Goal: Obtain resource: Obtain resource

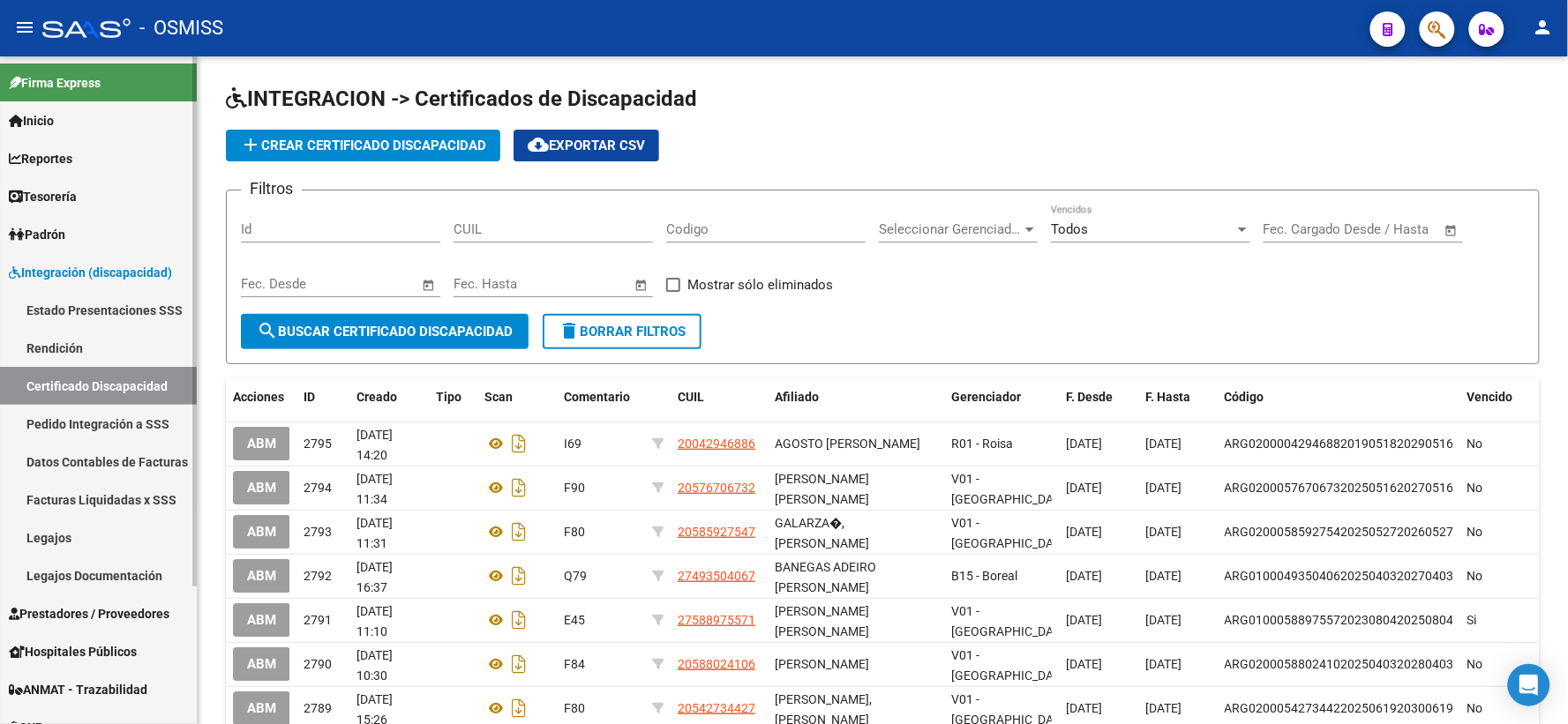
click at [27, 540] on link "Legajos" at bounding box center [98, 538] width 196 height 38
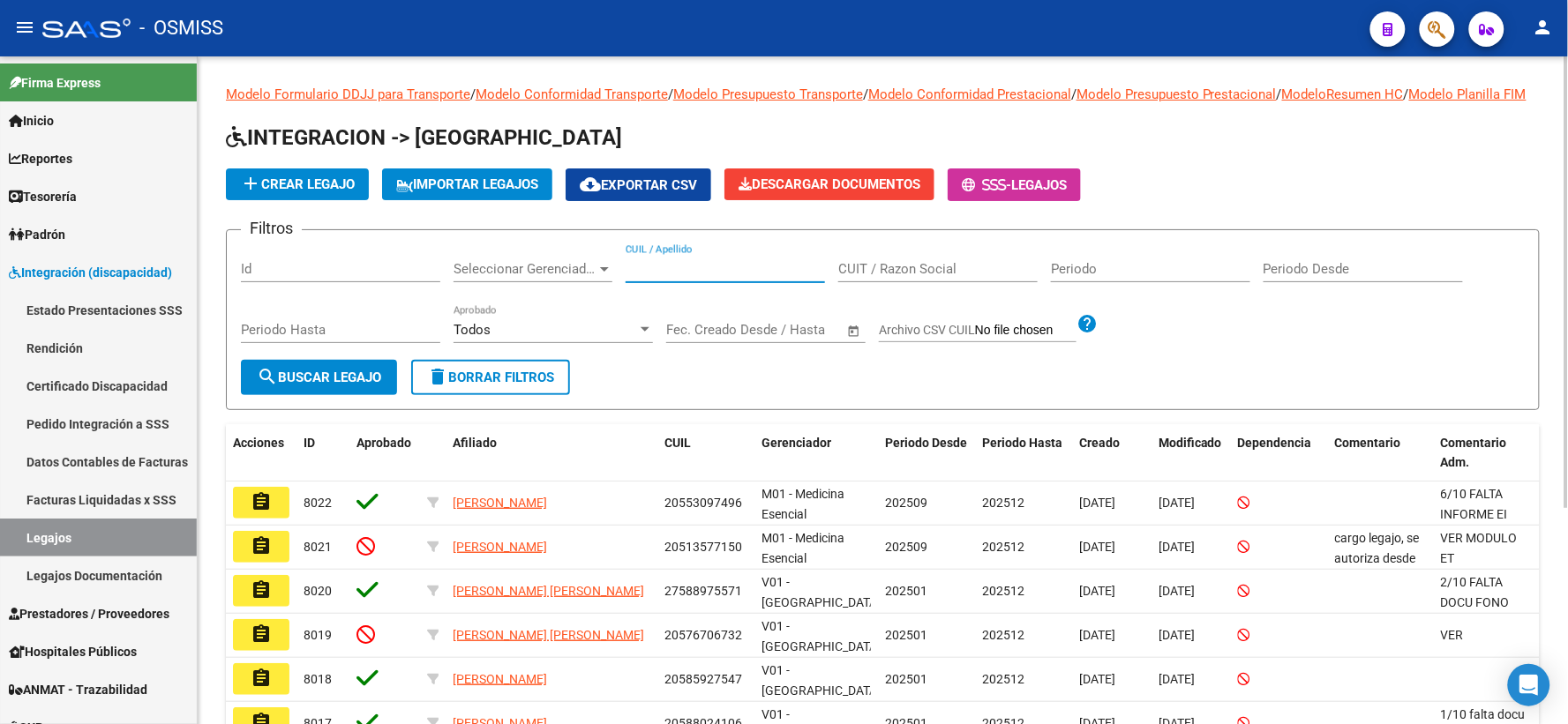
paste input "20573200897"
type input "20573200897"
click at [282, 385] on span "search Buscar Legajo" at bounding box center [319, 377] width 125 height 16
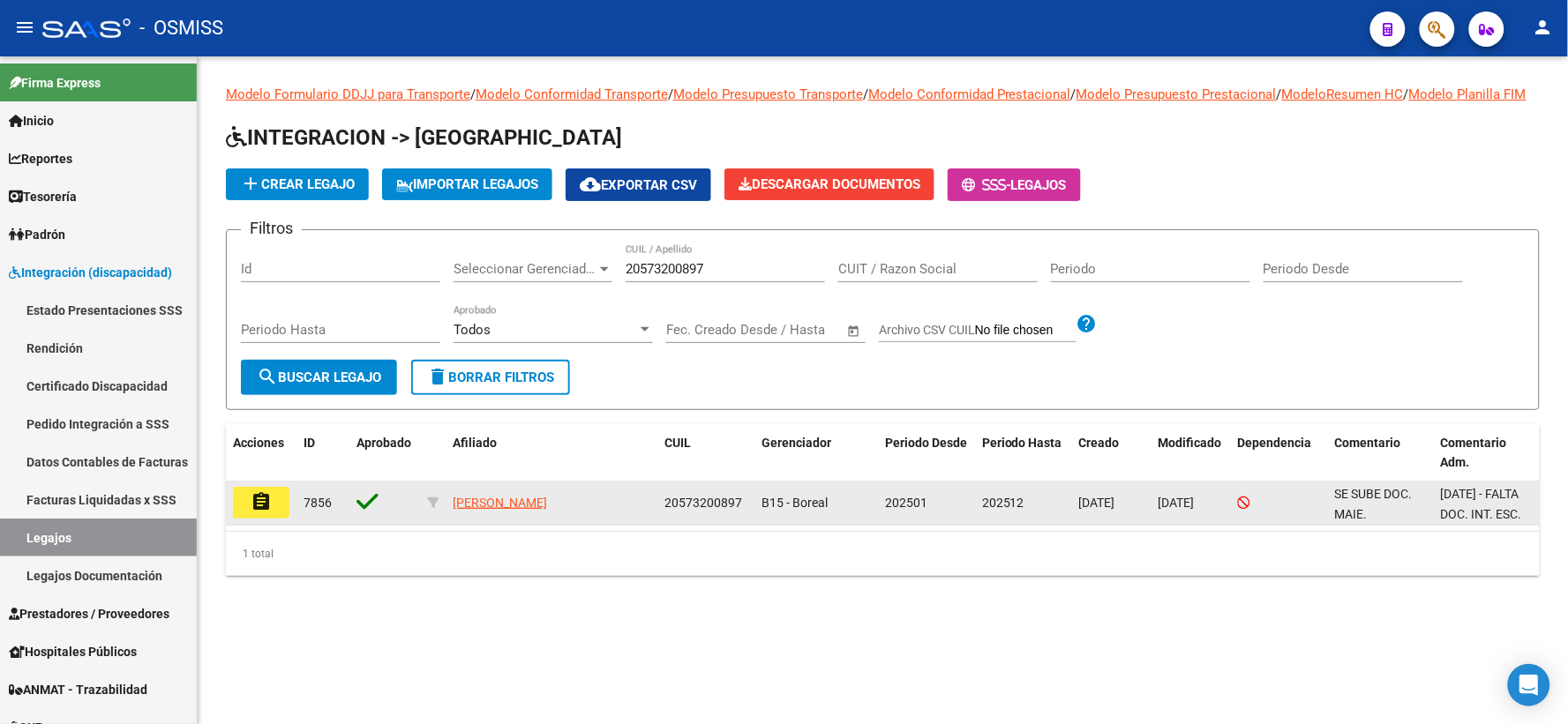
click at [270, 512] on mat-icon "assignment" at bounding box center [260, 501] width 21 height 21
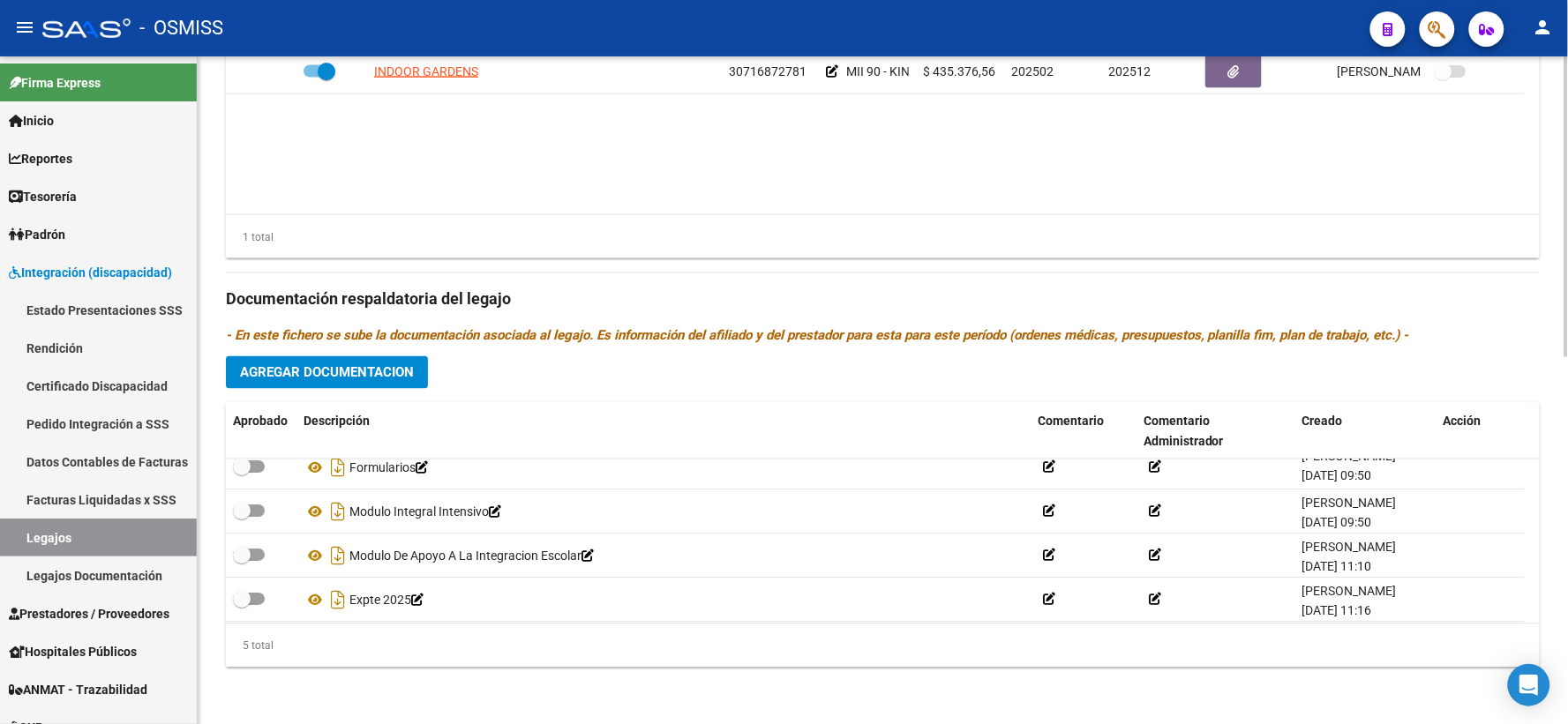
scroll to position [62, 0]
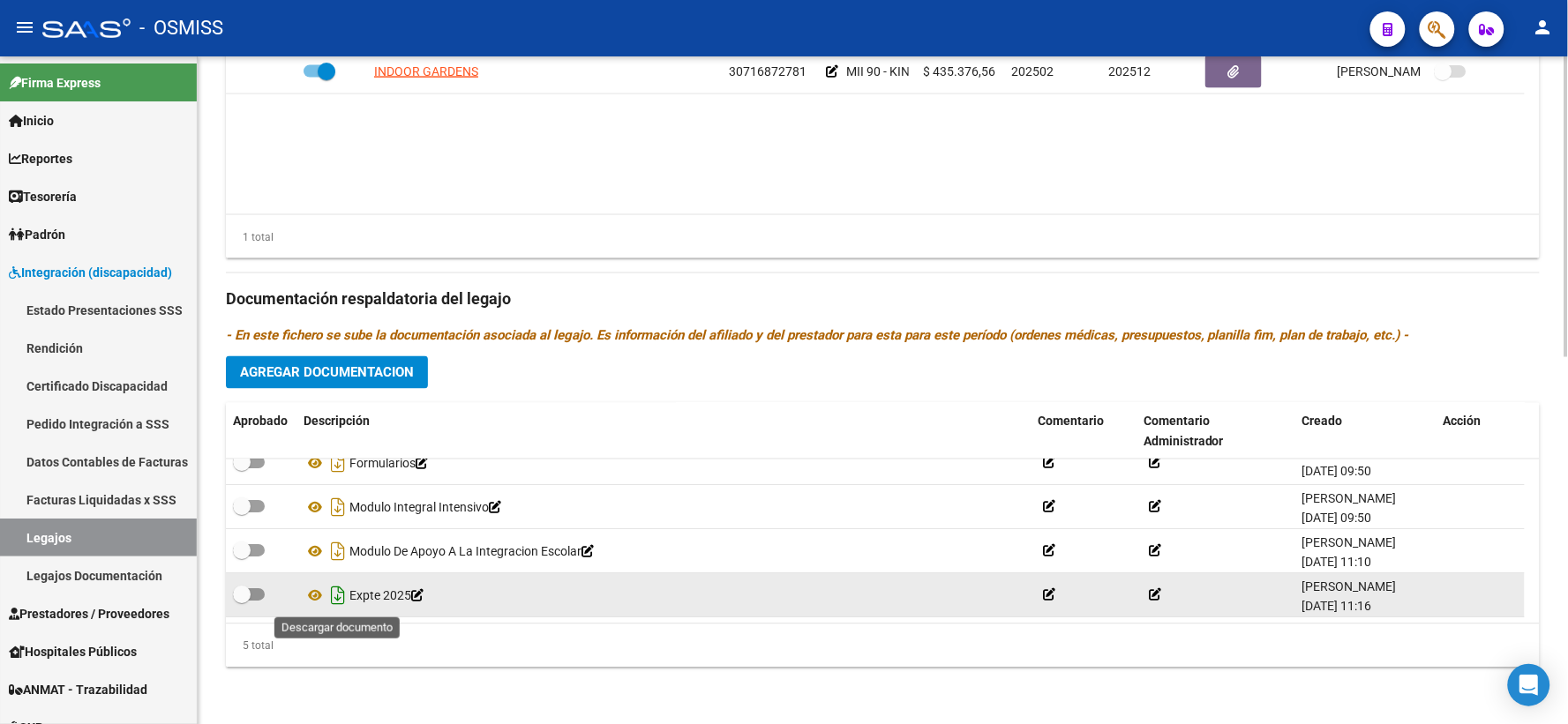
click at [336, 593] on icon "Descargar documento" at bounding box center [338, 596] width 23 height 28
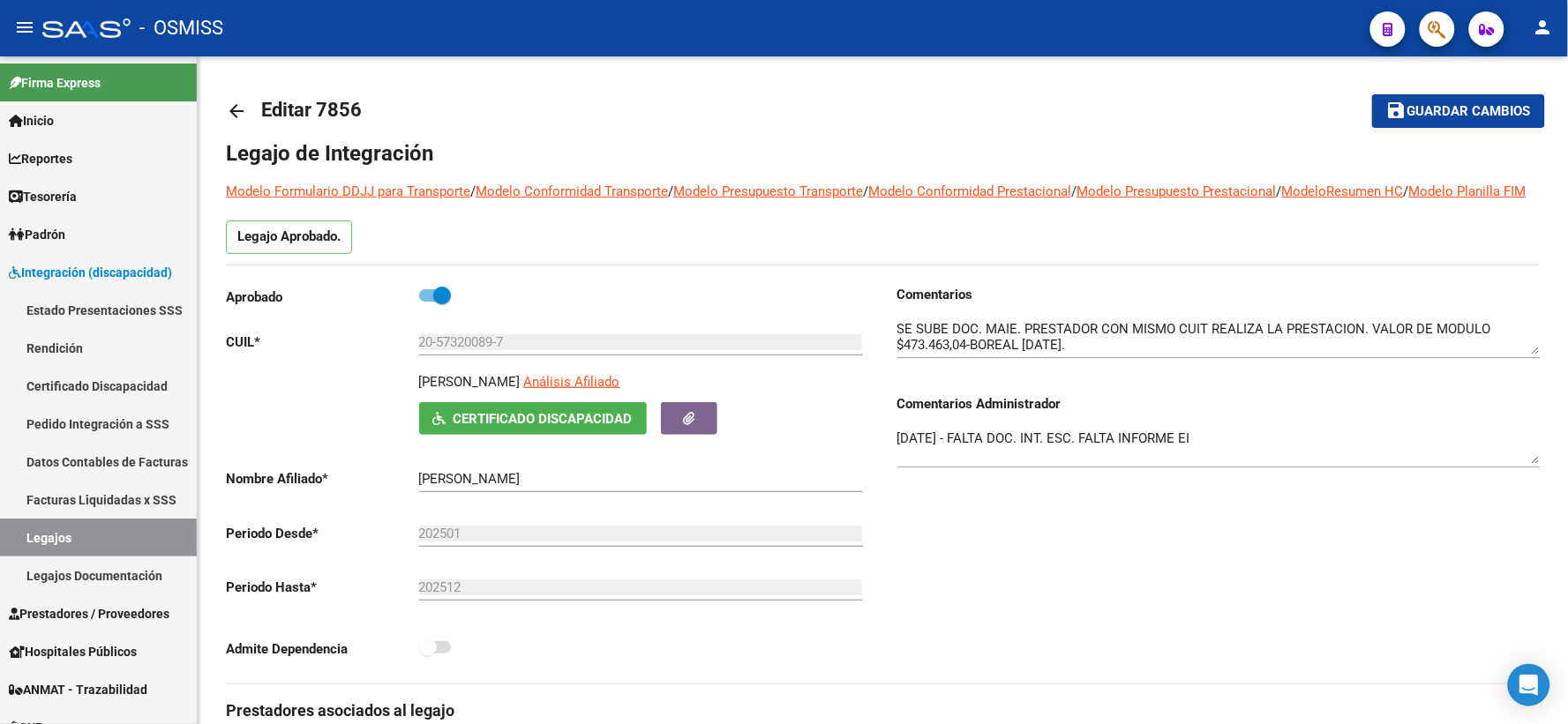
scroll to position [0, 0]
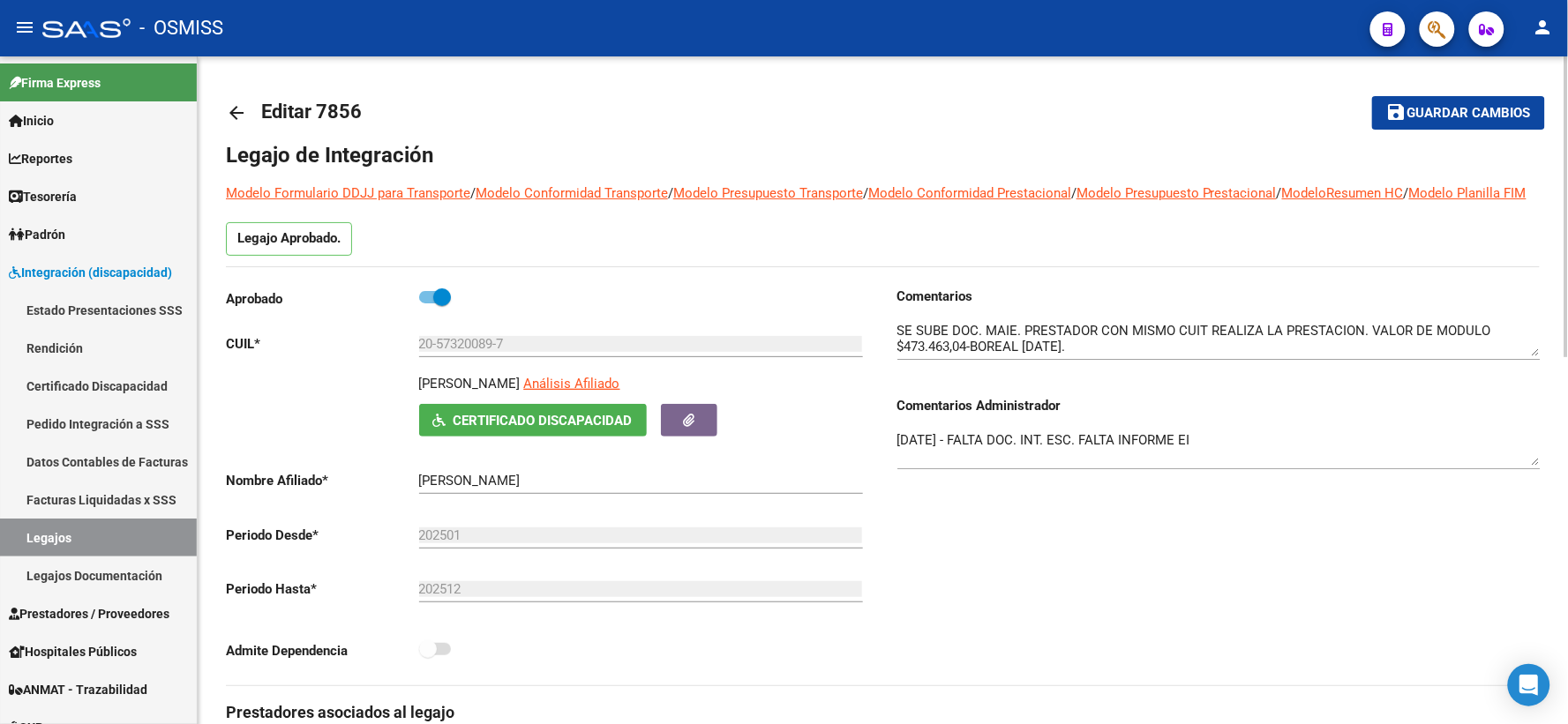
click at [242, 111] on mat-icon "arrow_back" at bounding box center [236, 113] width 21 height 21
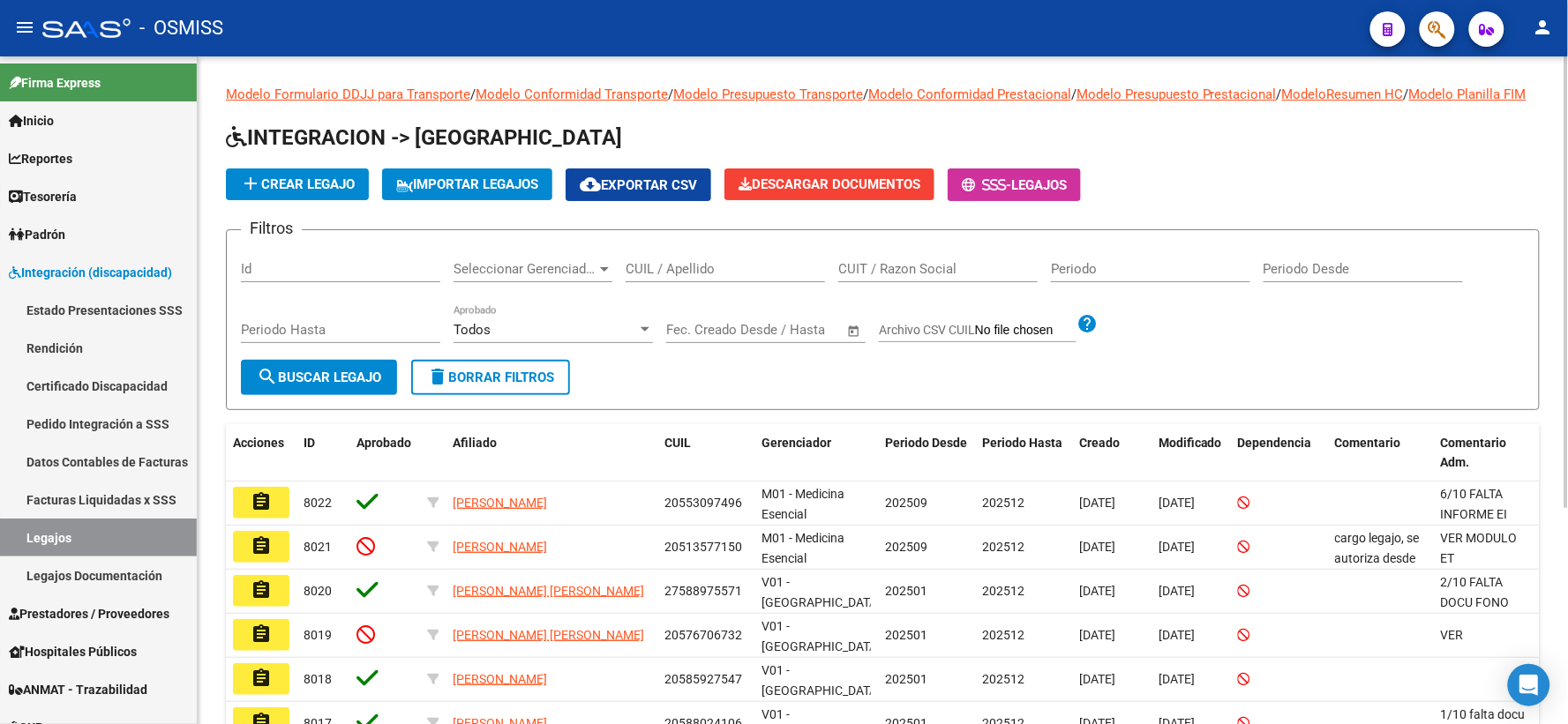
click at [642, 277] on input "CUIL / Apellido" at bounding box center [725, 269] width 199 height 16
paste input "20556724718"
type input "20556724718"
click at [301, 385] on span "search Buscar Legajo" at bounding box center [319, 377] width 125 height 16
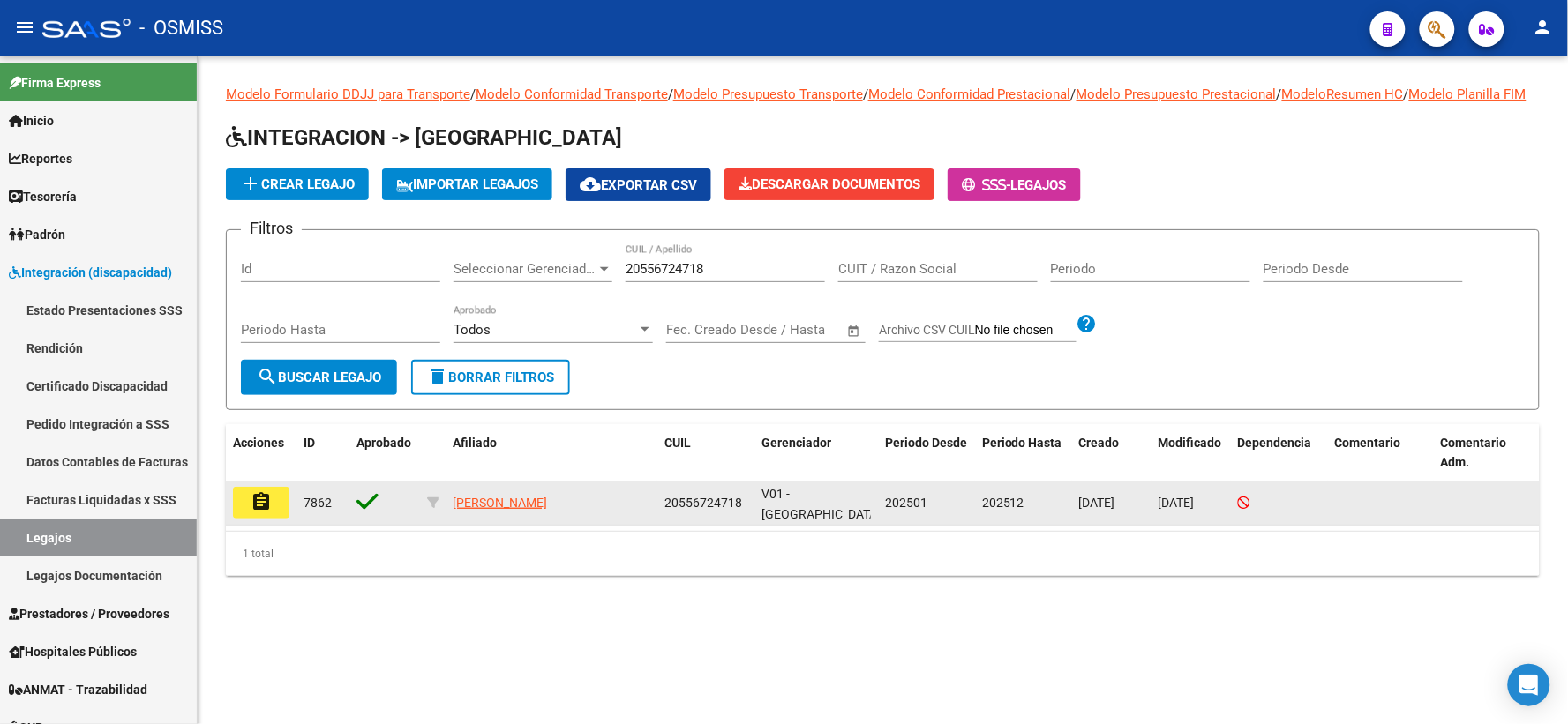
click at [256, 512] on mat-icon "assignment" at bounding box center [260, 501] width 21 height 21
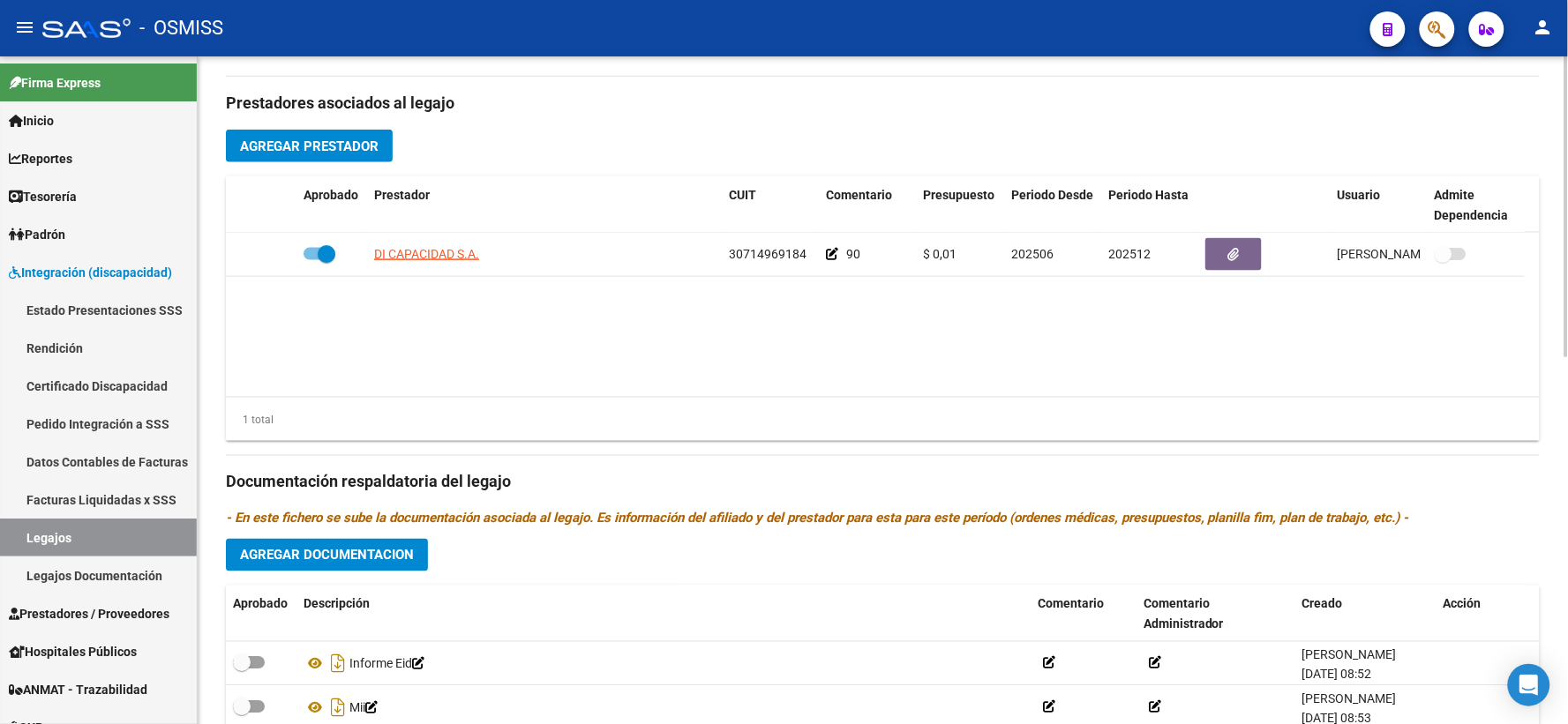
scroll to position [814, 0]
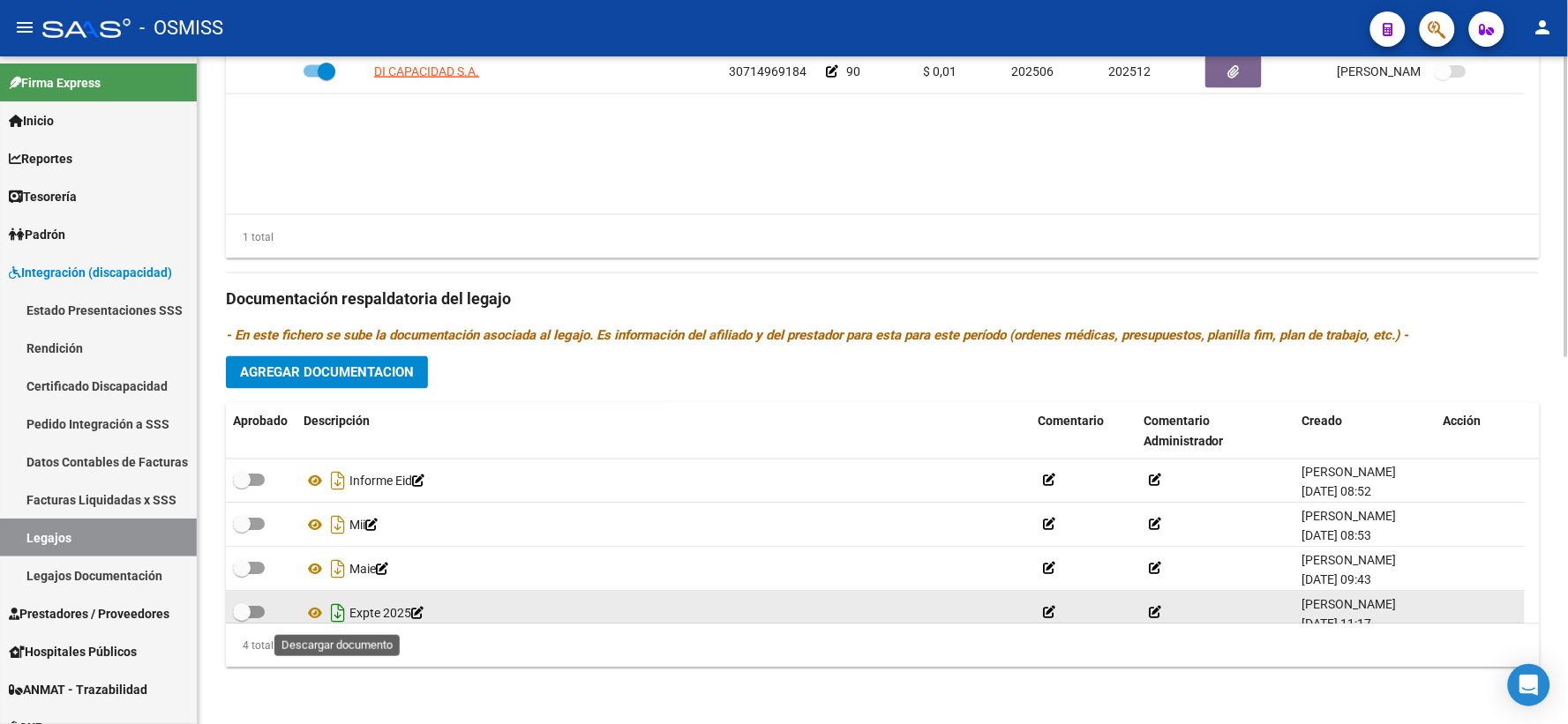
click at [340, 617] on icon "Descargar documento" at bounding box center [338, 613] width 23 height 28
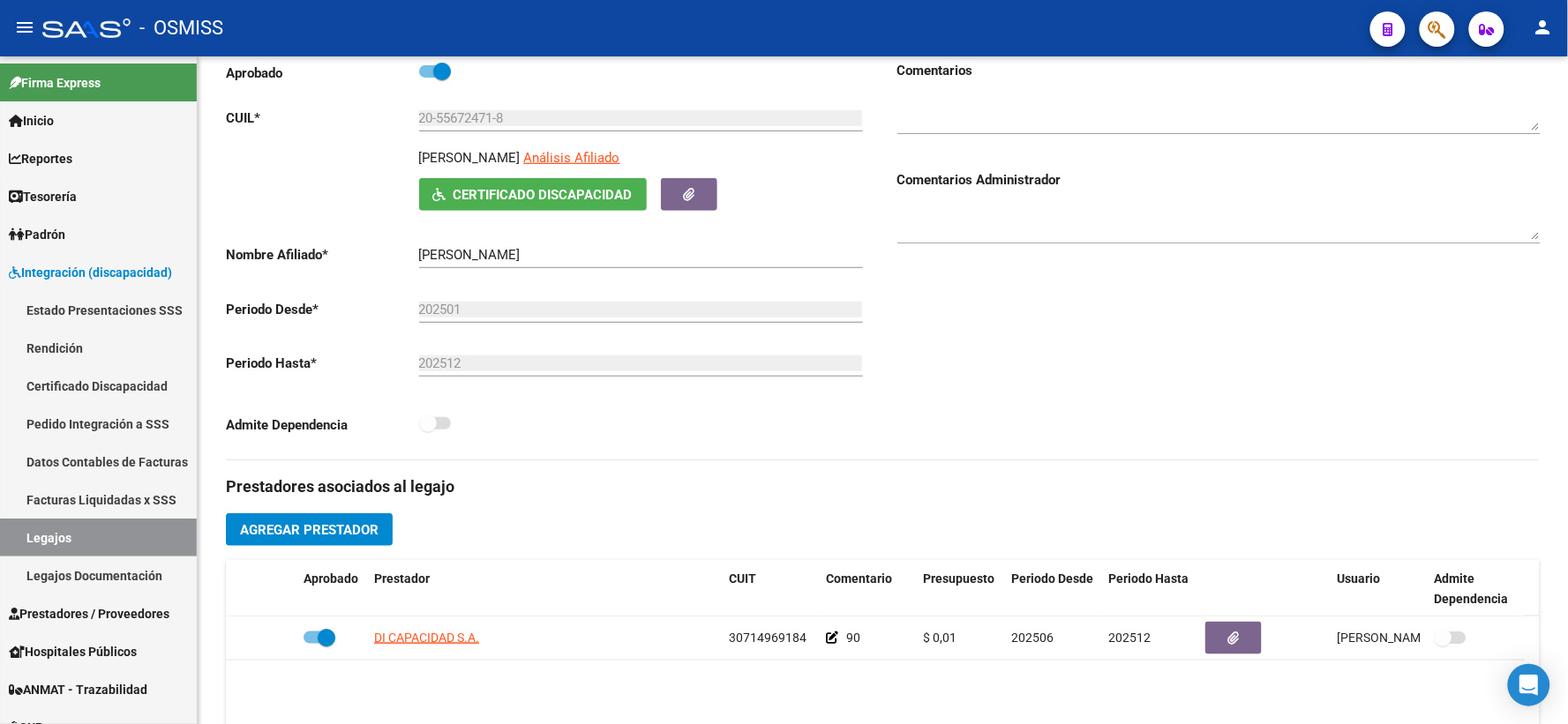
scroll to position [0, 0]
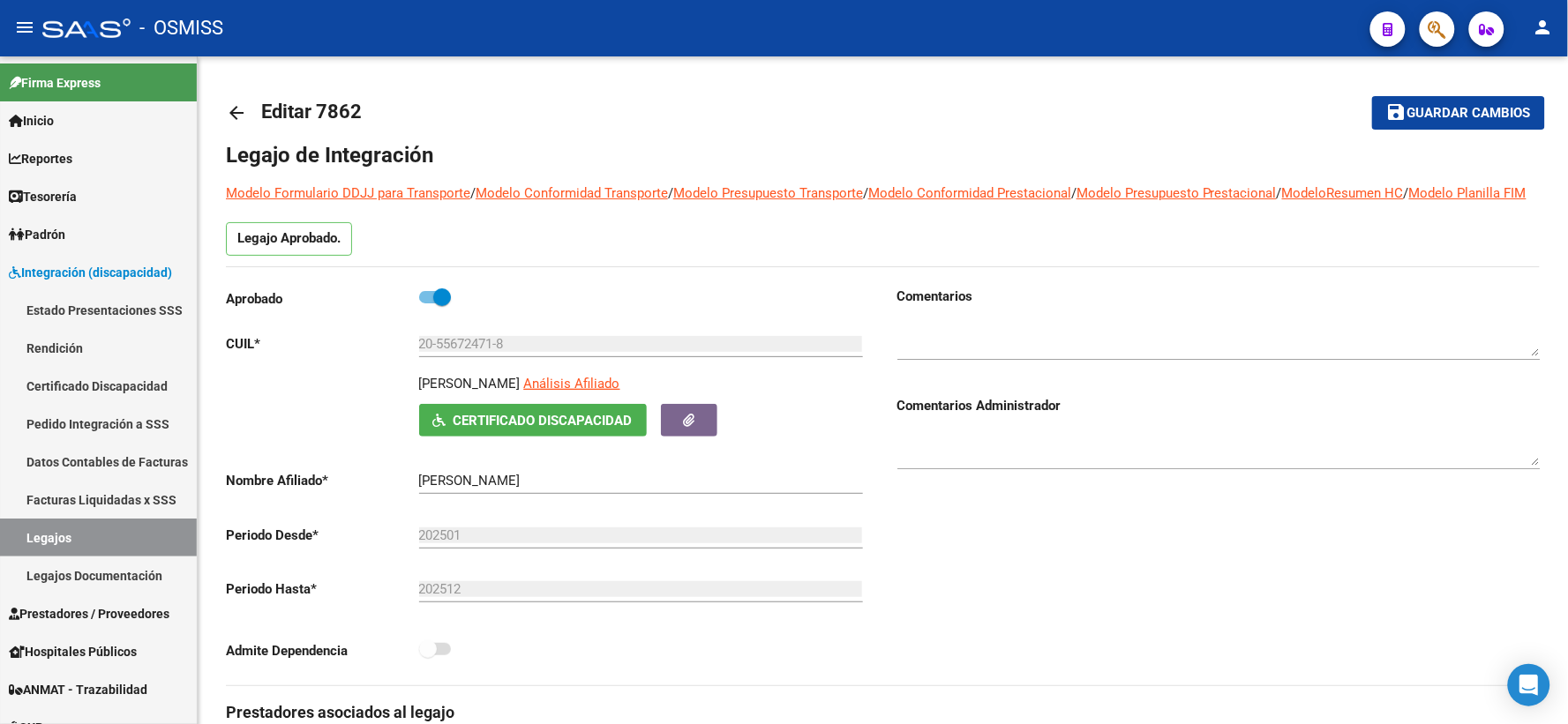
click at [238, 111] on mat-icon "arrow_back" at bounding box center [236, 113] width 21 height 21
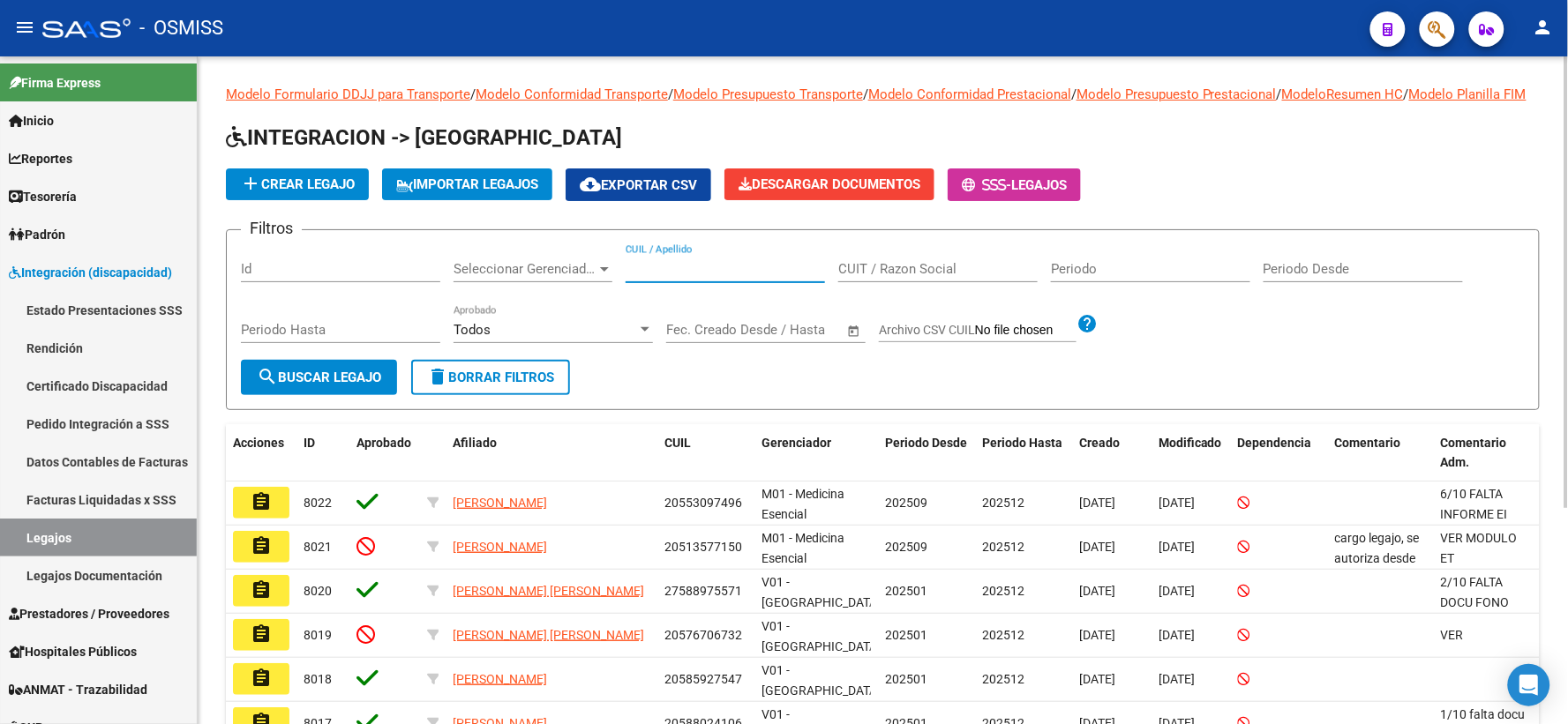
click at [666, 277] on input "CUIL / Apellido" at bounding box center [725, 269] width 199 height 16
paste input "20562613383"
type input "20562613383"
click at [293, 385] on span "search Buscar Legajo" at bounding box center [319, 377] width 125 height 16
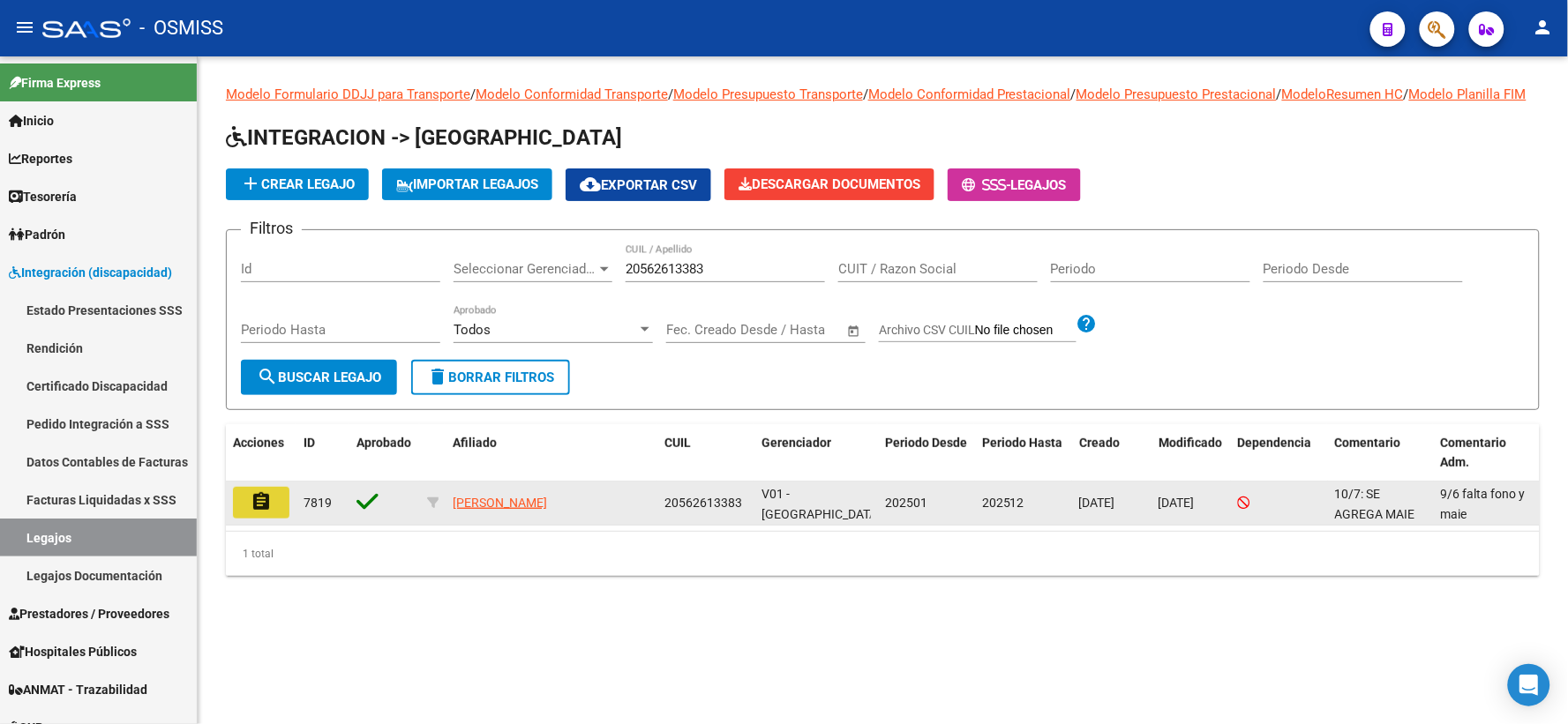
click at [274, 519] on button "assignment" at bounding box center [261, 503] width 57 height 32
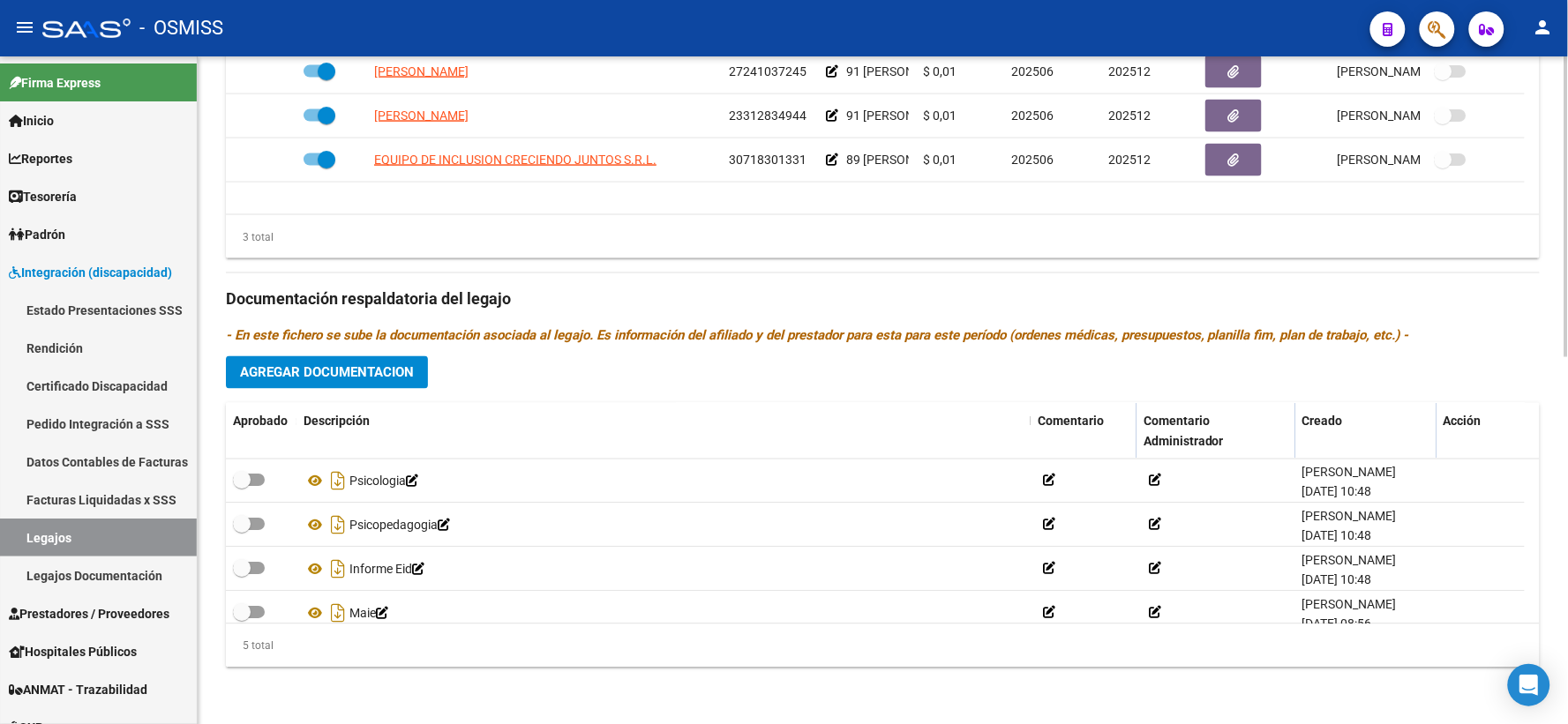
scroll to position [62, 0]
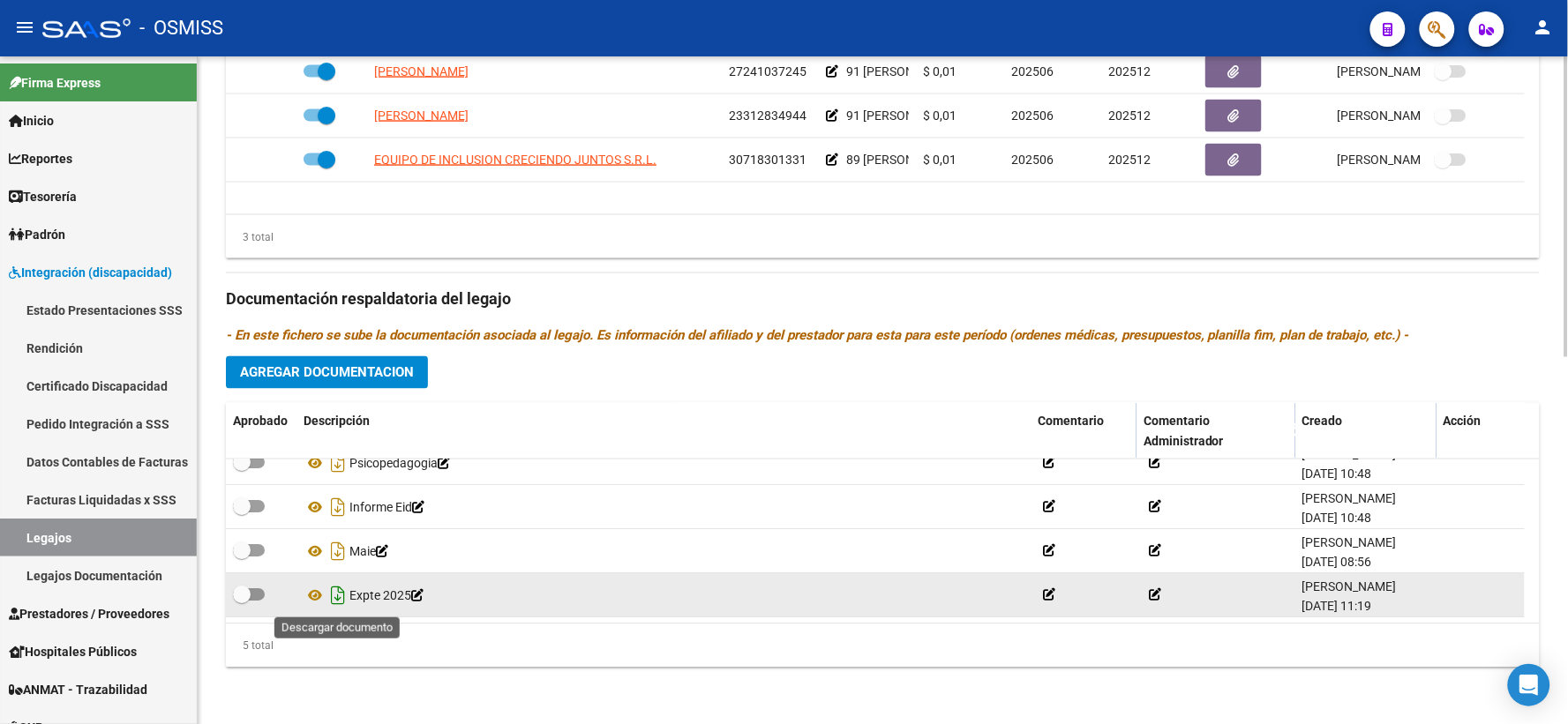
click at [337, 592] on icon "Descargar documento" at bounding box center [338, 596] width 23 height 28
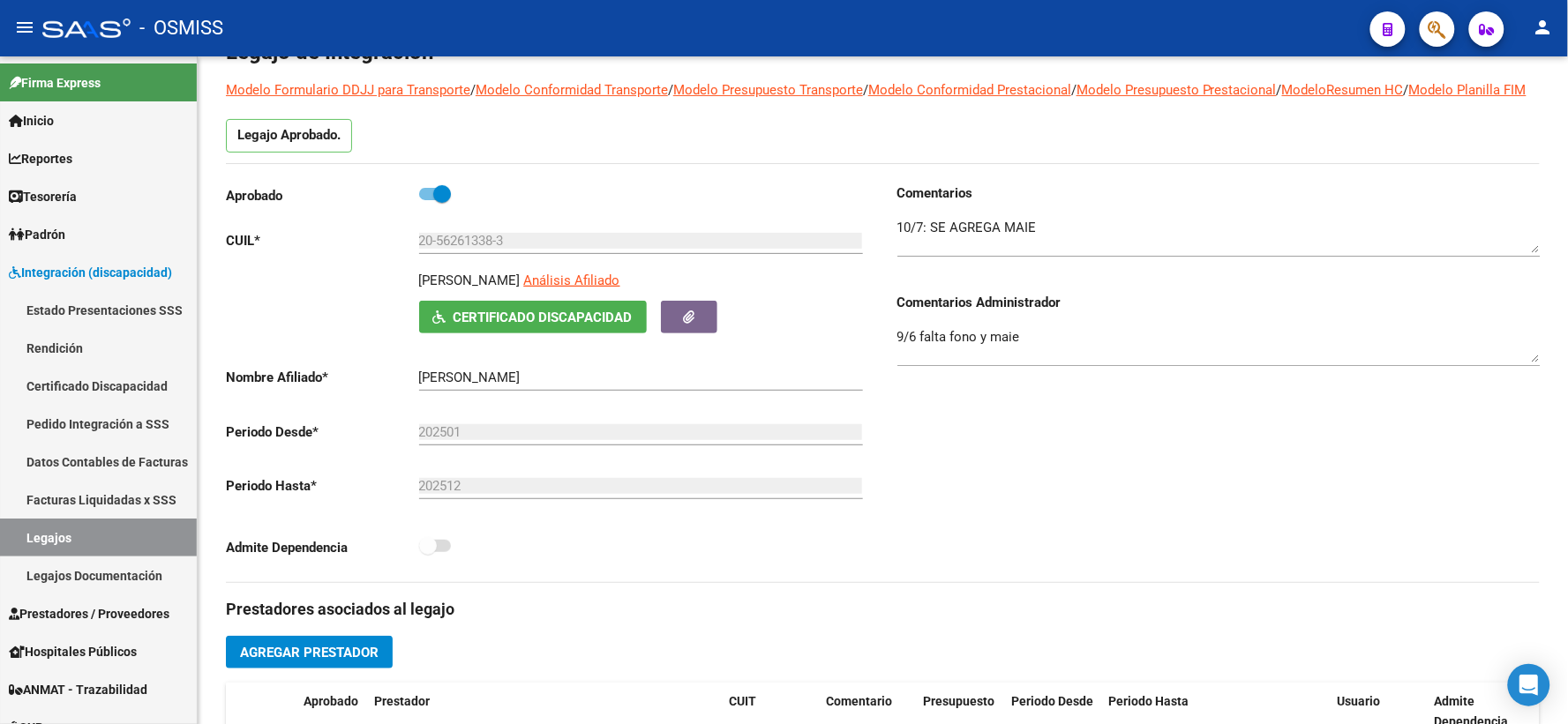
scroll to position [0, 0]
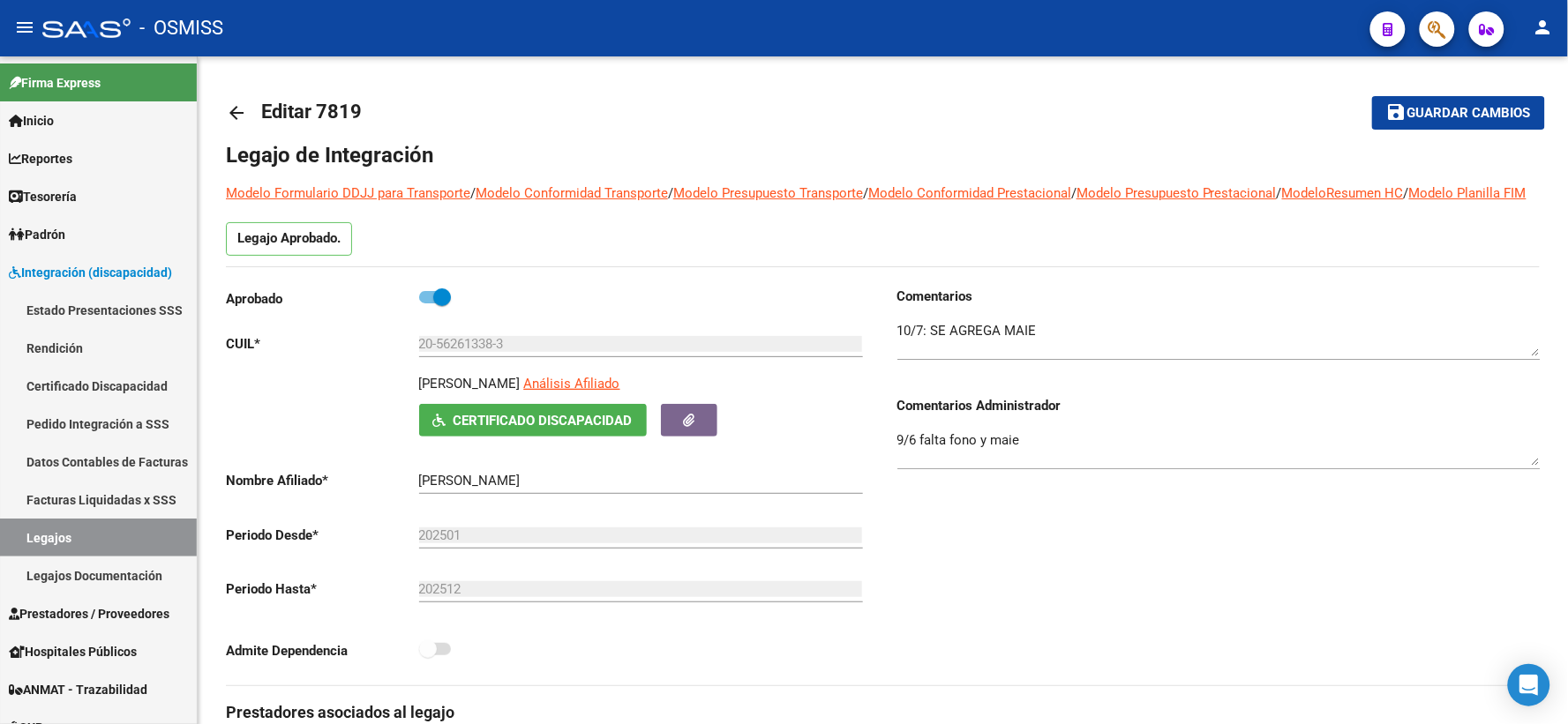
click at [235, 115] on mat-icon "arrow_back" at bounding box center [236, 113] width 21 height 21
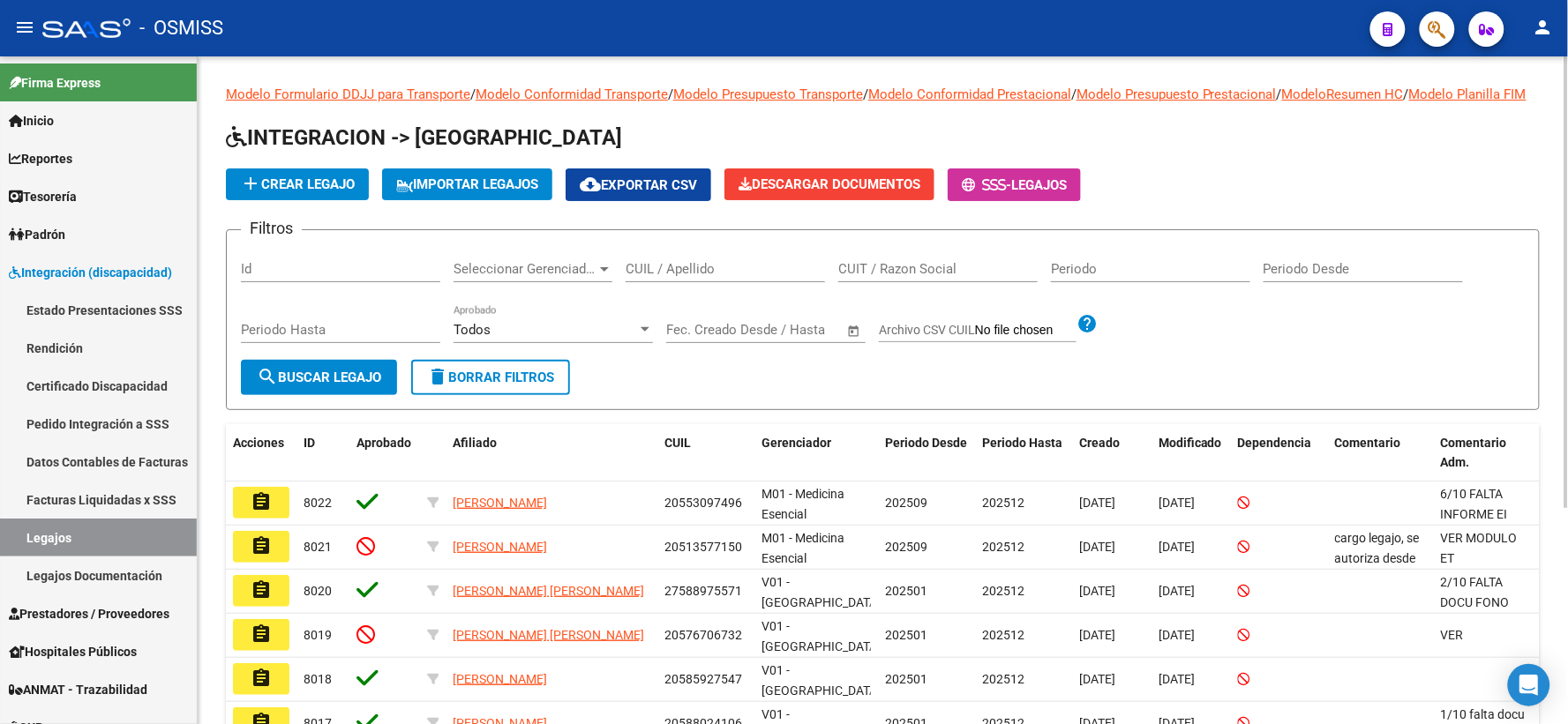
click at [653, 277] on input "CUIL / Apellido" at bounding box center [725, 269] width 199 height 16
paste input "20569917256"
type input "20569917256"
click at [313, 385] on span "search Buscar Legajo" at bounding box center [319, 377] width 125 height 16
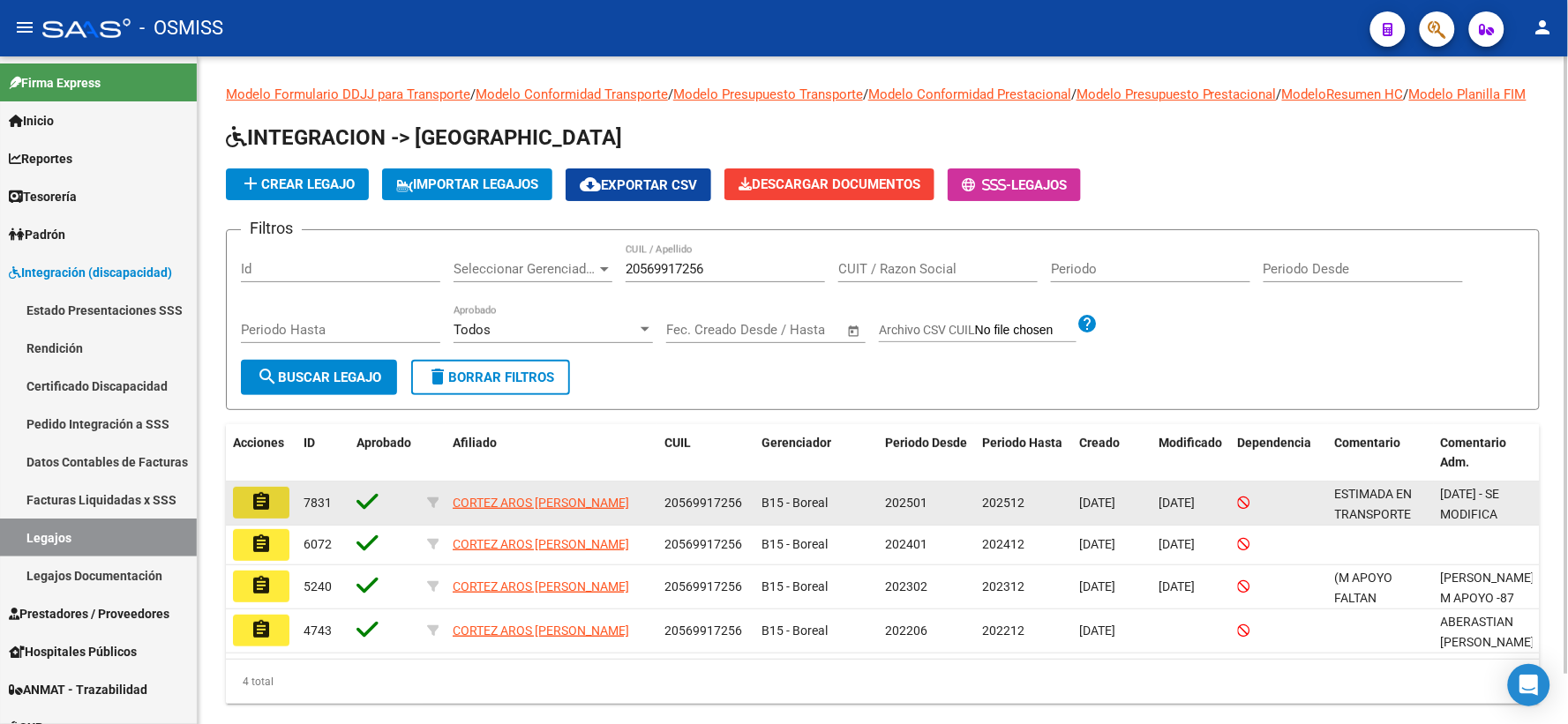
click at [258, 512] on mat-icon "assignment" at bounding box center [260, 501] width 21 height 21
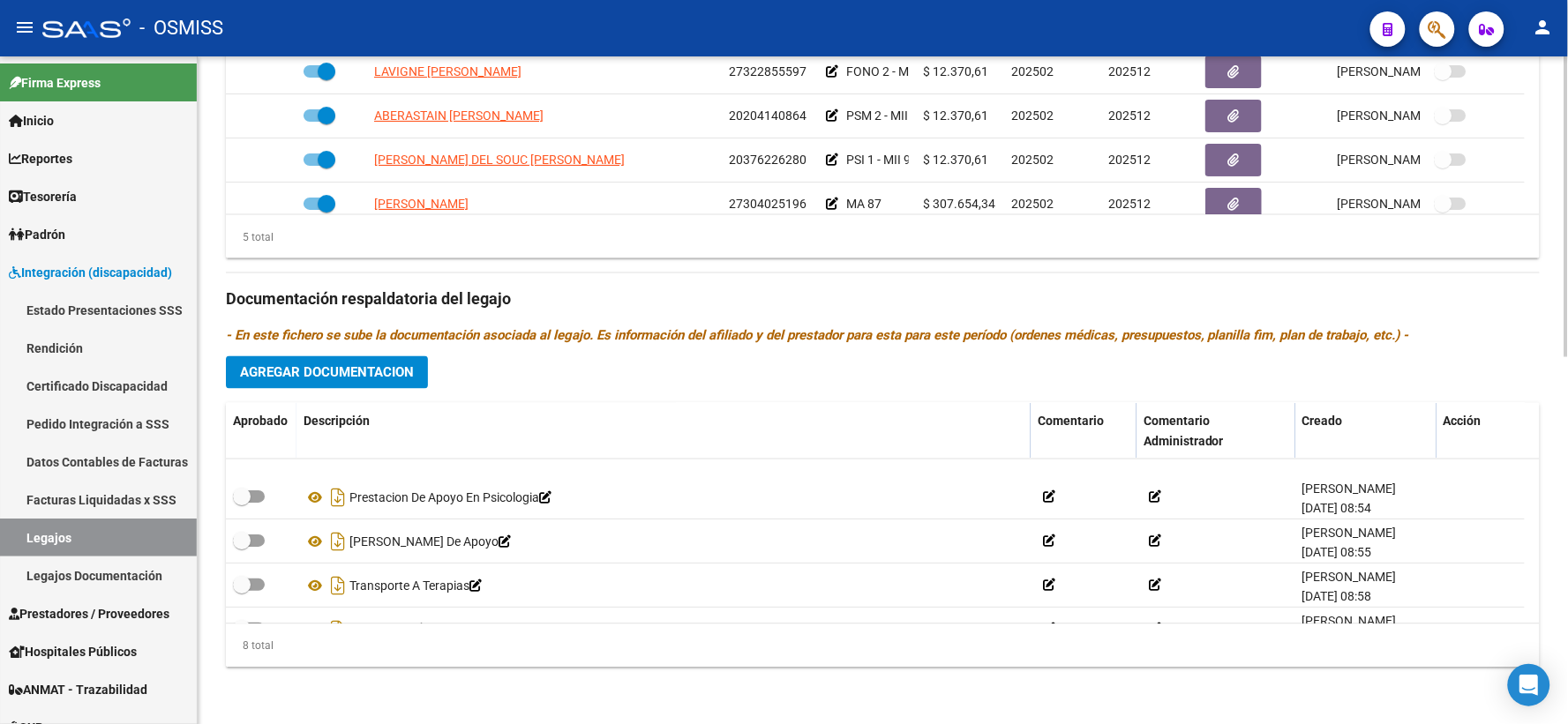
scroll to position [194, 0]
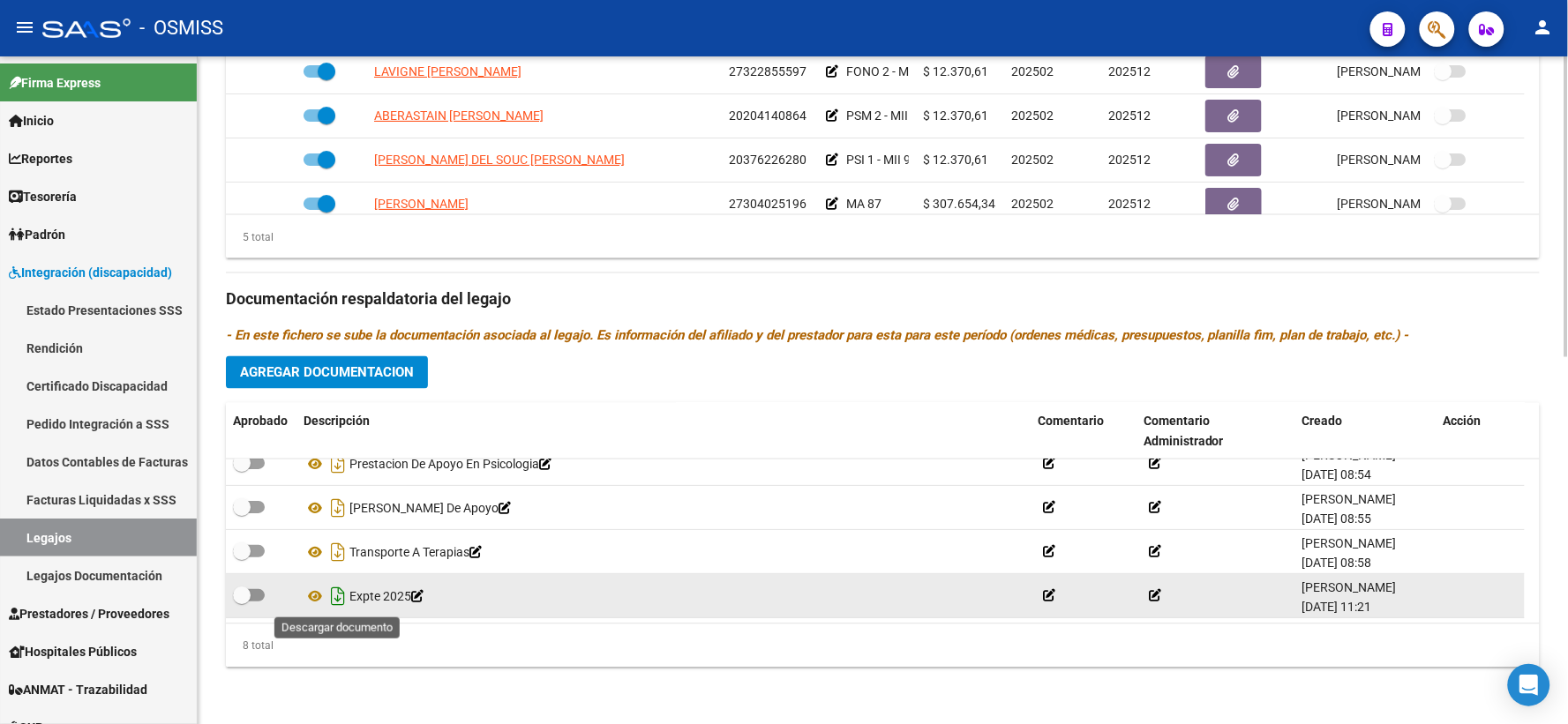
click at [340, 596] on icon "Descargar documento" at bounding box center [338, 596] width 23 height 28
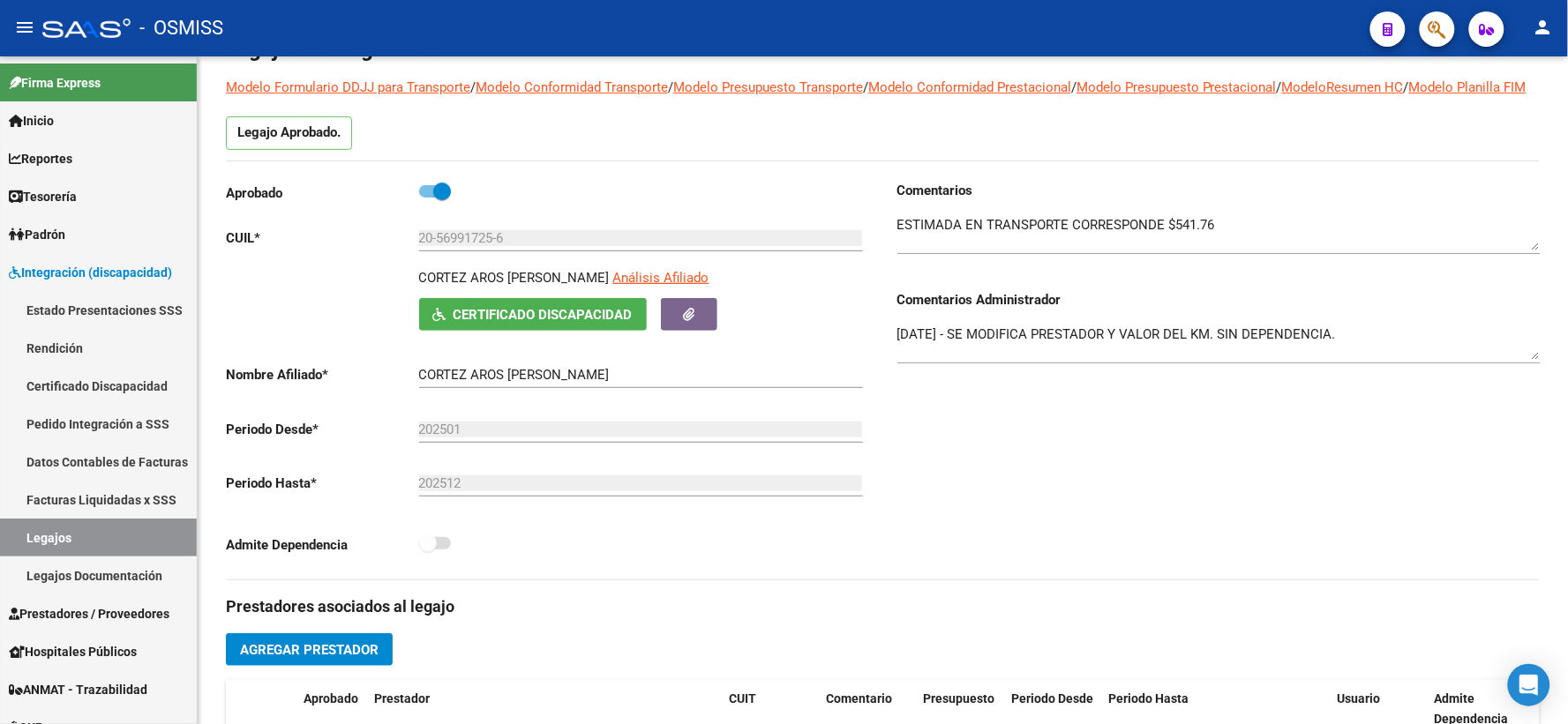
scroll to position [0, 0]
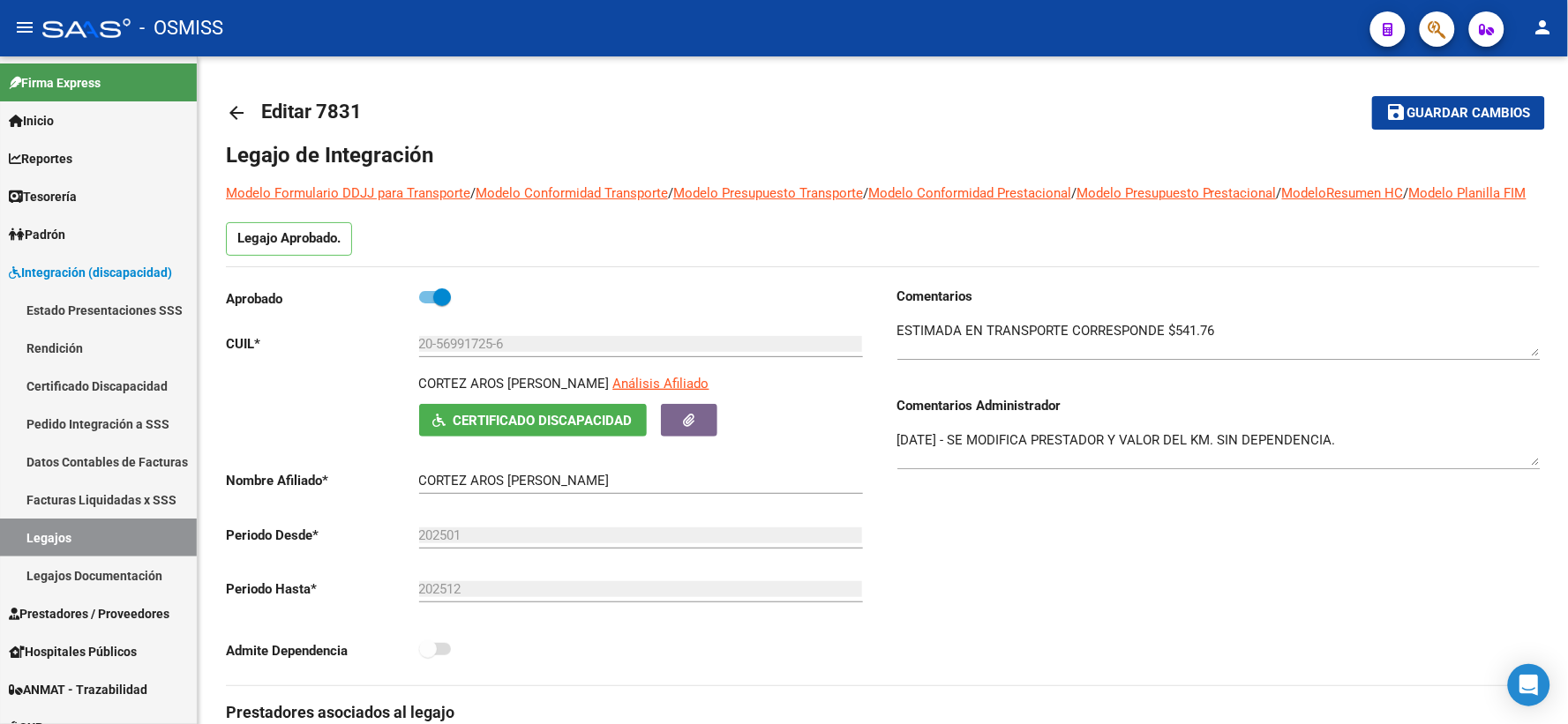
click at [234, 112] on mat-icon "arrow_back" at bounding box center [236, 113] width 21 height 21
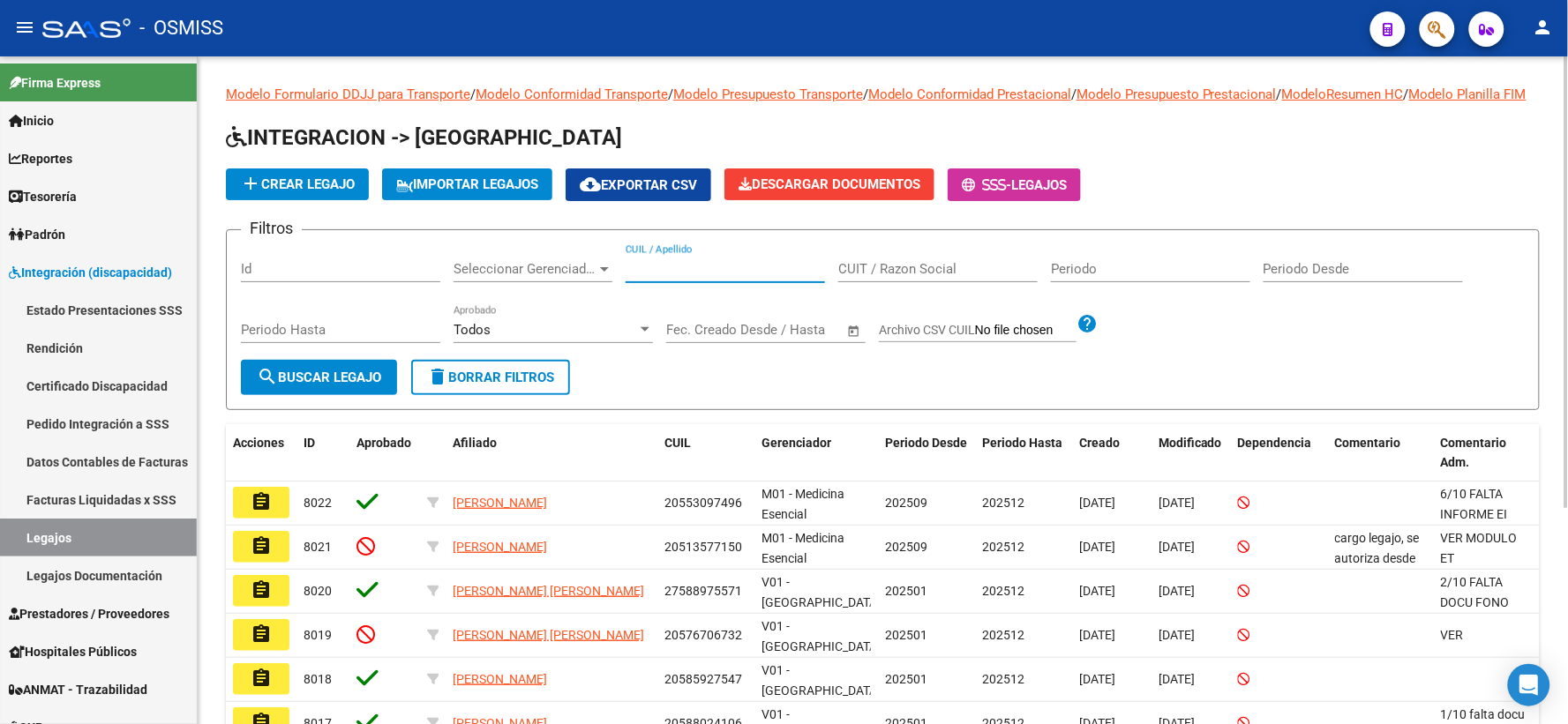
paste input "20574734046"
type input "20574734046"
click at [295, 385] on span "search Buscar Legajo" at bounding box center [319, 377] width 125 height 16
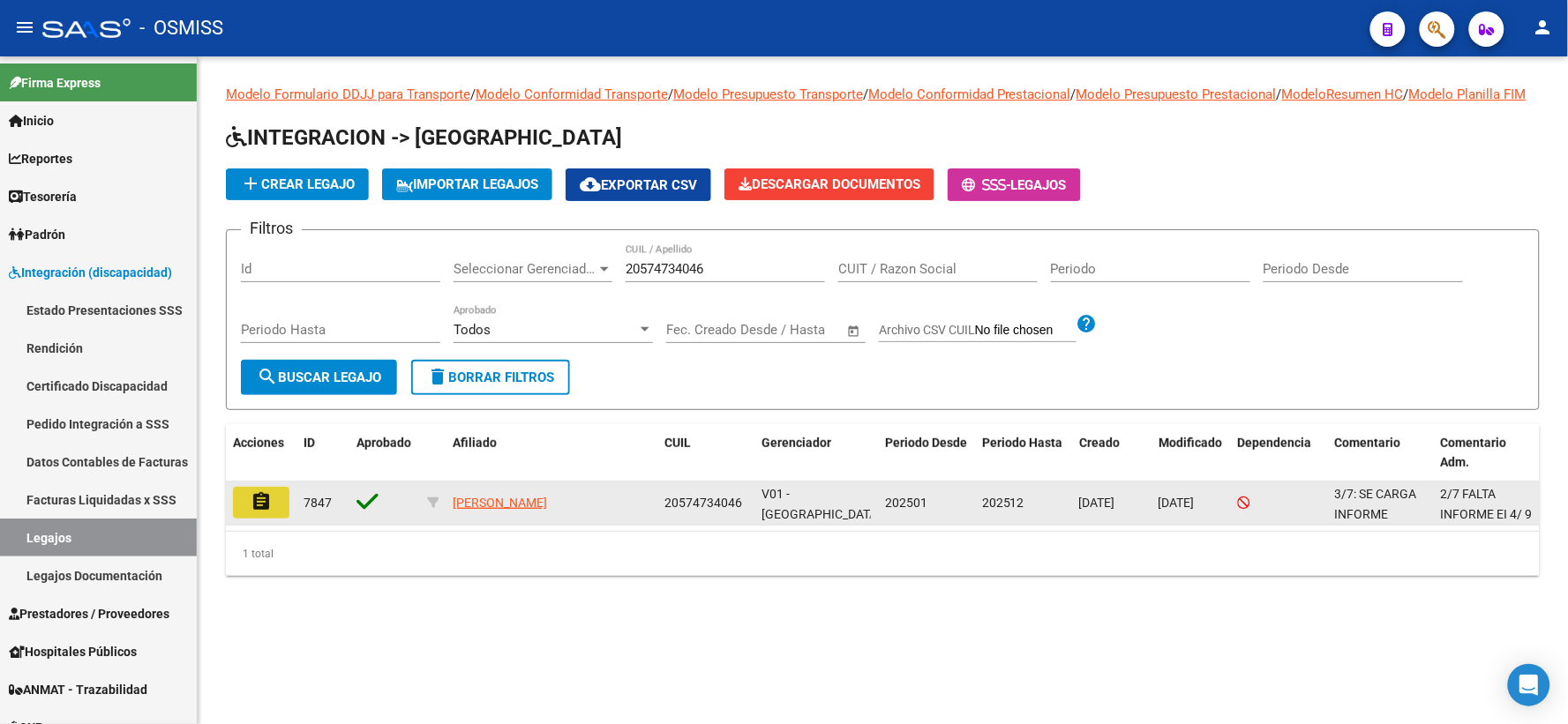
click at [259, 512] on mat-icon "assignment" at bounding box center [260, 501] width 21 height 21
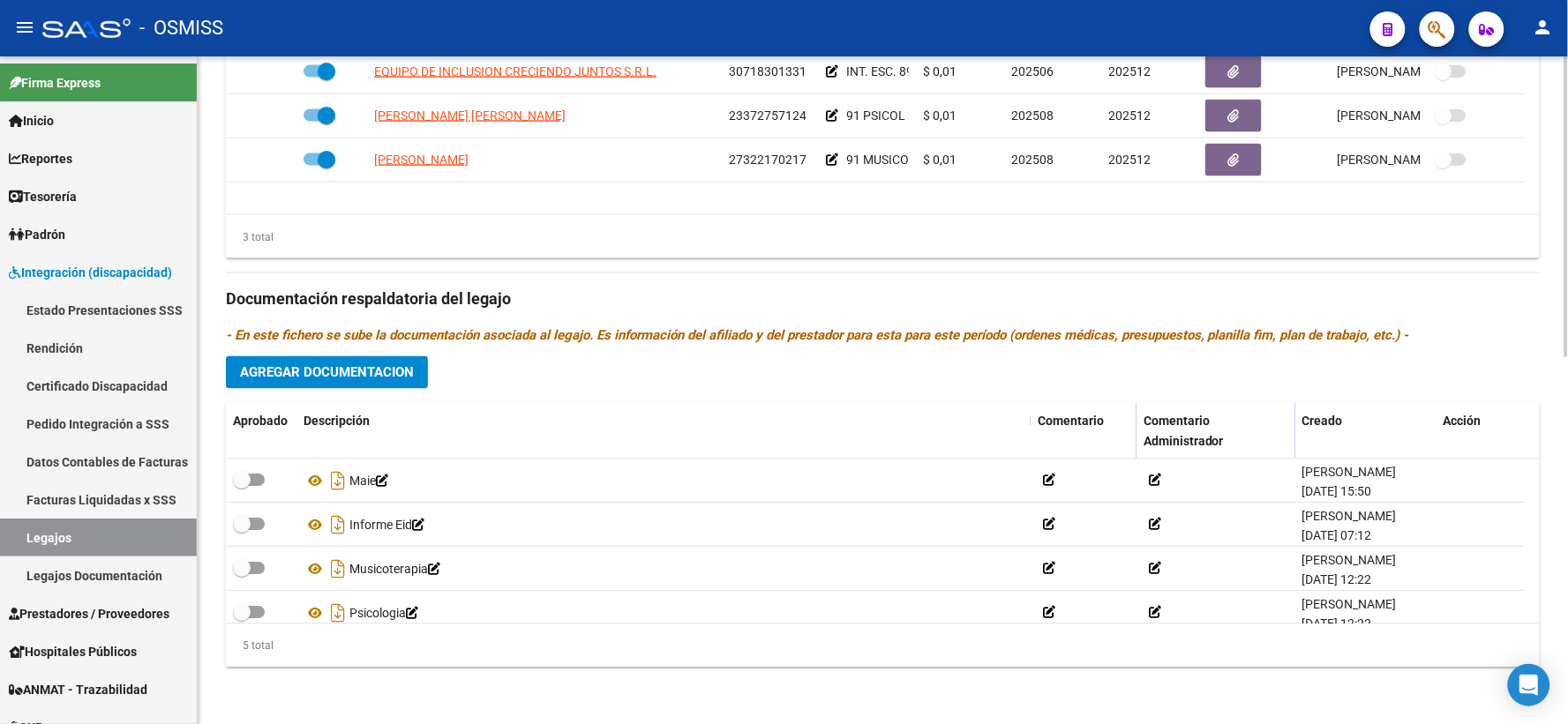
scroll to position [62, 0]
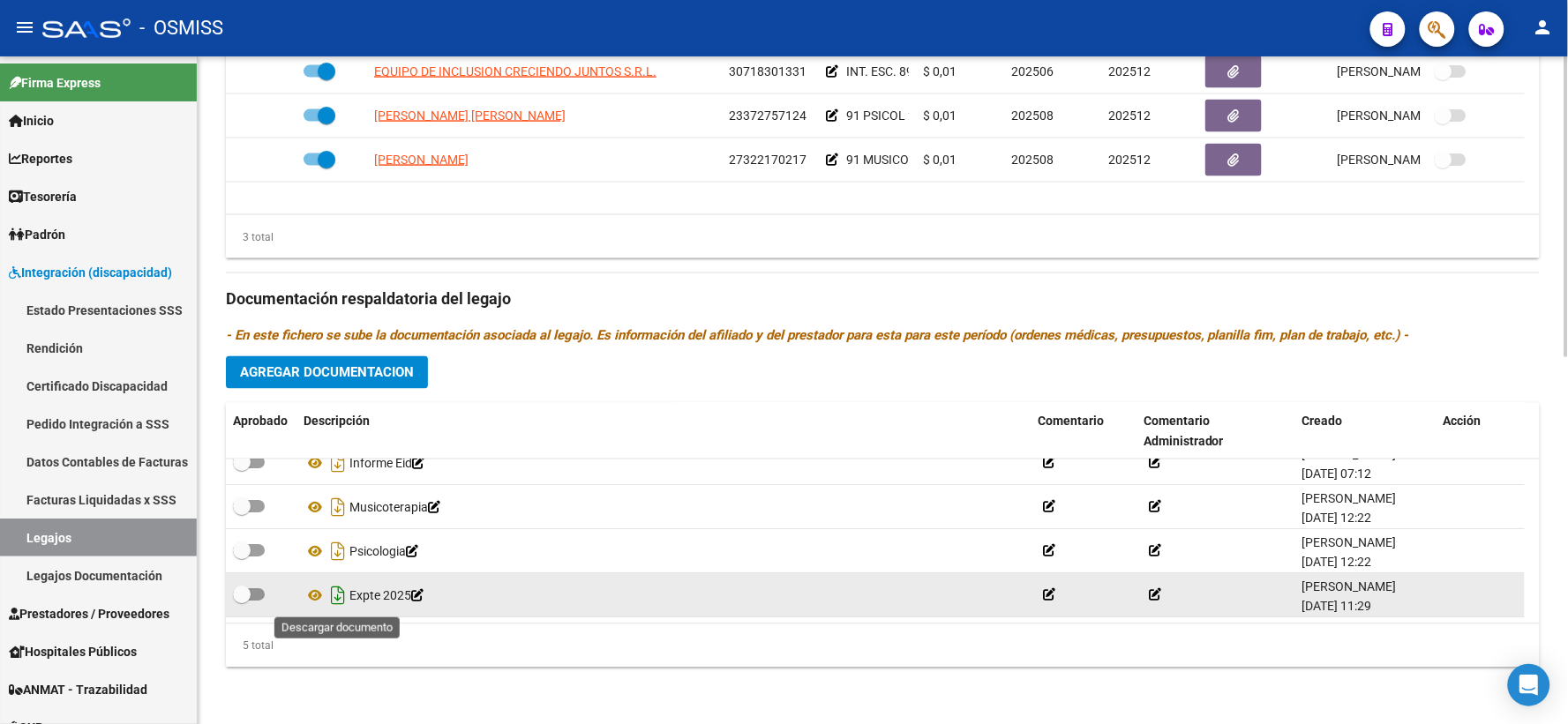
click at [338, 598] on icon "Descargar documento" at bounding box center [338, 596] width 23 height 28
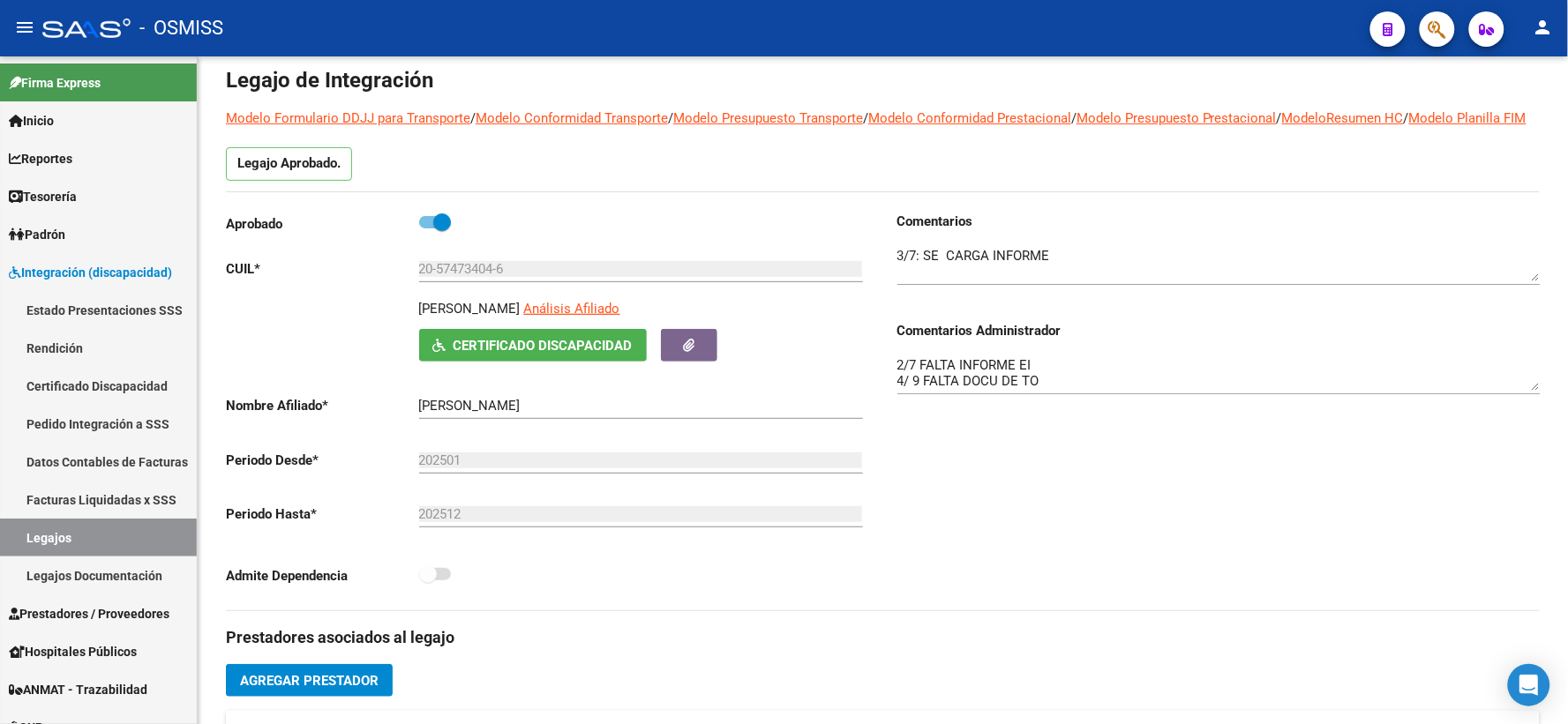
scroll to position [0, 0]
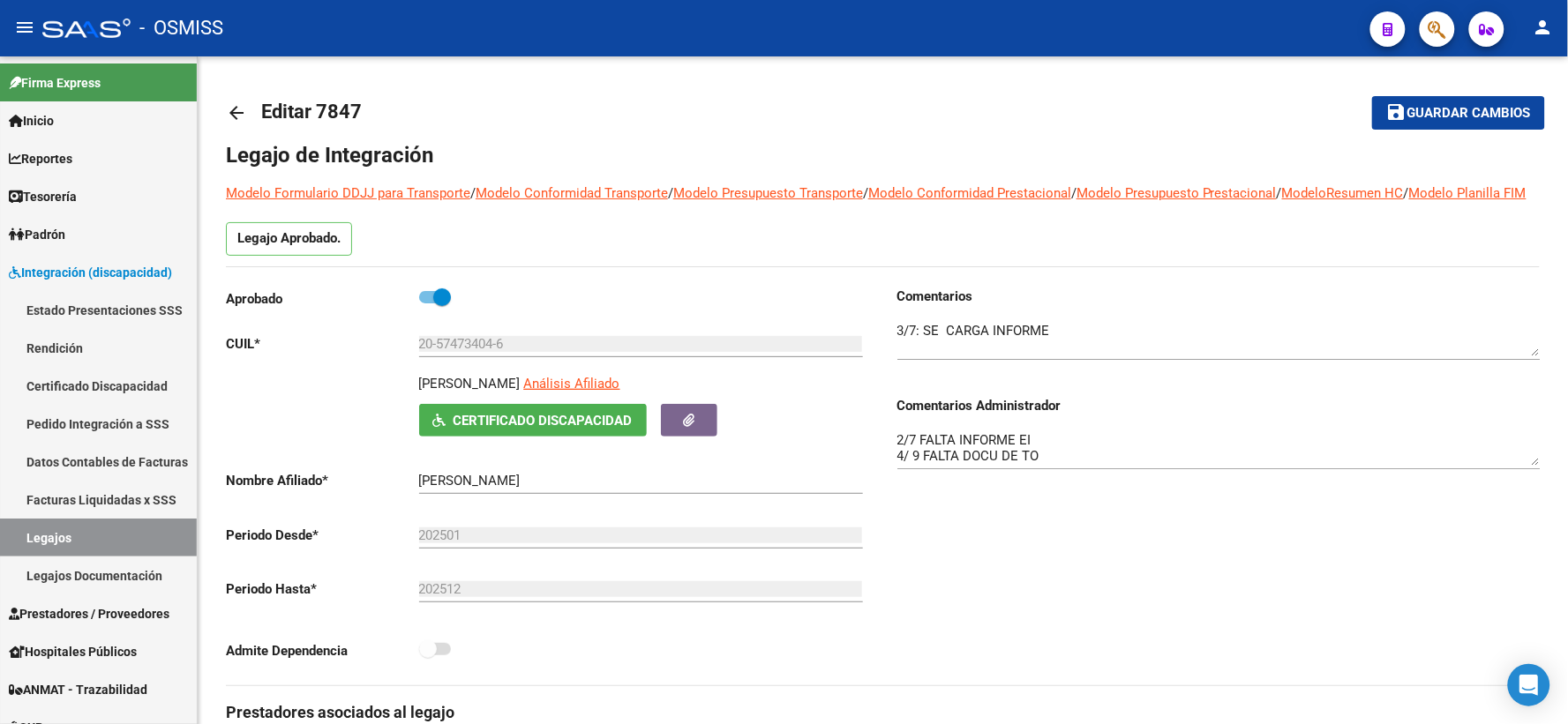
click at [240, 115] on mat-icon "arrow_back" at bounding box center [236, 113] width 21 height 21
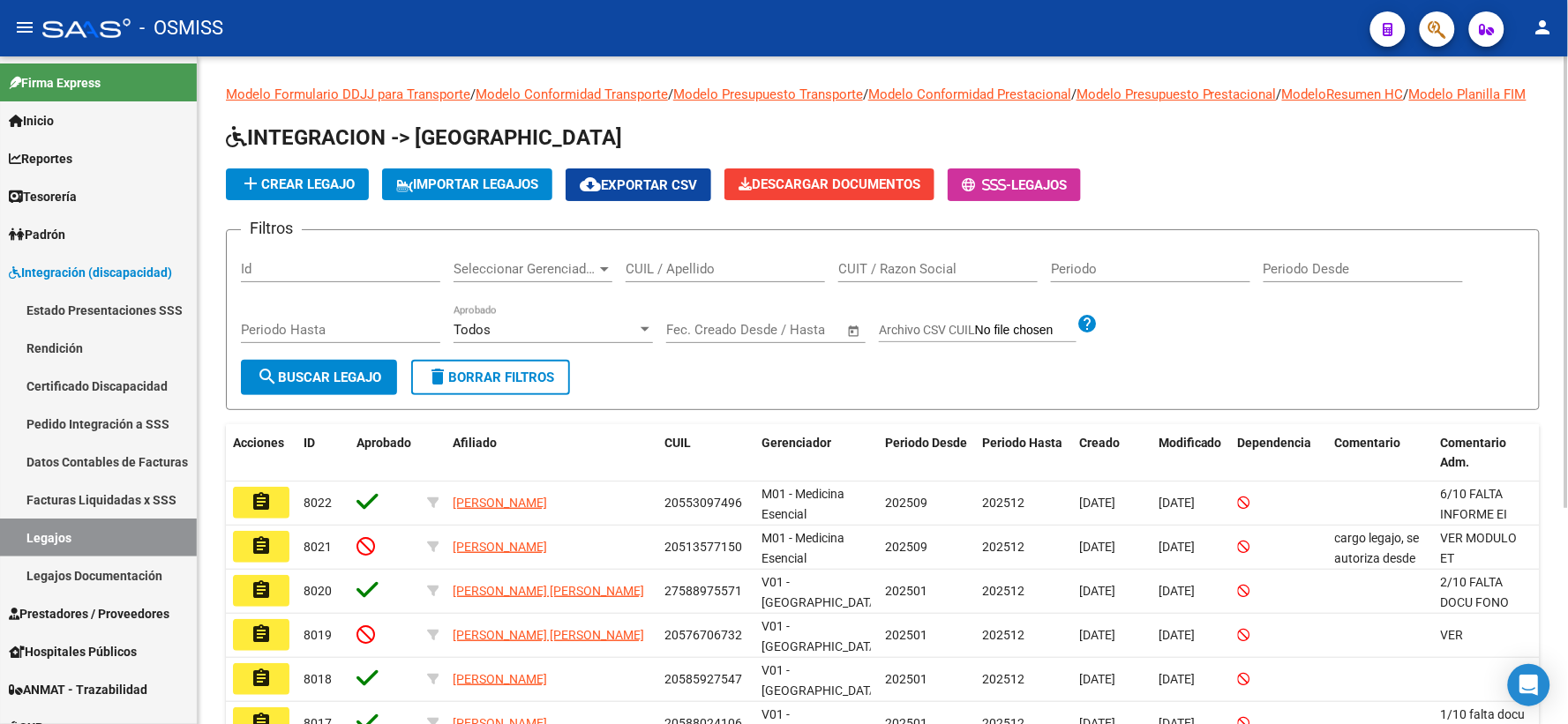
click at [686, 277] on input "CUIL / Apellido" at bounding box center [725, 269] width 199 height 16
paste input "20471573214"
type input "20471573214"
click at [334, 385] on span "search Buscar Legajo" at bounding box center [319, 377] width 125 height 16
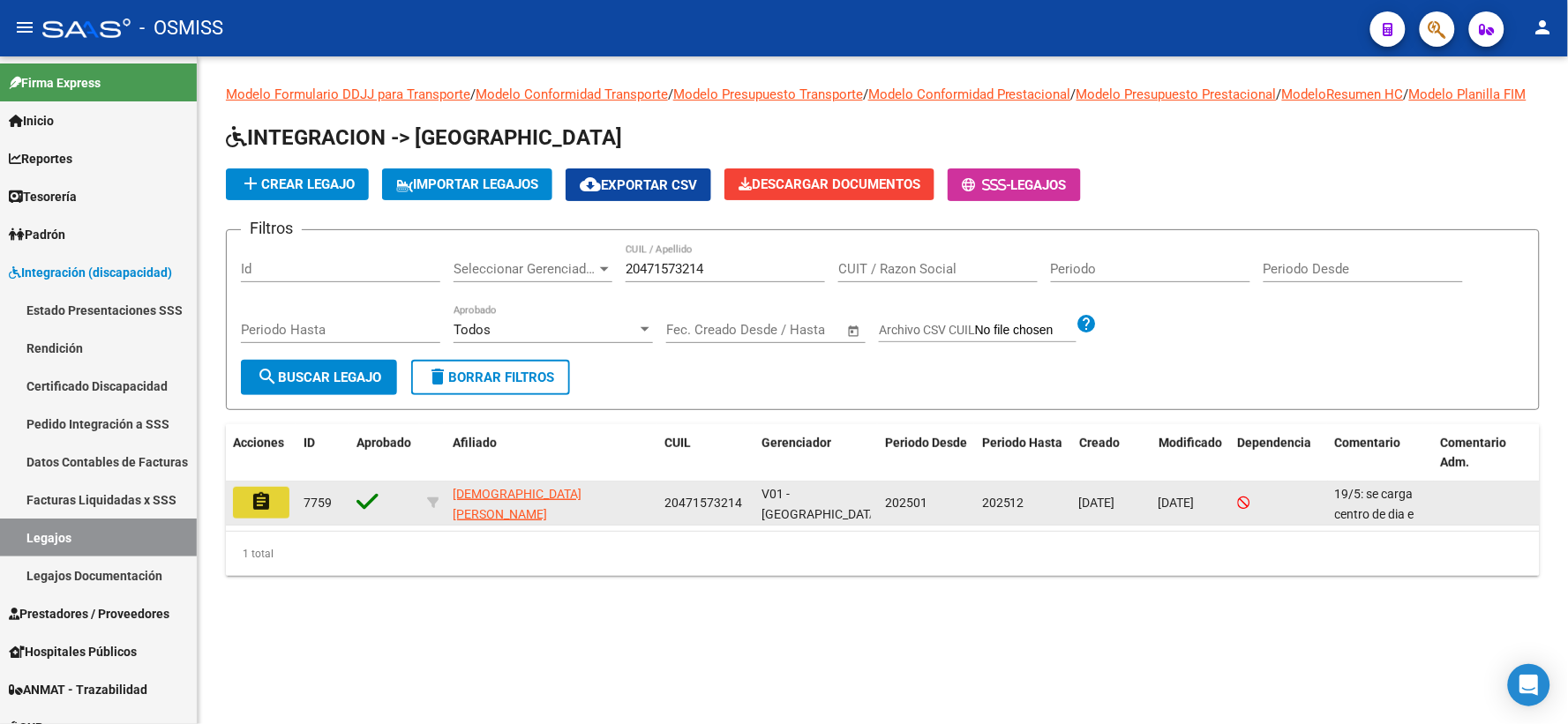
click at [247, 518] on button "assignment" at bounding box center [261, 503] width 57 height 32
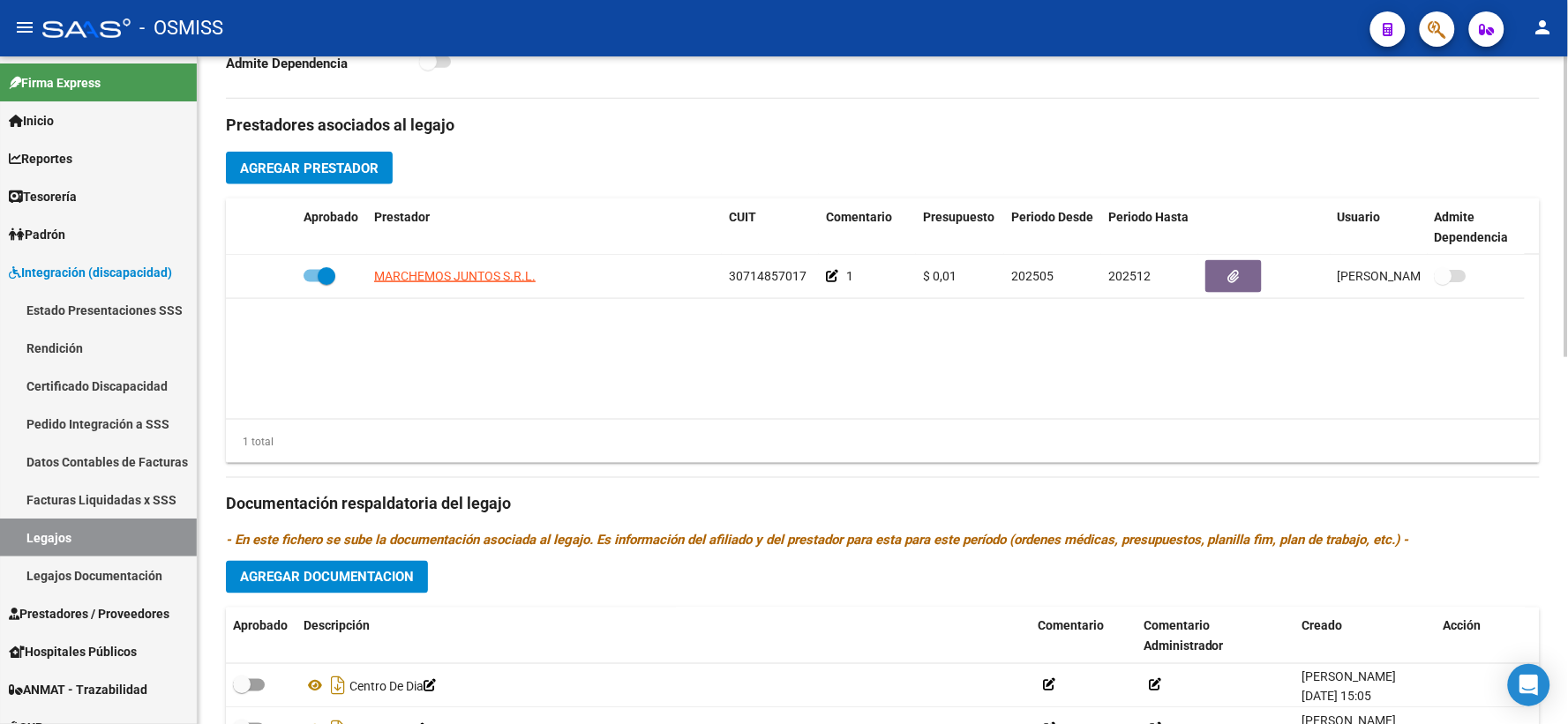
scroll to position [814, 0]
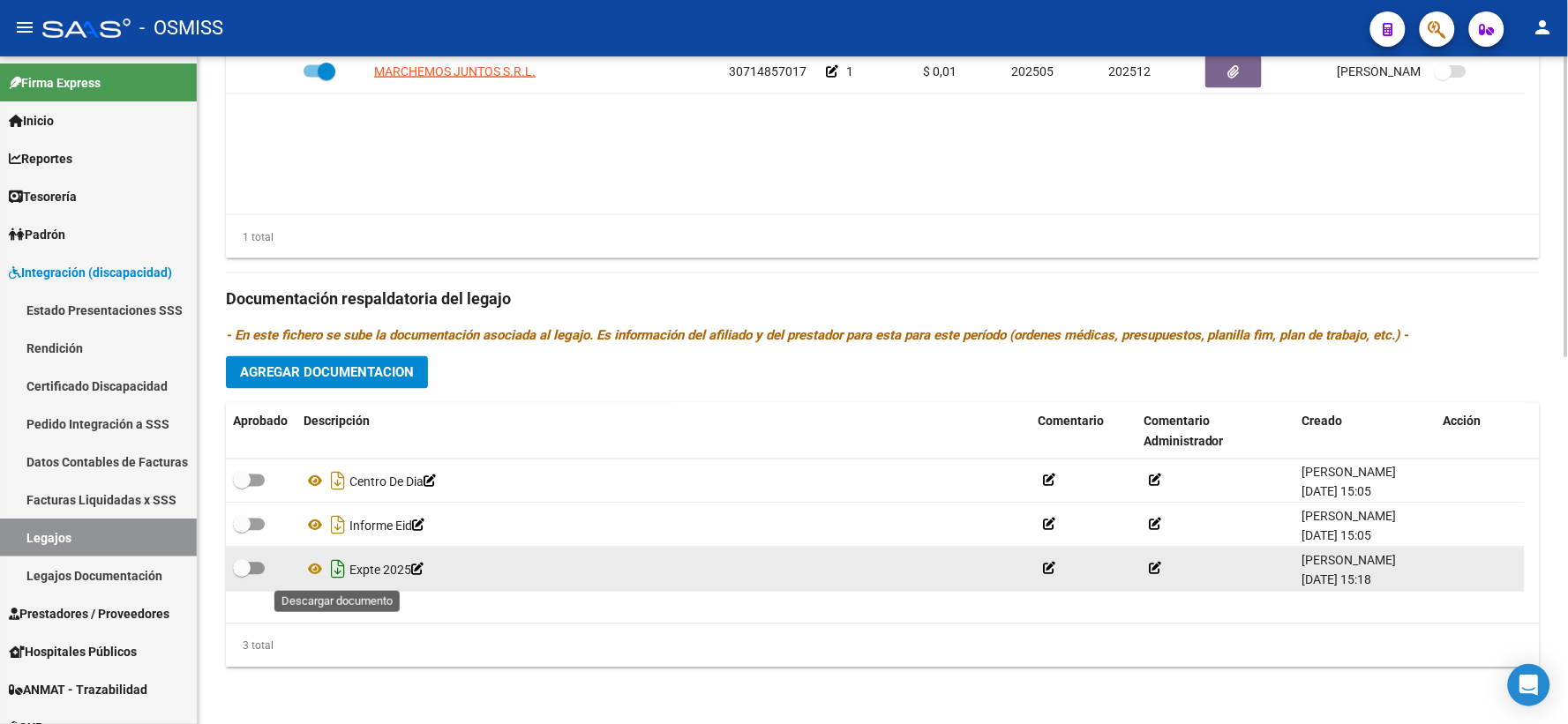
click at [336, 566] on icon "Descargar documento" at bounding box center [338, 570] width 23 height 28
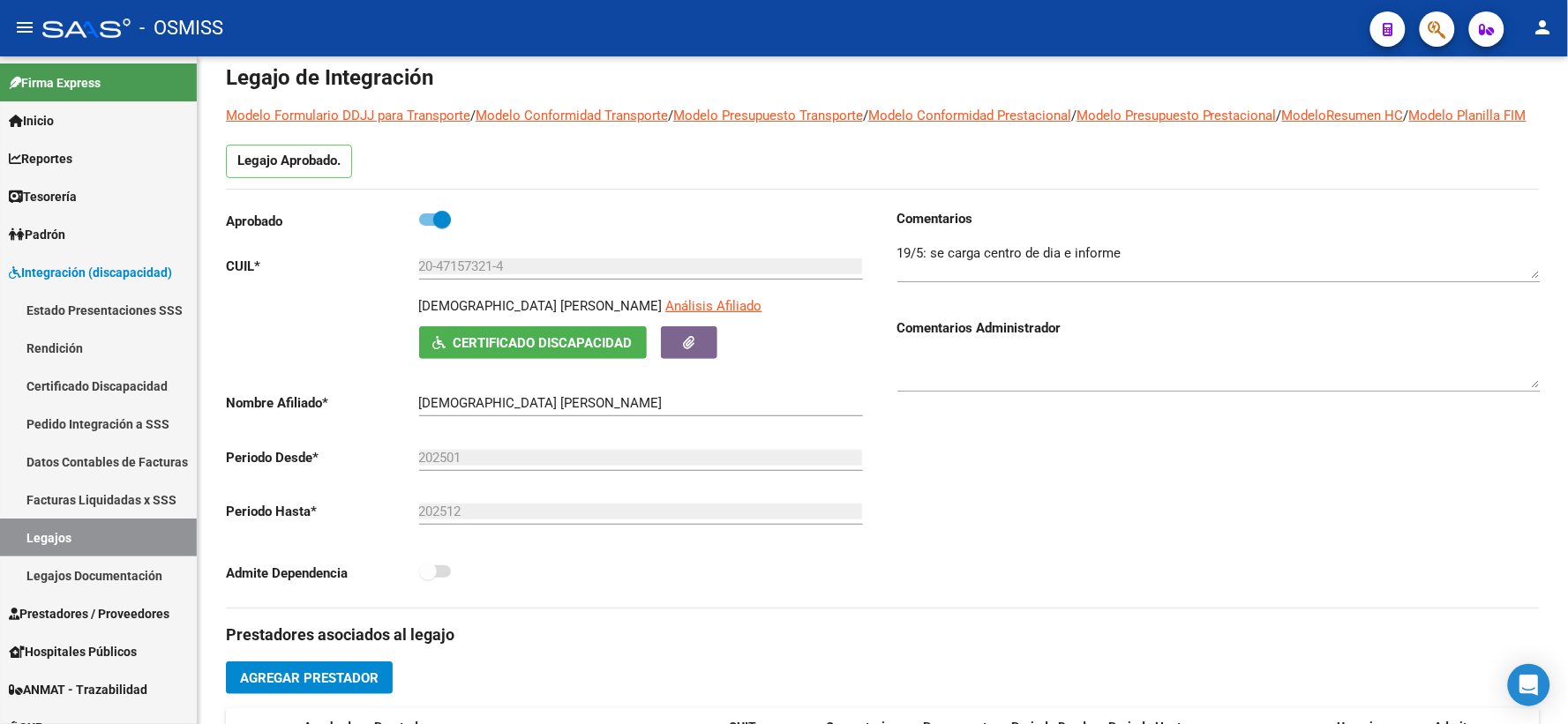
scroll to position [0, 0]
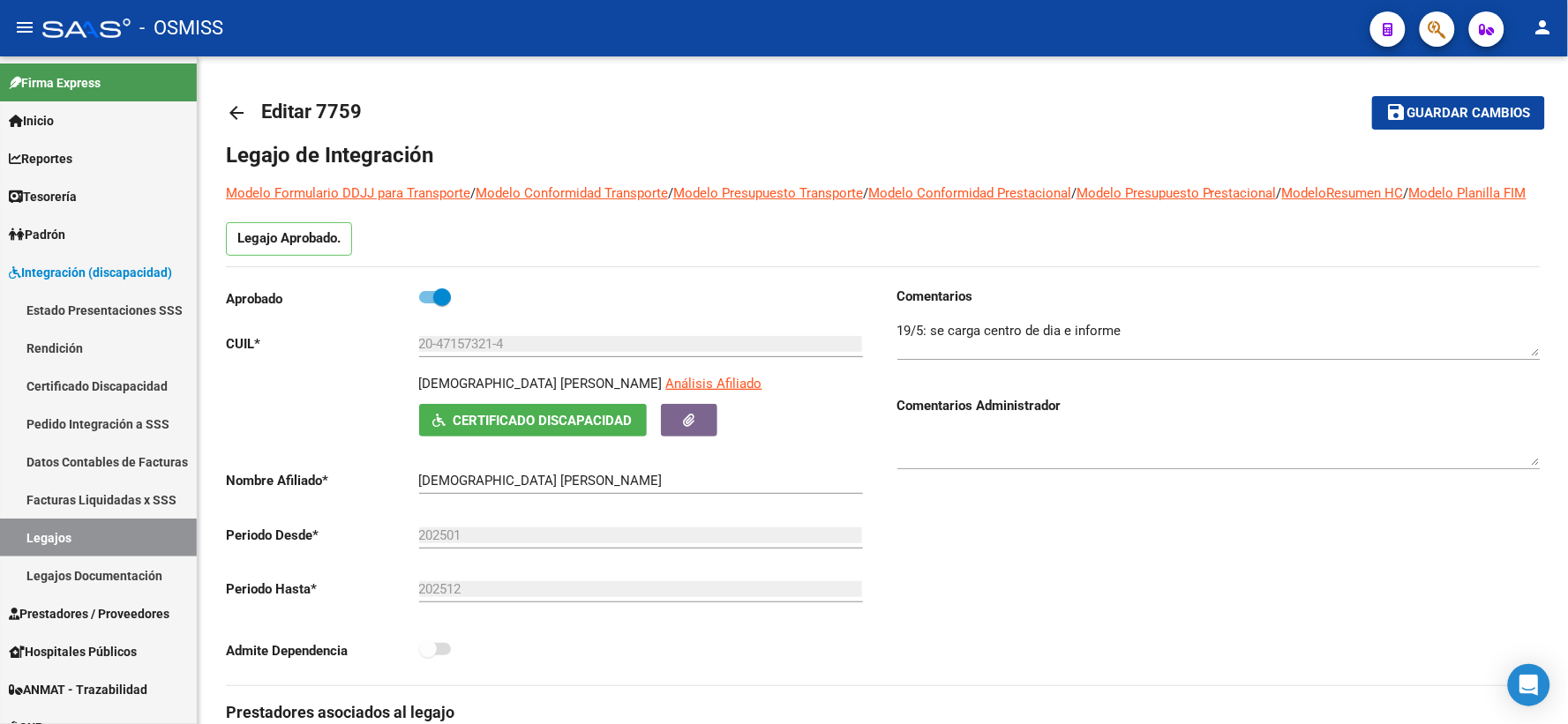
click at [240, 112] on mat-icon "arrow_back" at bounding box center [236, 113] width 21 height 21
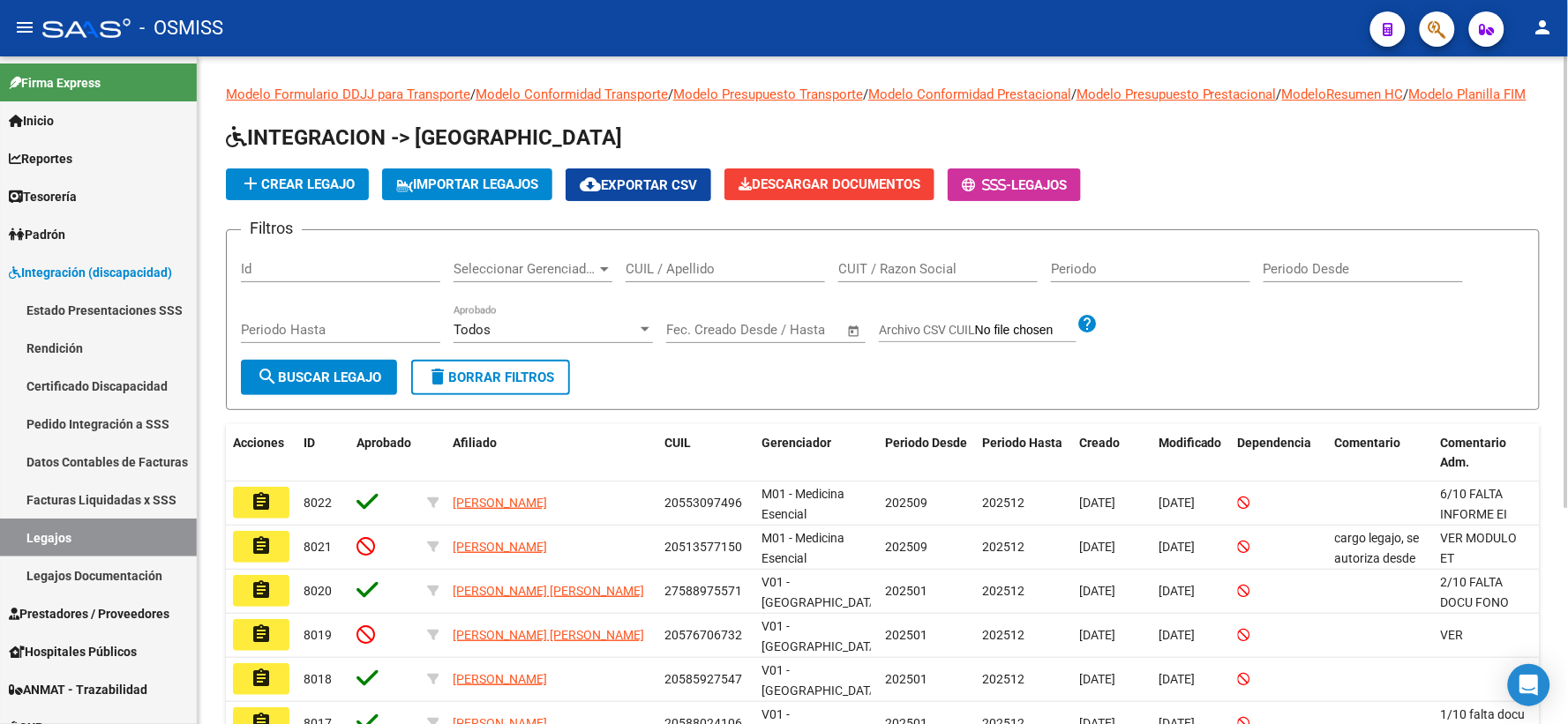
click at [686, 277] on input "CUIL / Apellido" at bounding box center [725, 269] width 199 height 16
paste input "20537084856"
type input "20537084856"
click at [336, 385] on span "search Buscar Legajo" at bounding box center [319, 377] width 125 height 16
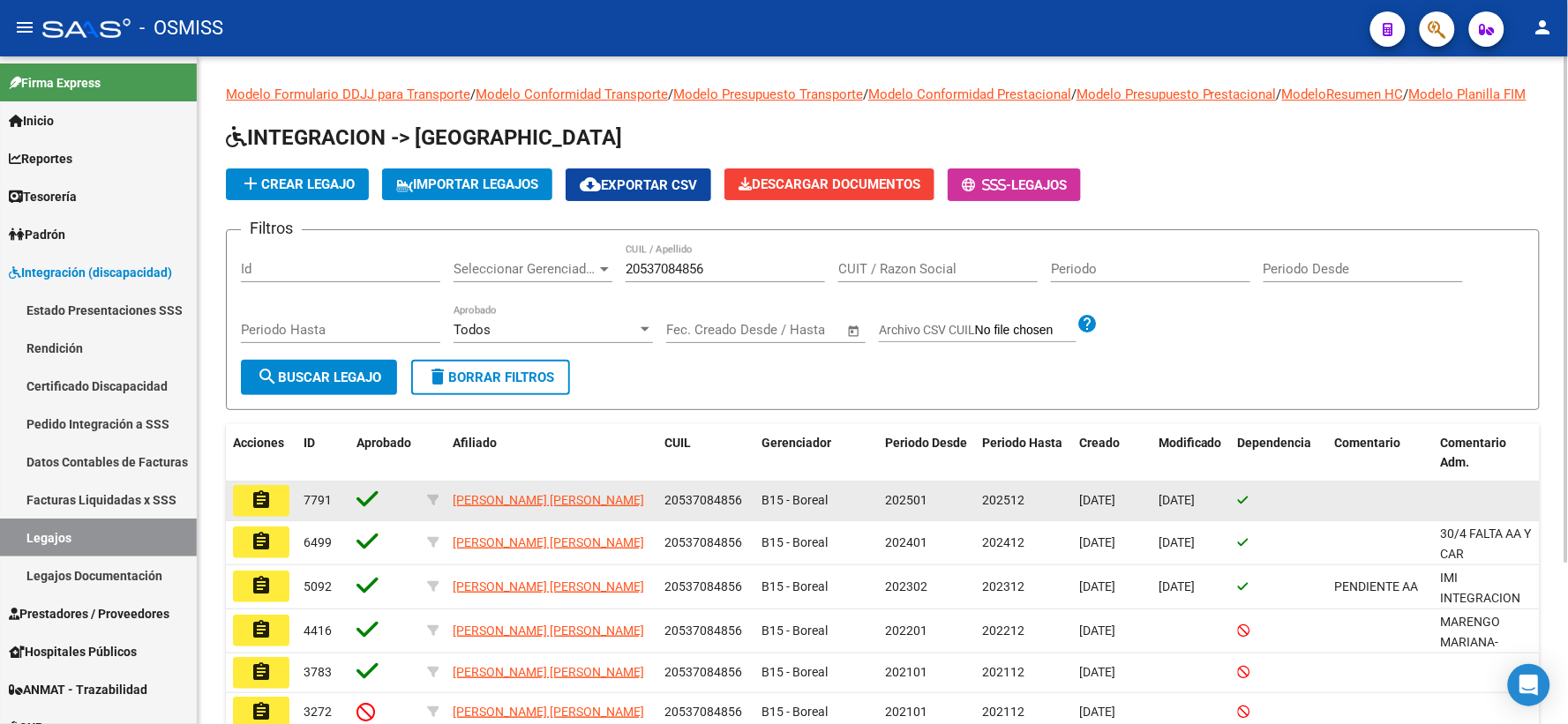
click at [263, 511] on mat-icon "assignment" at bounding box center [260, 499] width 21 height 21
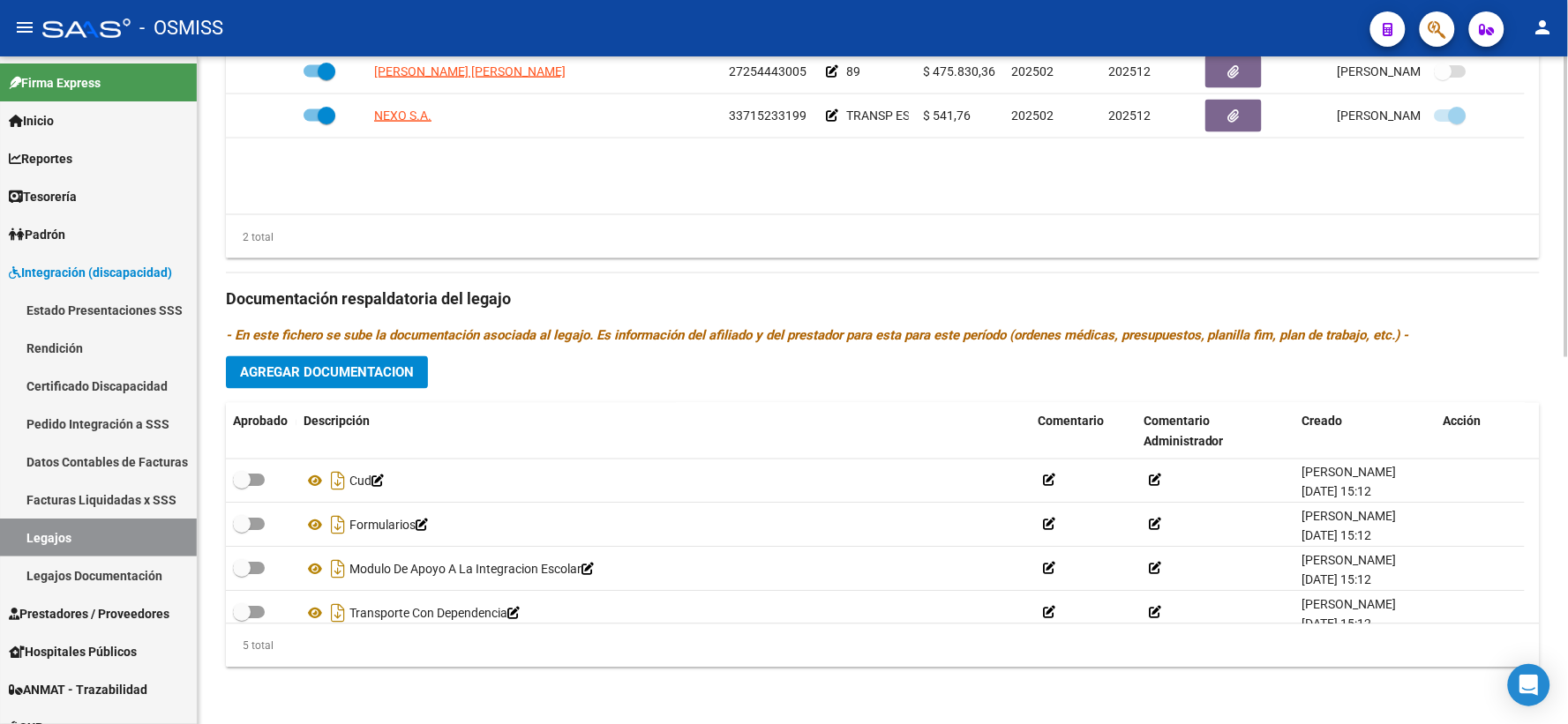
scroll to position [62, 0]
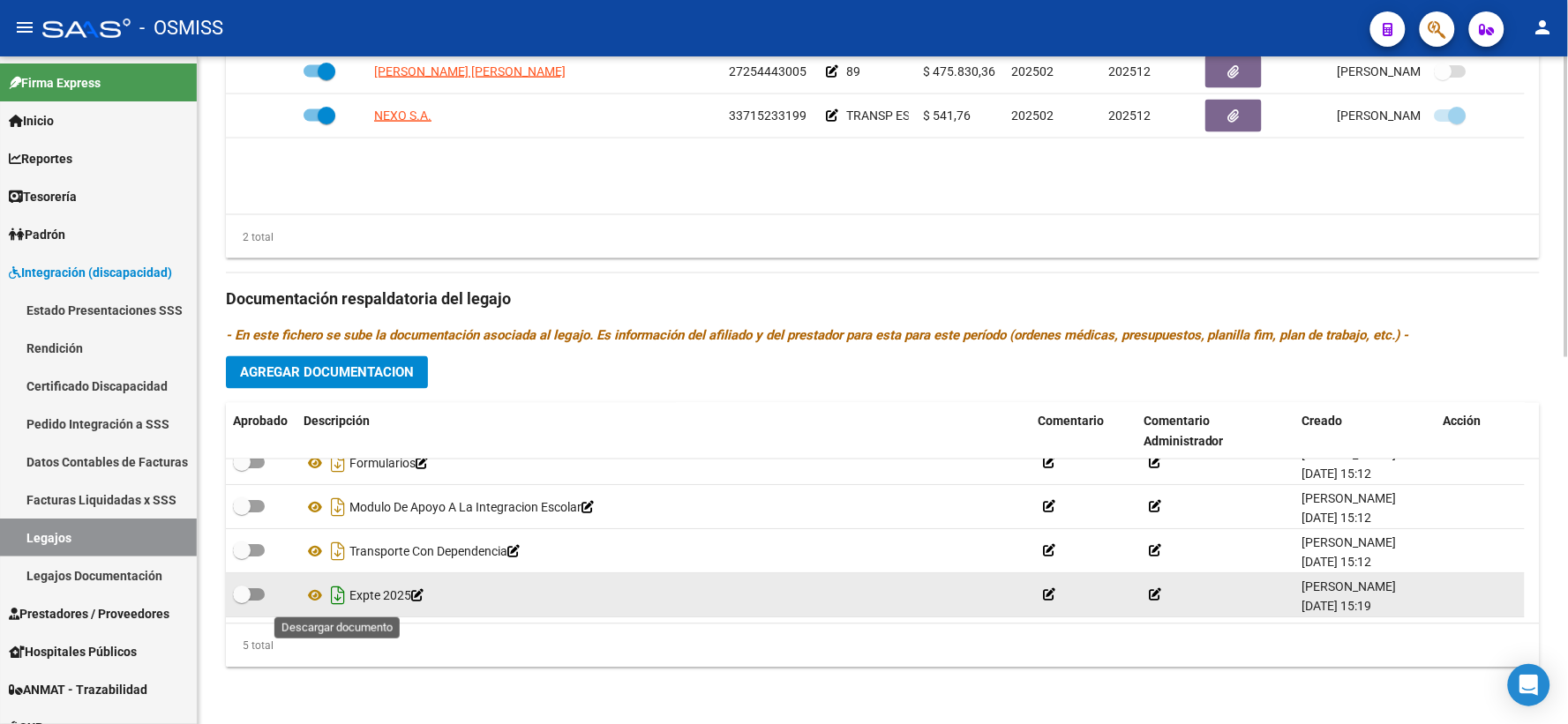
click at [340, 597] on icon "Descargar documento" at bounding box center [338, 596] width 23 height 28
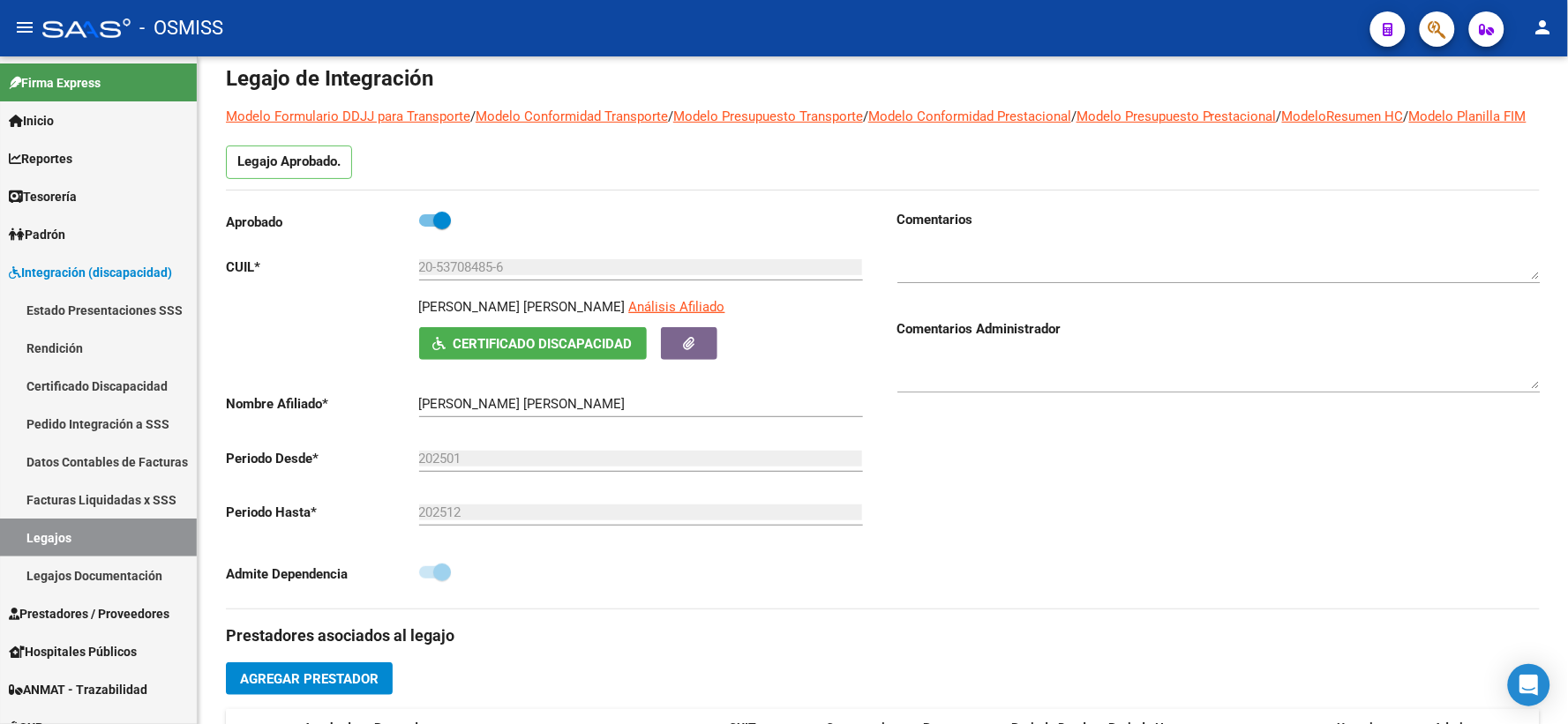
scroll to position [0, 0]
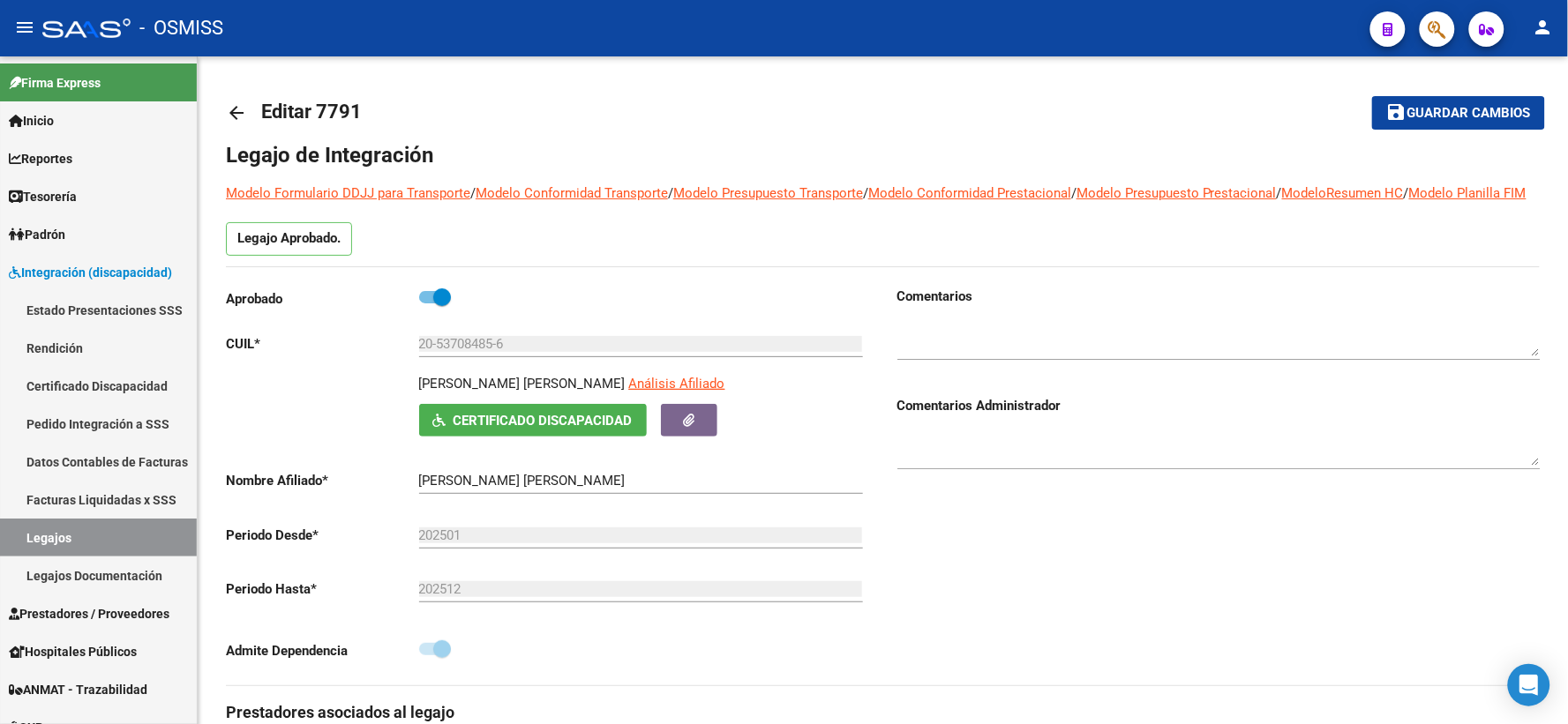
click at [230, 106] on mat-icon "arrow_back" at bounding box center [236, 113] width 21 height 21
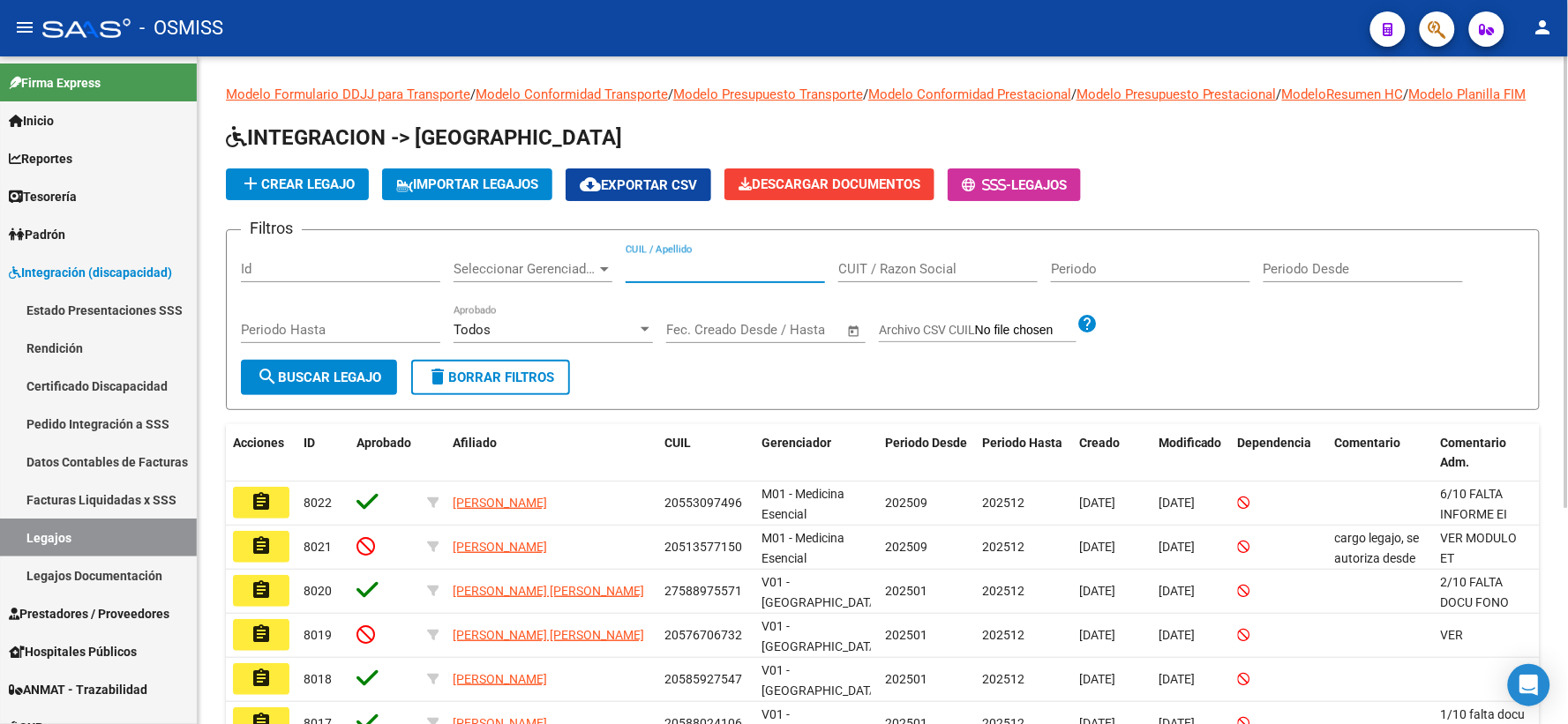
click at [676, 277] on input "CUIL / Apellido" at bounding box center [725, 269] width 199 height 16
paste input "20541330039"
type input "20541330039"
click at [341, 385] on span "search Buscar Legajo" at bounding box center [319, 377] width 125 height 16
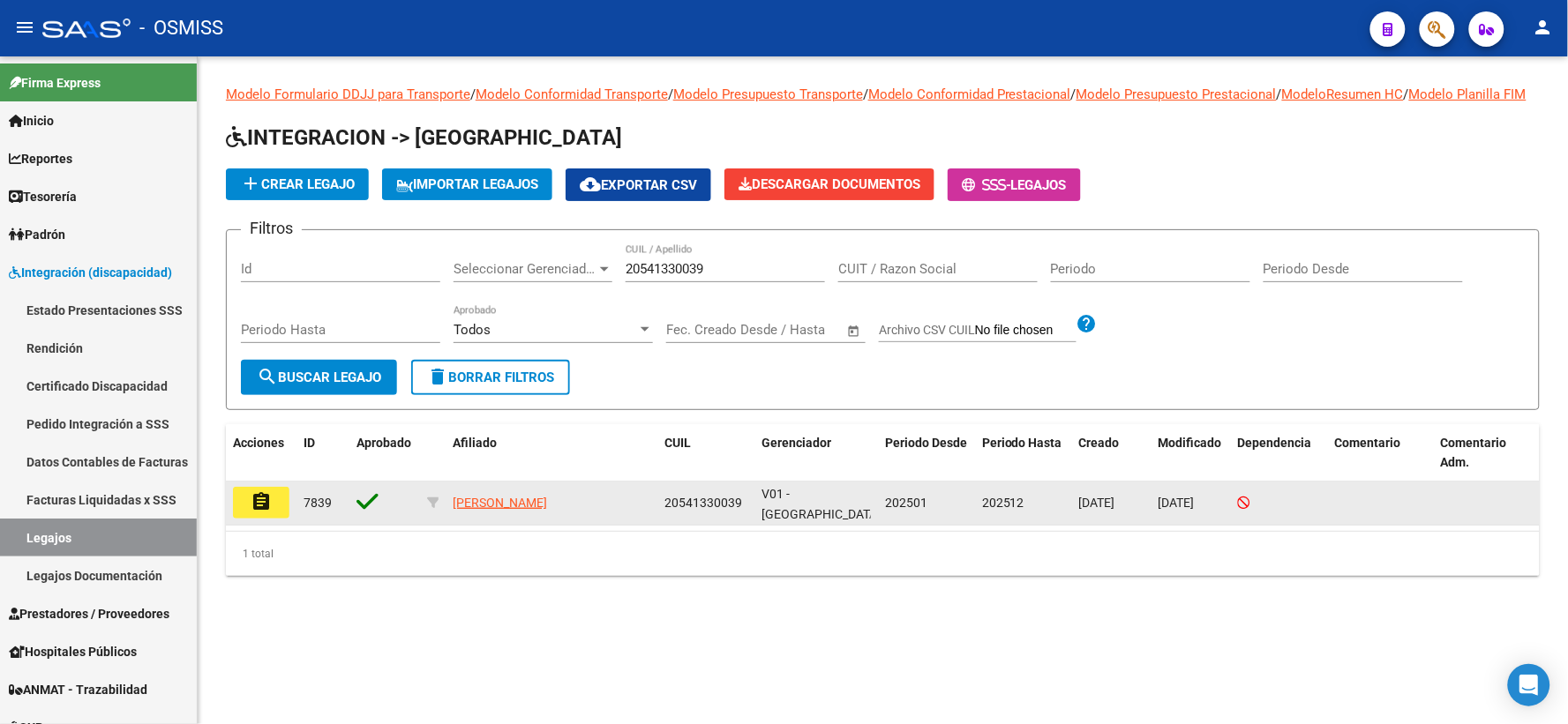
click at [258, 512] on mat-icon "assignment" at bounding box center [260, 501] width 21 height 21
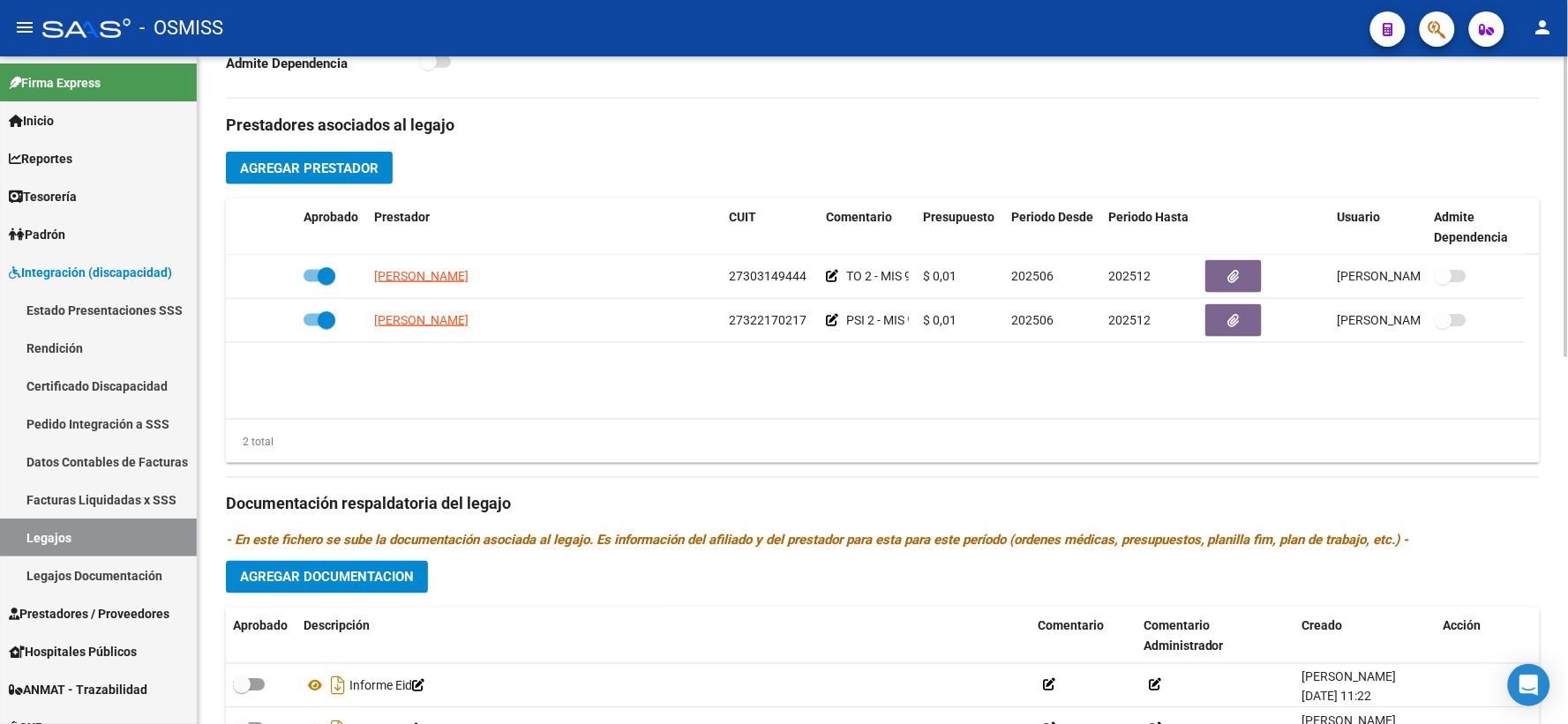
scroll to position [814, 0]
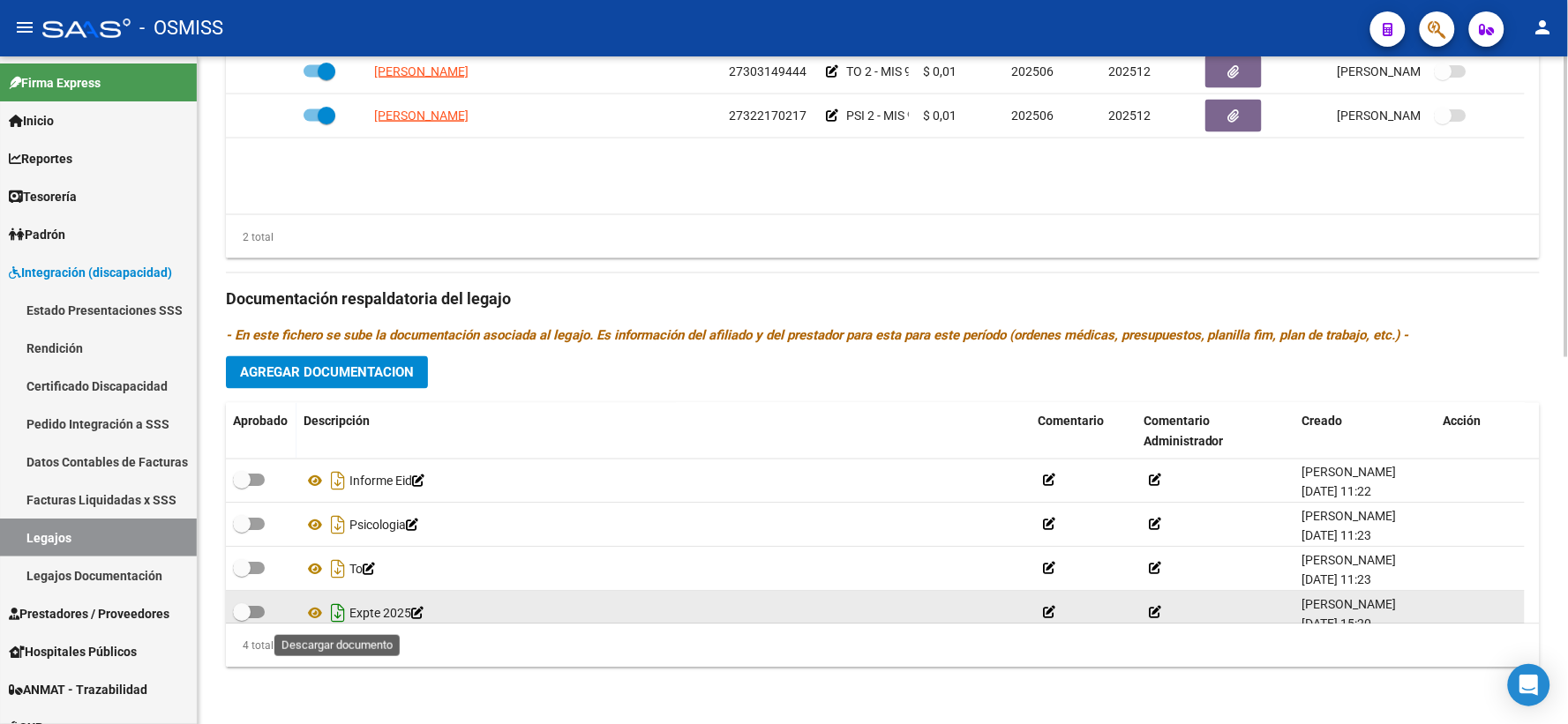
click at [339, 610] on icon "Descargar documento" at bounding box center [338, 613] width 23 height 28
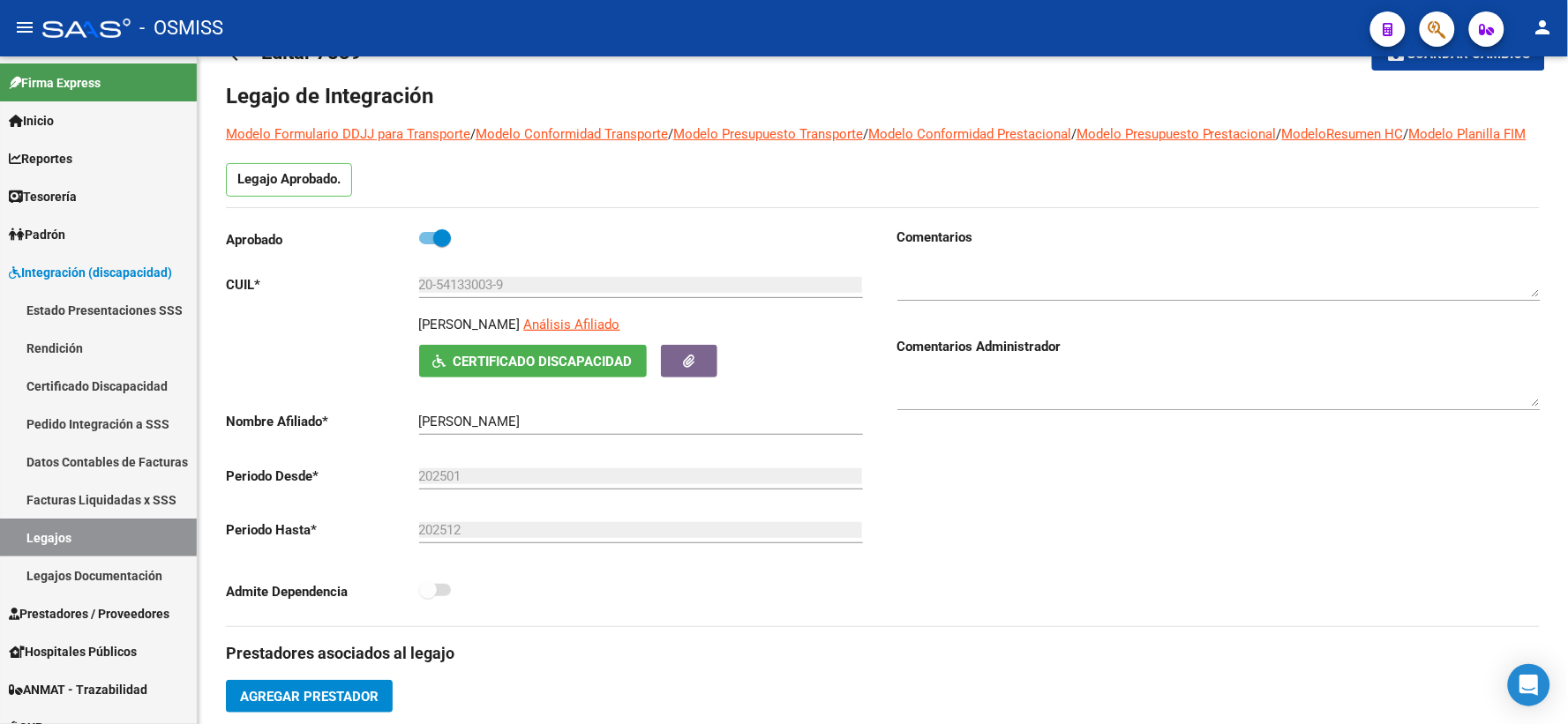
scroll to position [0, 0]
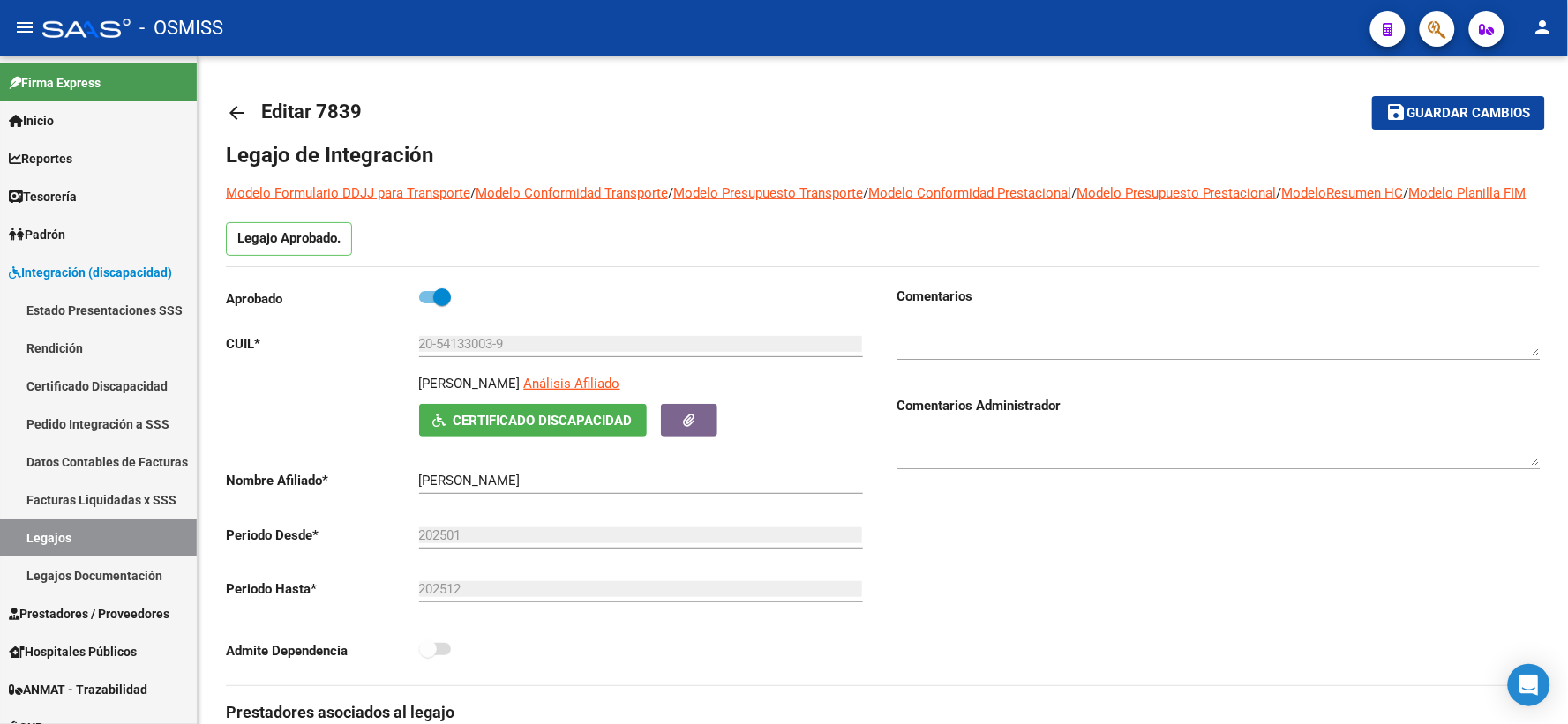
click at [235, 109] on mat-icon "arrow_back" at bounding box center [236, 113] width 21 height 21
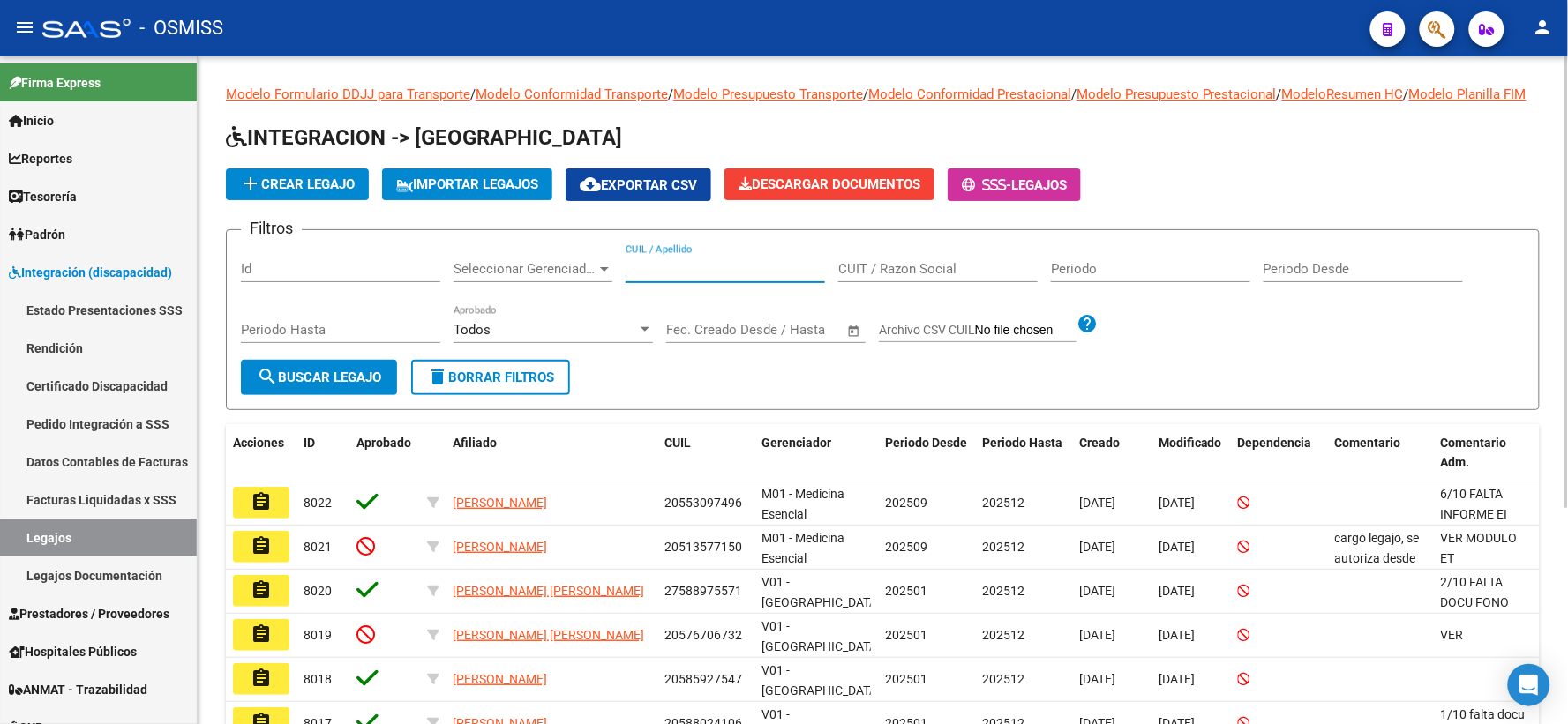
click at [675, 277] on input "CUIL / Apellido" at bounding box center [725, 269] width 199 height 16
paste input "20565561201"
type input "20565561201"
click at [312, 395] on button "search Buscar Legajo" at bounding box center [319, 376] width 156 height 35
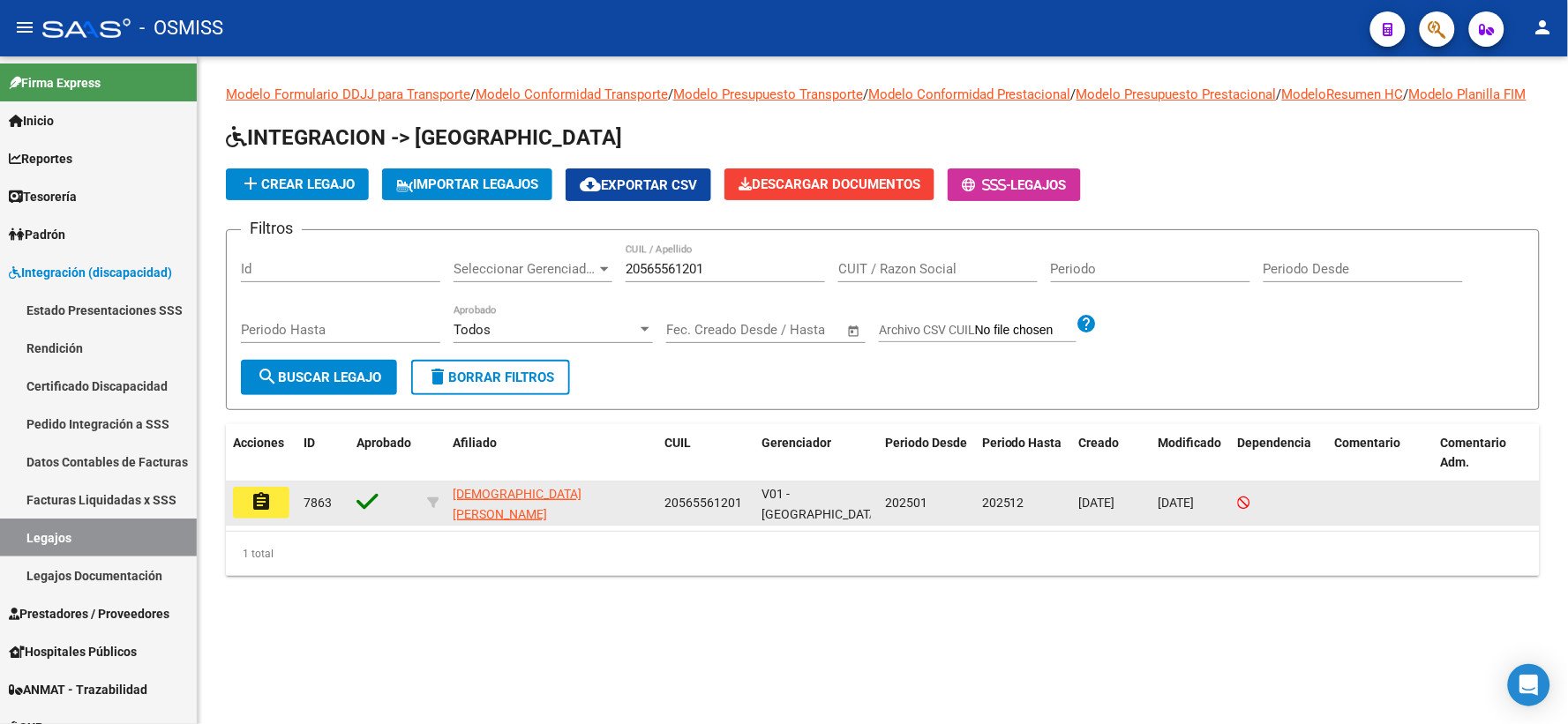
click at [271, 509] on mat-icon "assignment" at bounding box center [260, 501] width 21 height 21
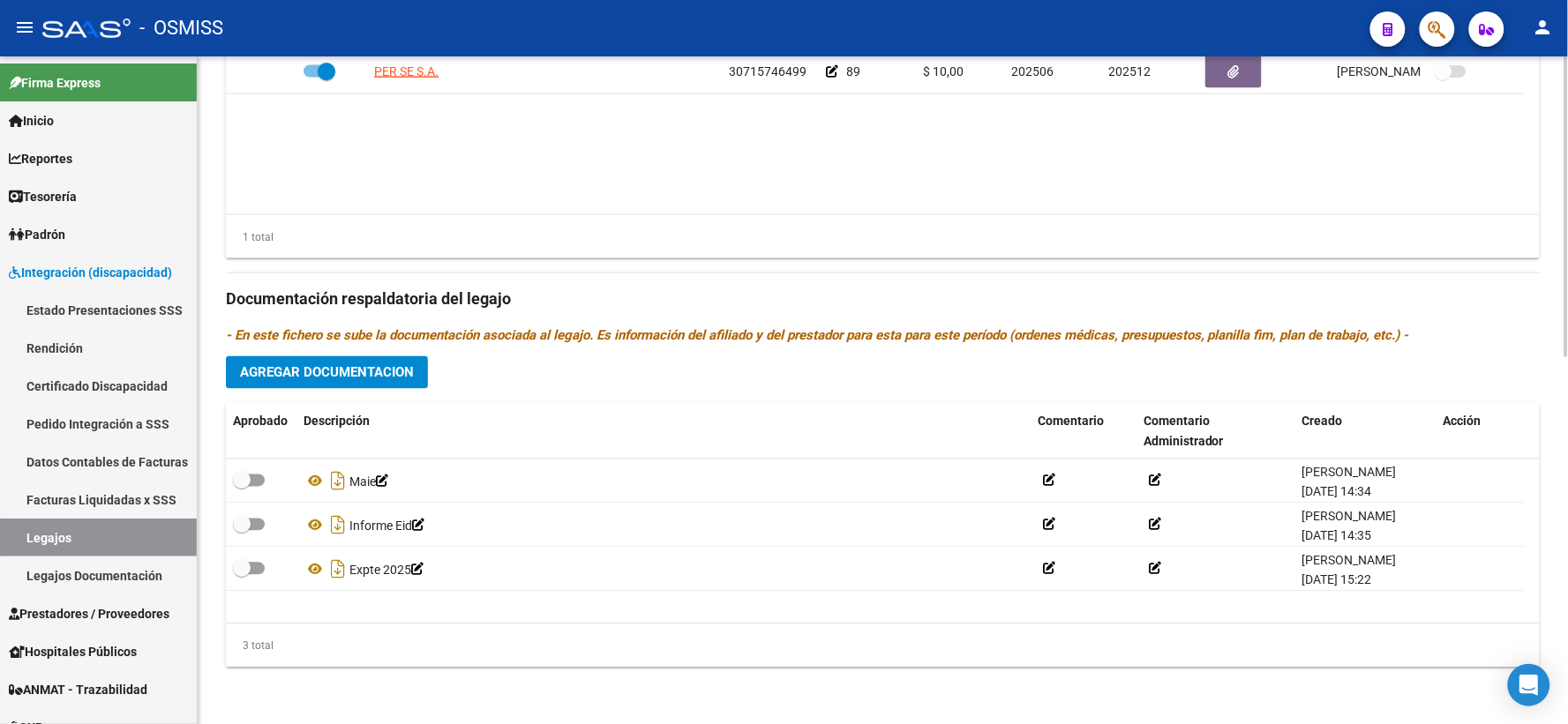
scroll to position [814, 0]
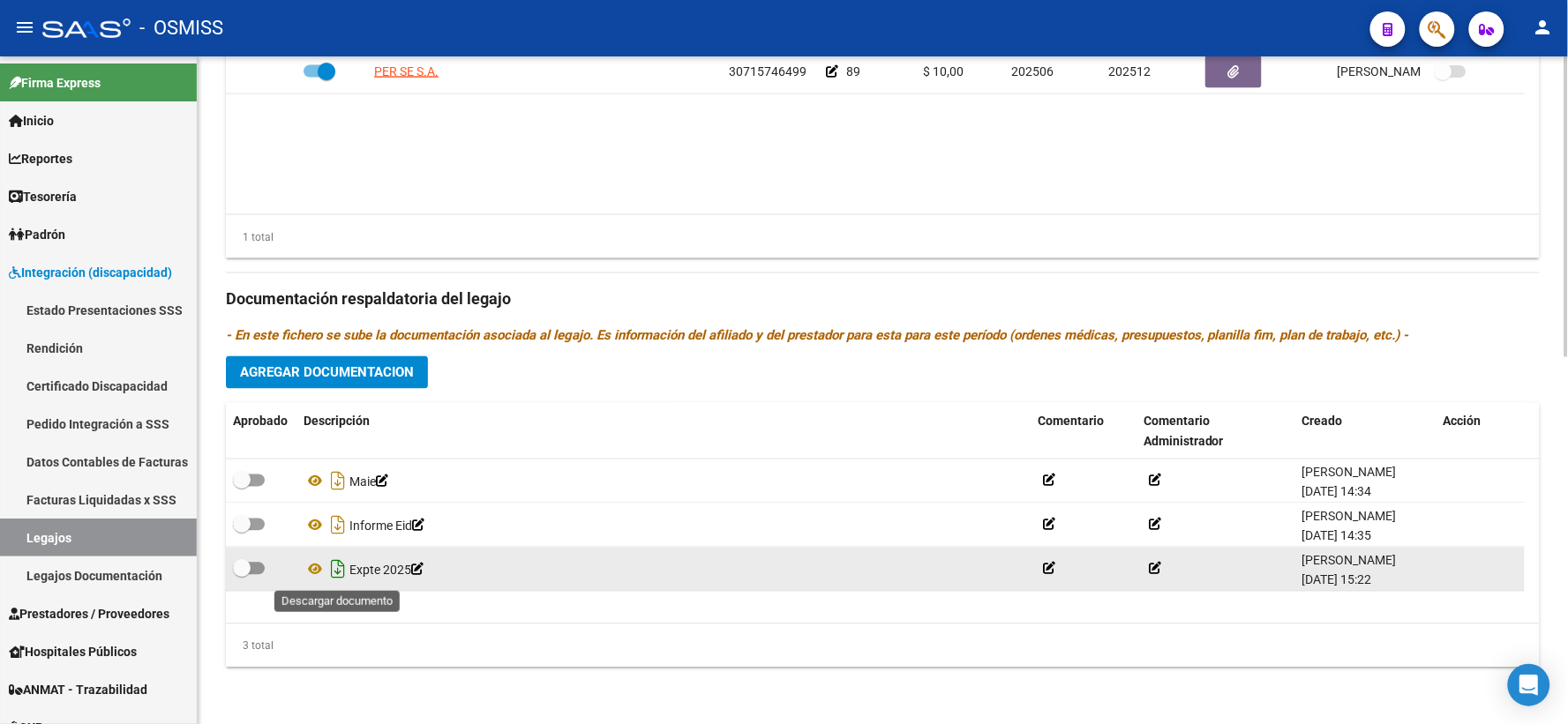
click at [336, 569] on icon "Descargar documento" at bounding box center [338, 570] width 23 height 28
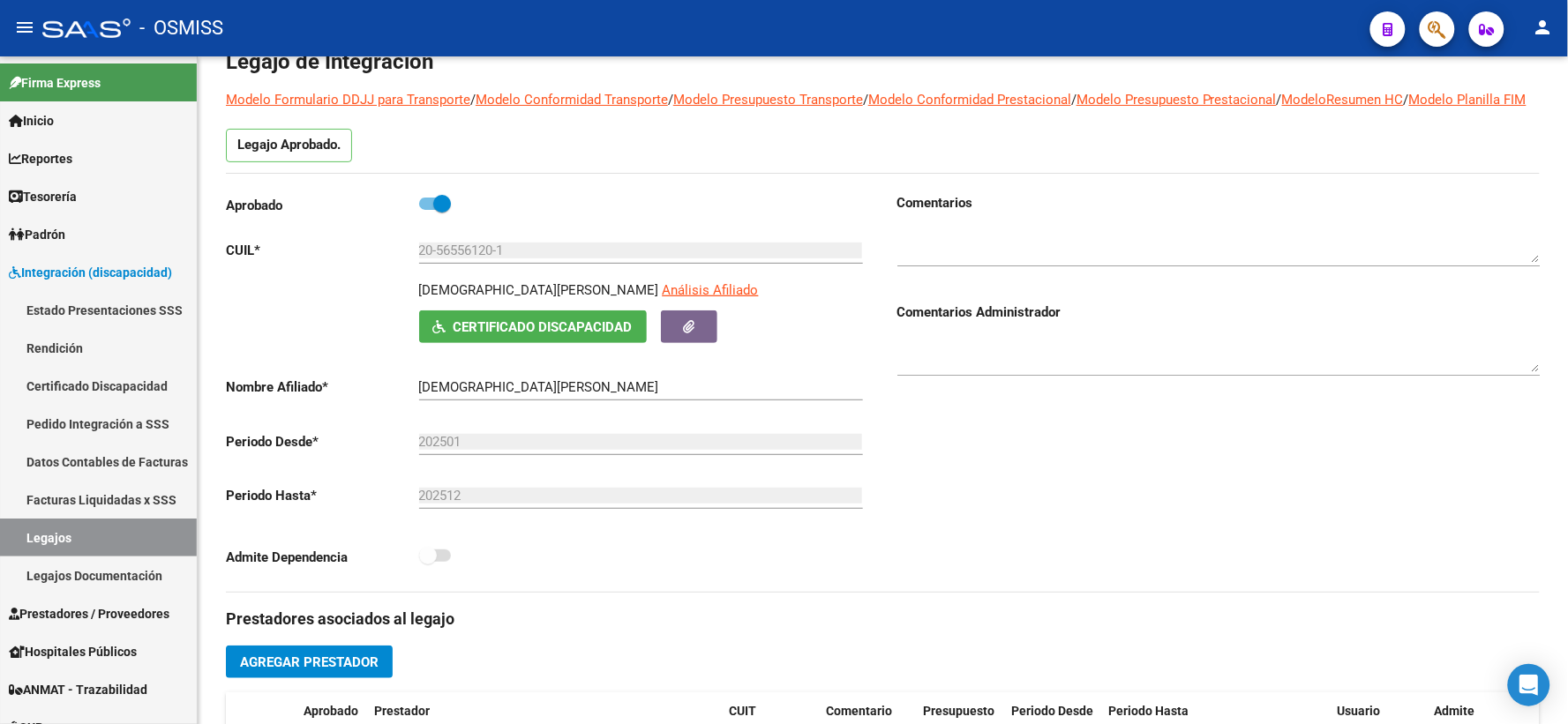
scroll to position [0, 0]
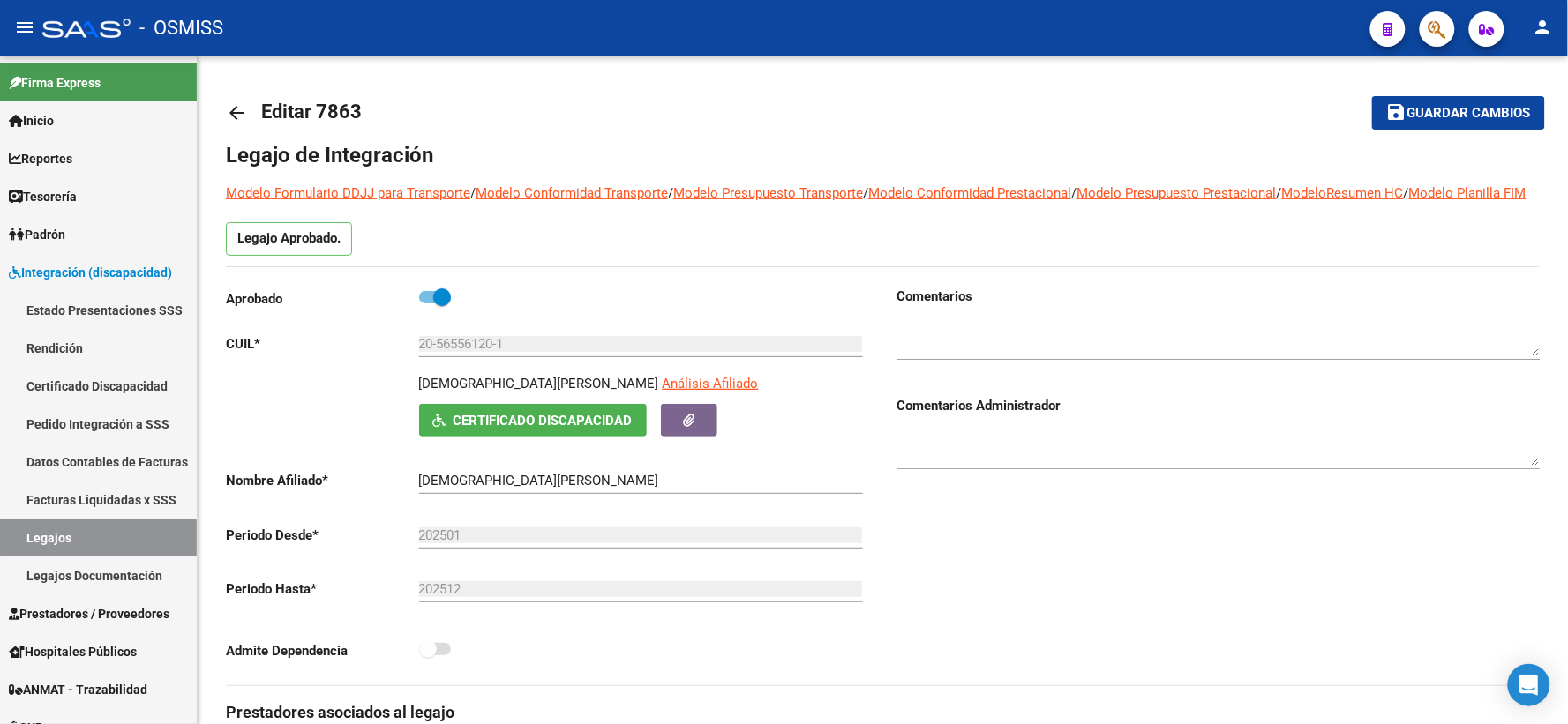
click at [230, 108] on mat-icon "arrow_back" at bounding box center [236, 113] width 21 height 21
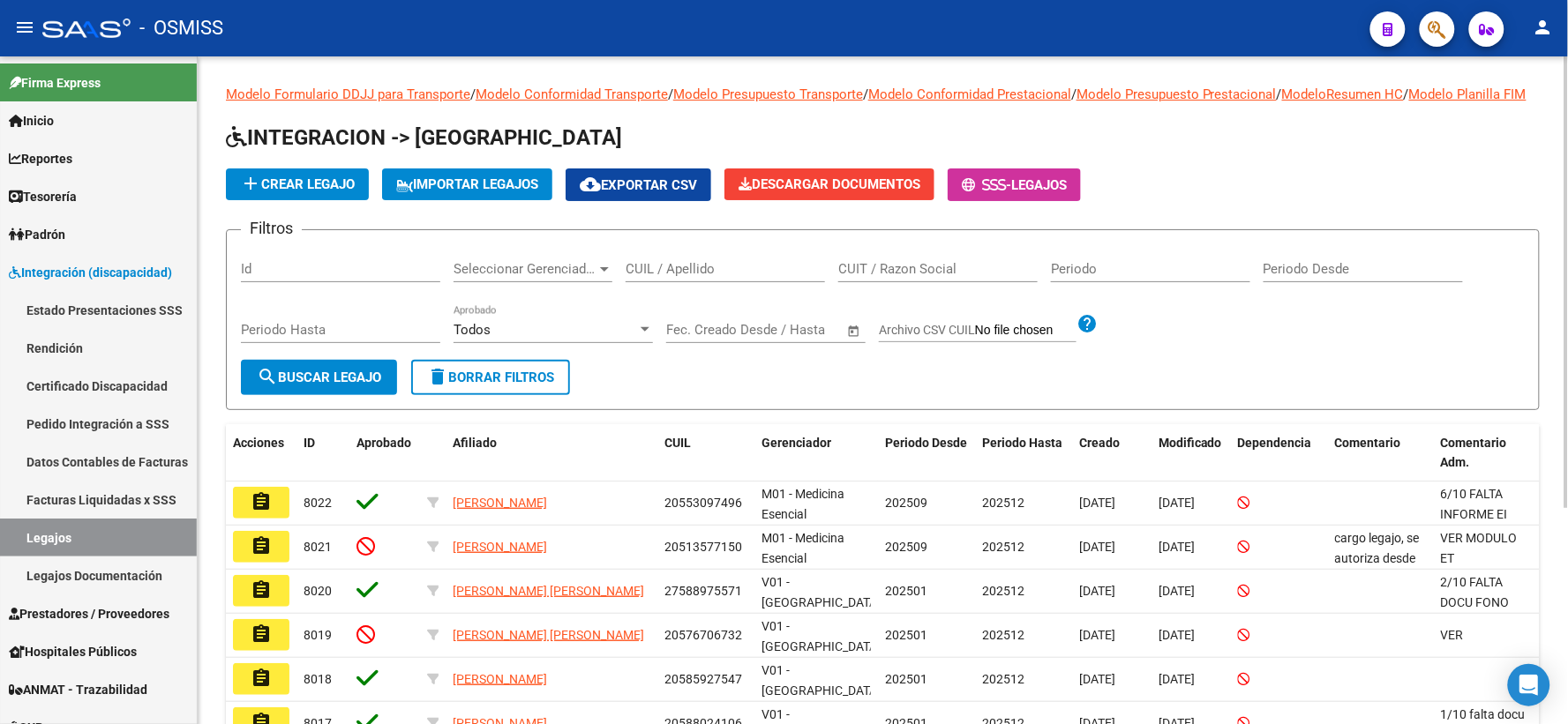
click at [658, 277] on input "CUIL / Apellido" at bounding box center [725, 269] width 199 height 16
paste input "20585951693"
type input "20585951693"
click at [341, 385] on span "search Buscar Legajo" at bounding box center [319, 377] width 125 height 16
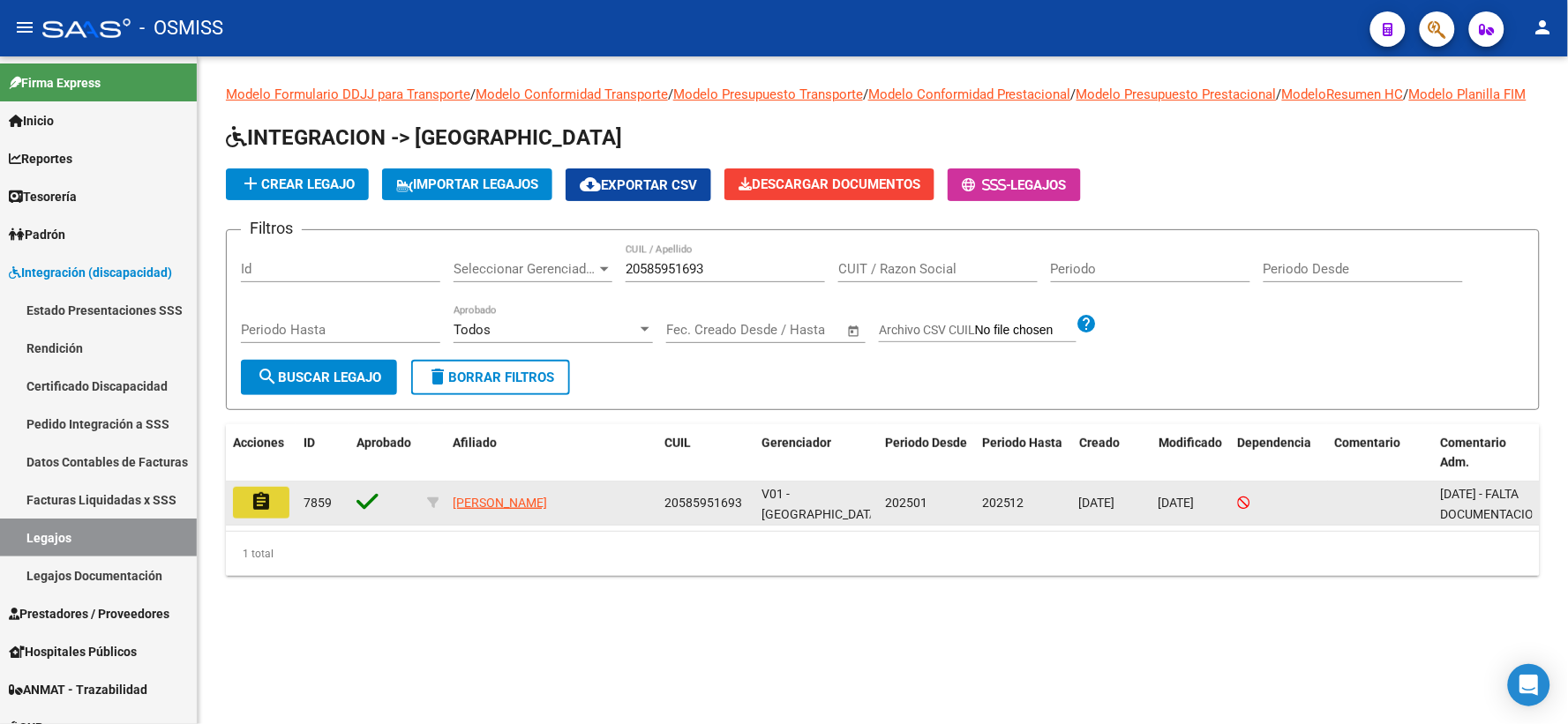
click at [263, 512] on mat-icon "assignment" at bounding box center [260, 501] width 21 height 21
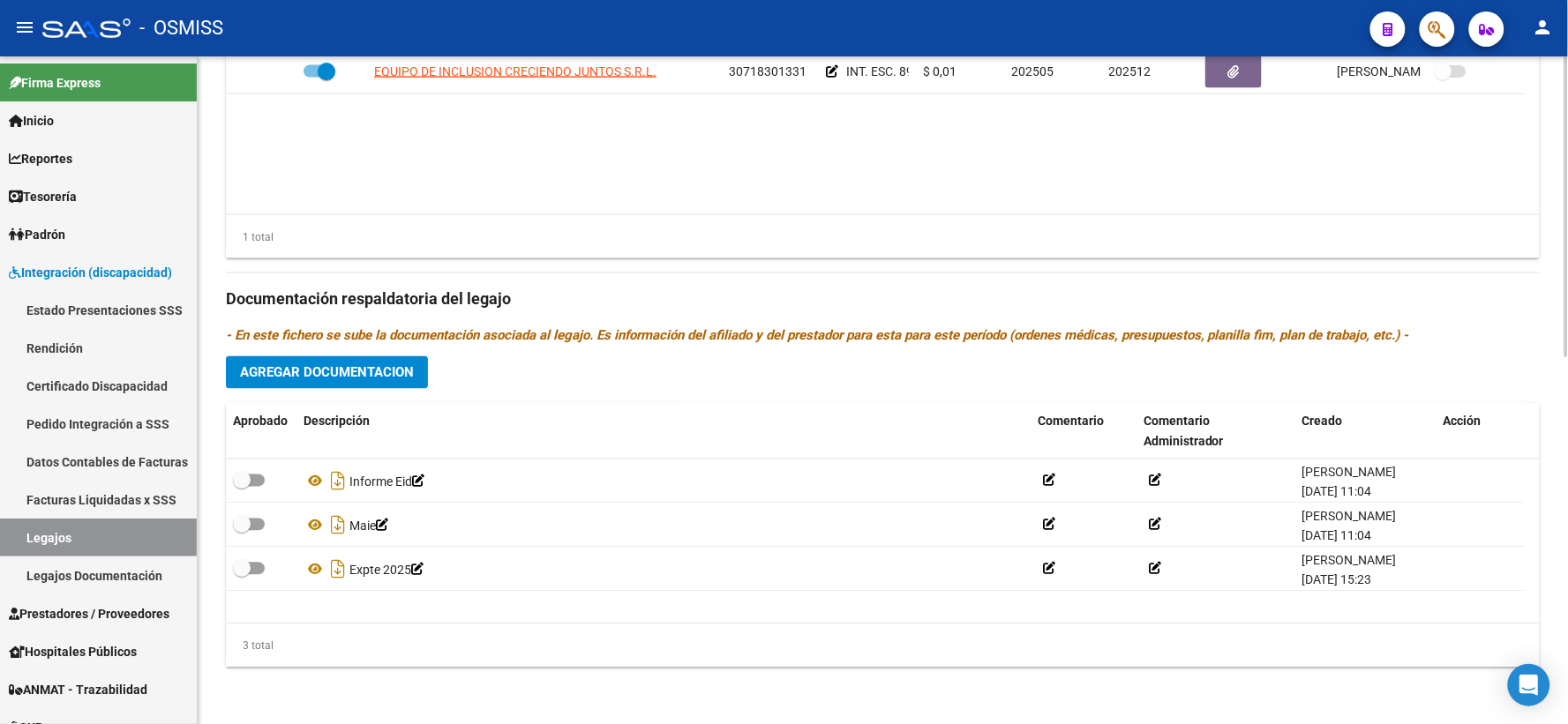
scroll to position [814, 0]
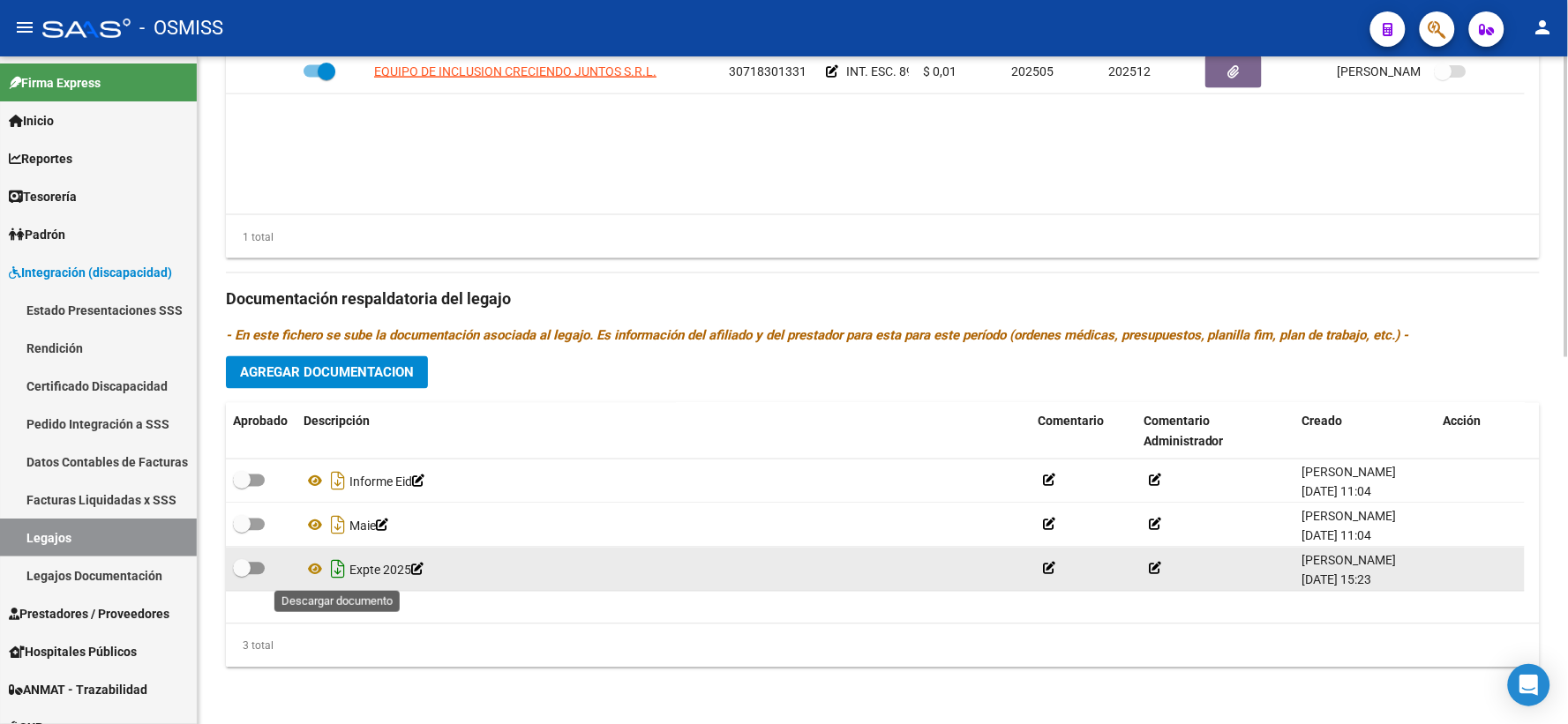
click at [337, 565] on icon "Descargar documento" at bounding box center [338, 570] width 23 height 28
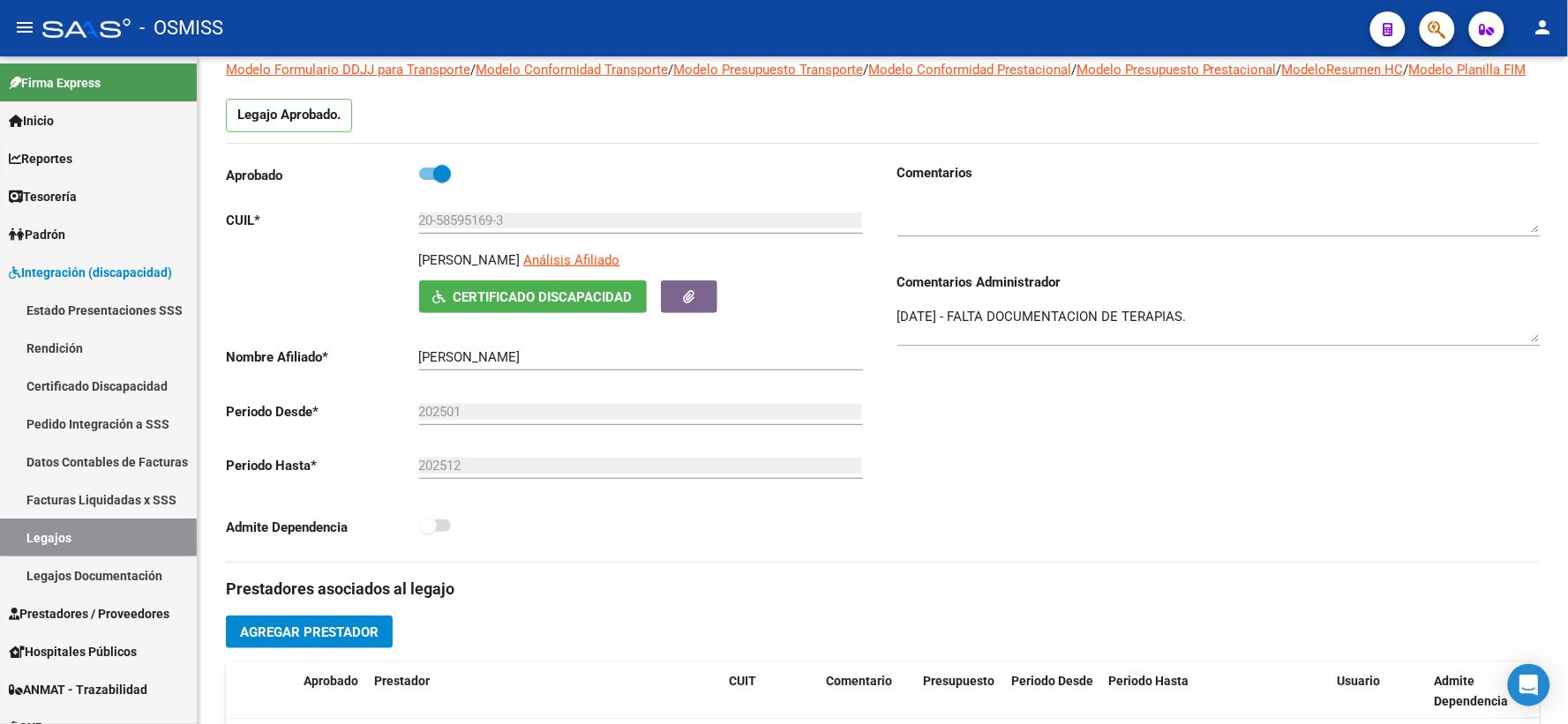
scroll to position [0, 0]
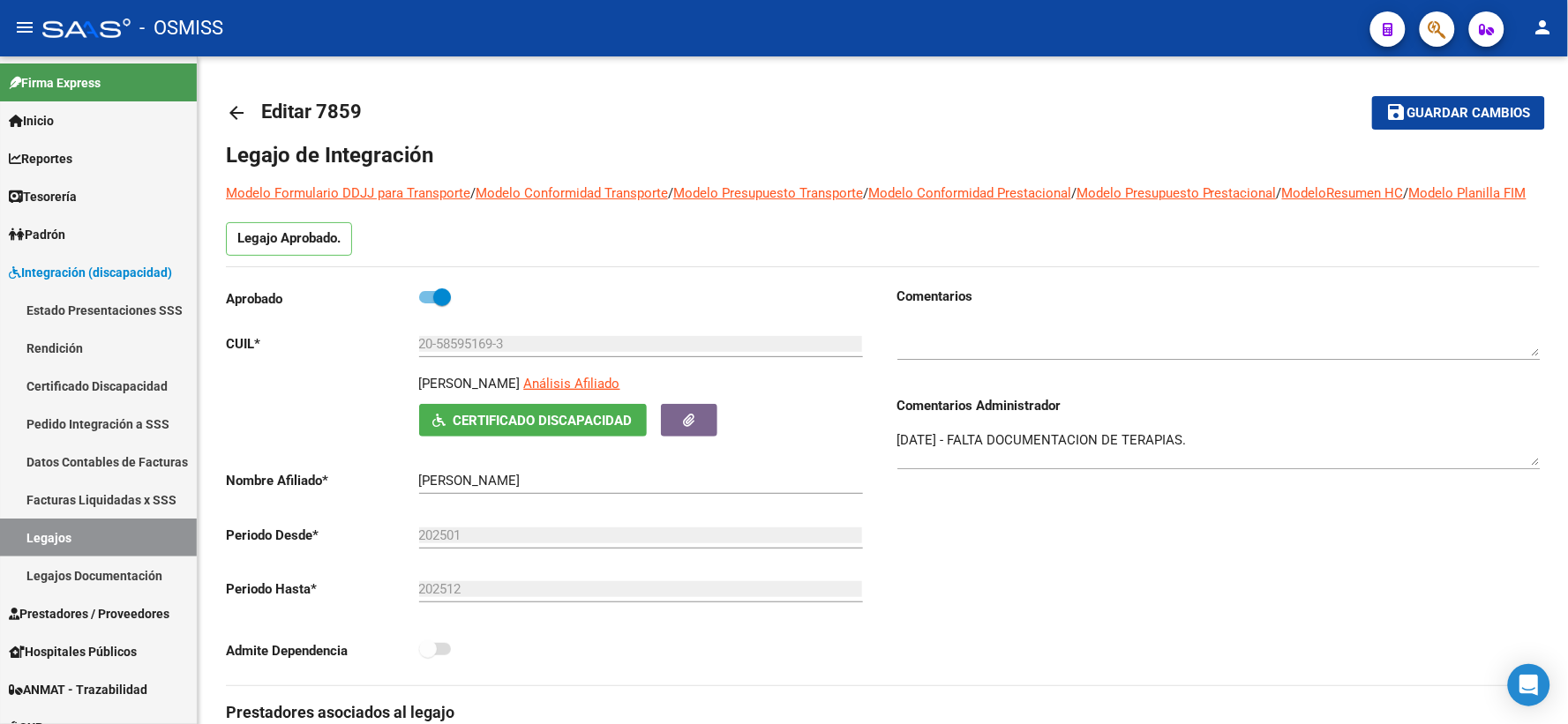
click at [235, 108] on mat-icon "arrow_back" at bounding box center [236, 113] width 21 height 21
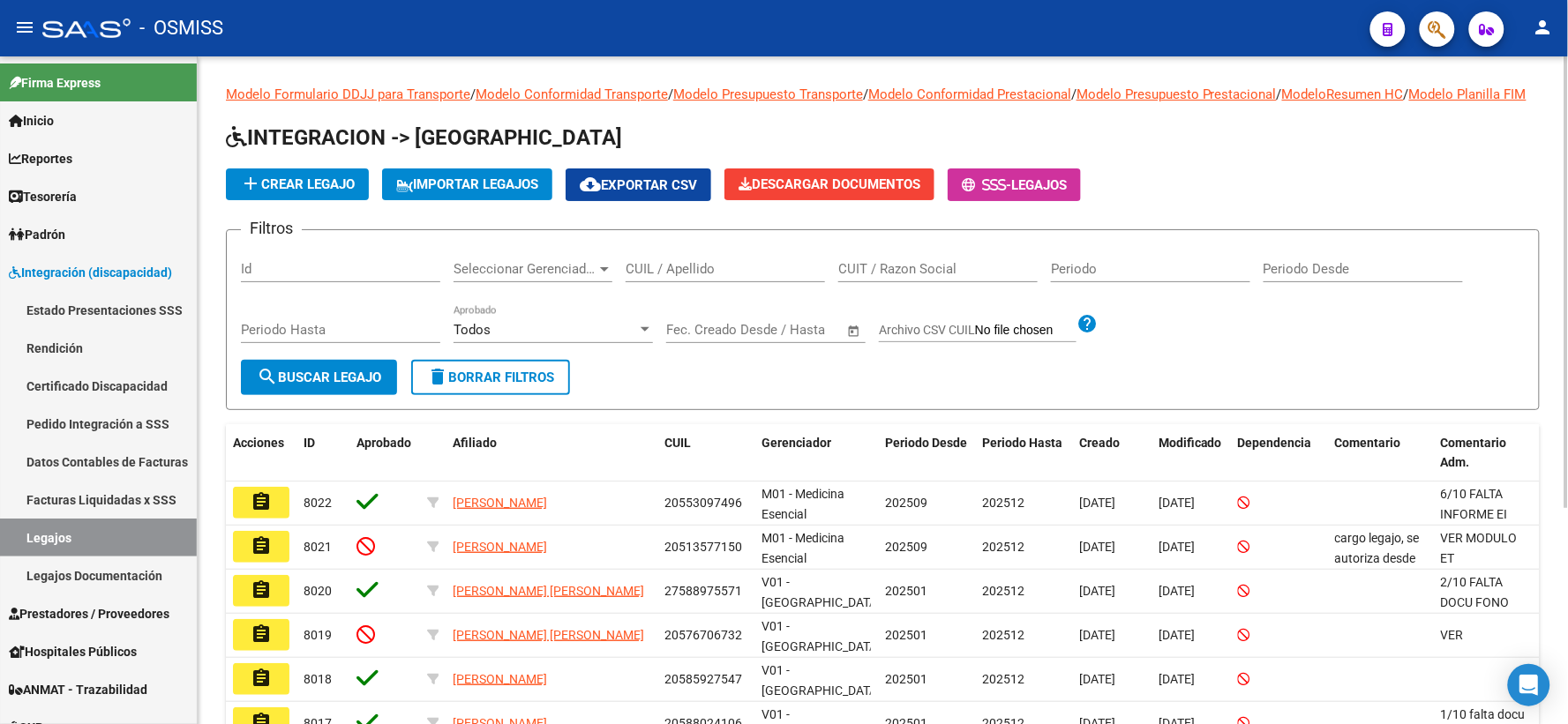
click at [682, 277] on input "CUIL / Apellido" at bounding box center [725, 269] width 199 height 16
paste input "20570880560"
type input "20570880560"
click at [316, 385] on span "search Buscar Legajo" at bounding box center [319, 377] width 125 height 16
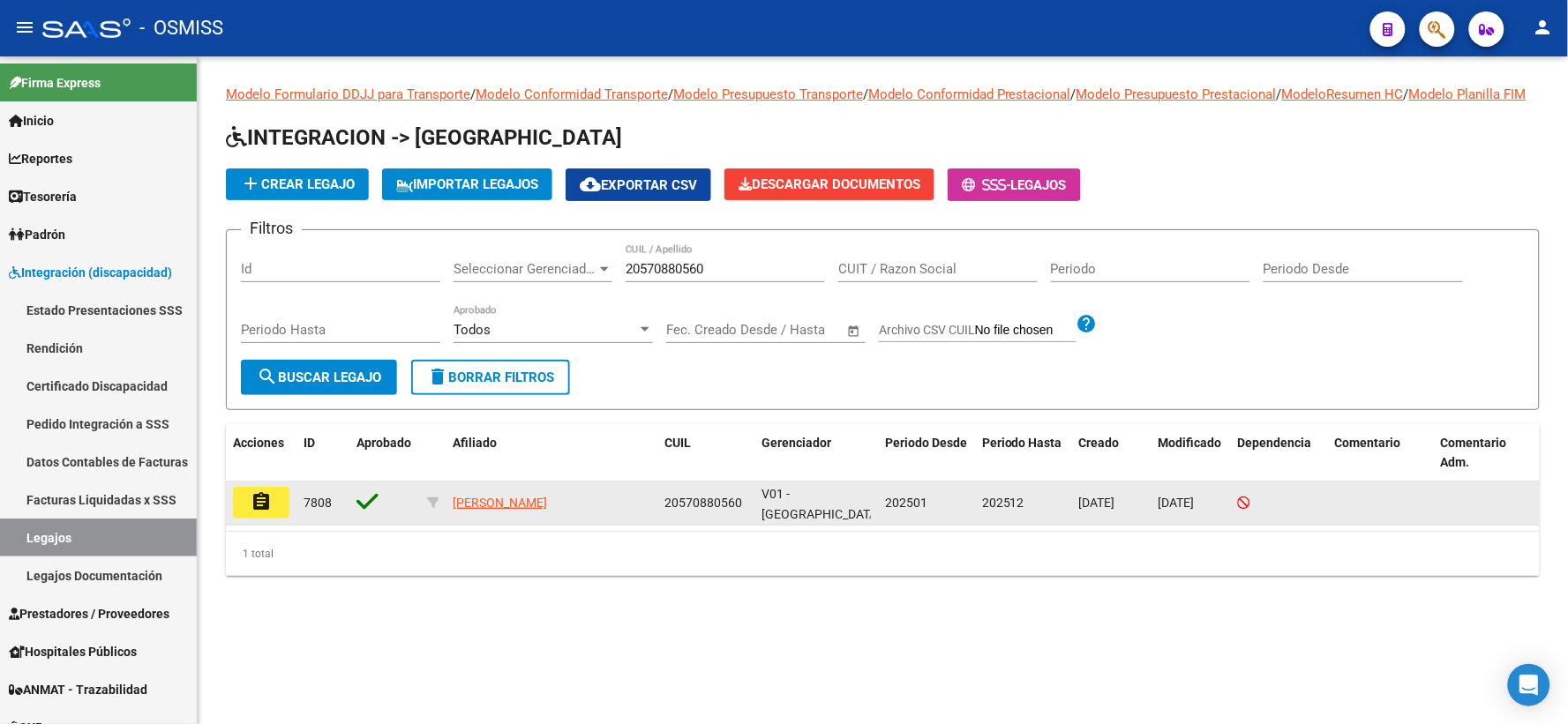
click at [256, 512] on mat-icon "assignment" at bounding box center [260, 501] width 21 height 21
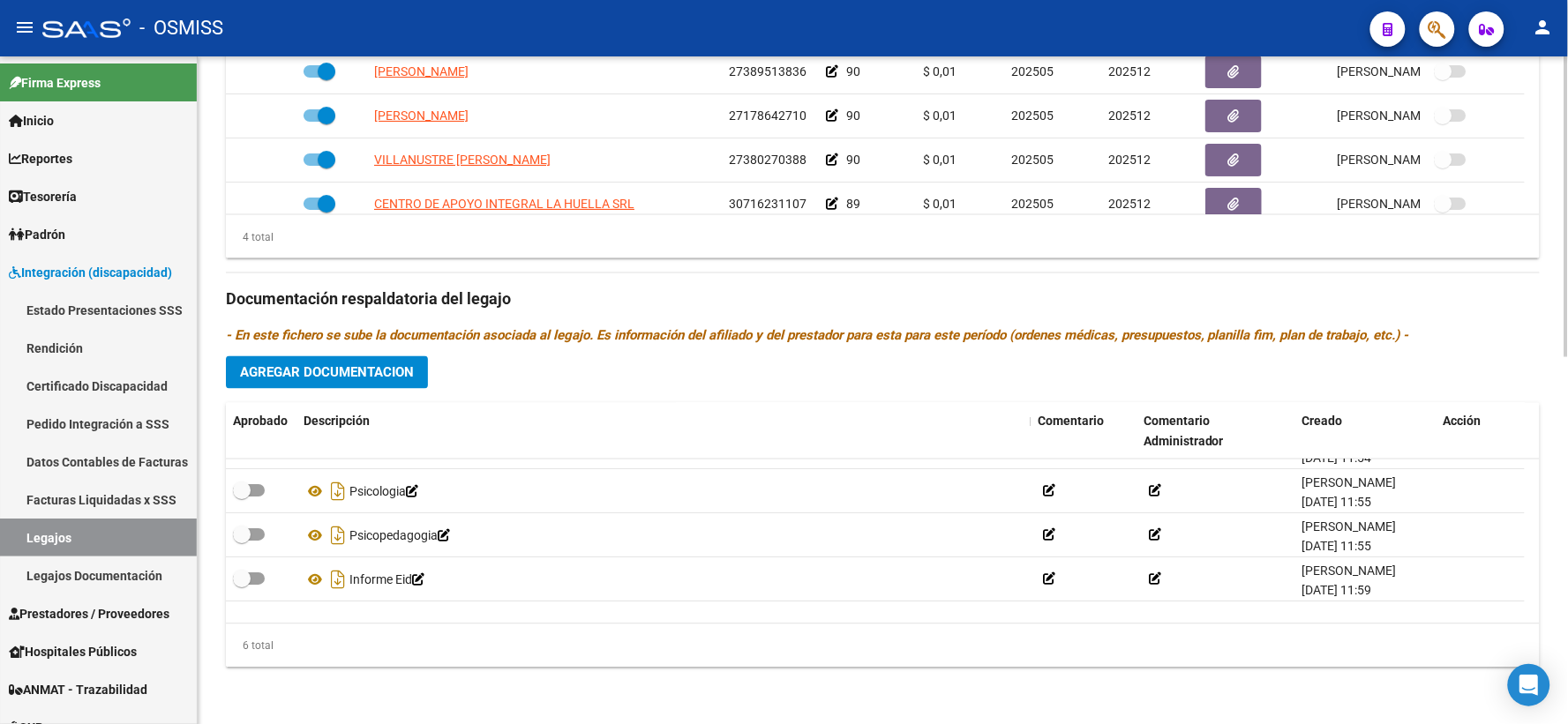
scroll to position [106, 0]
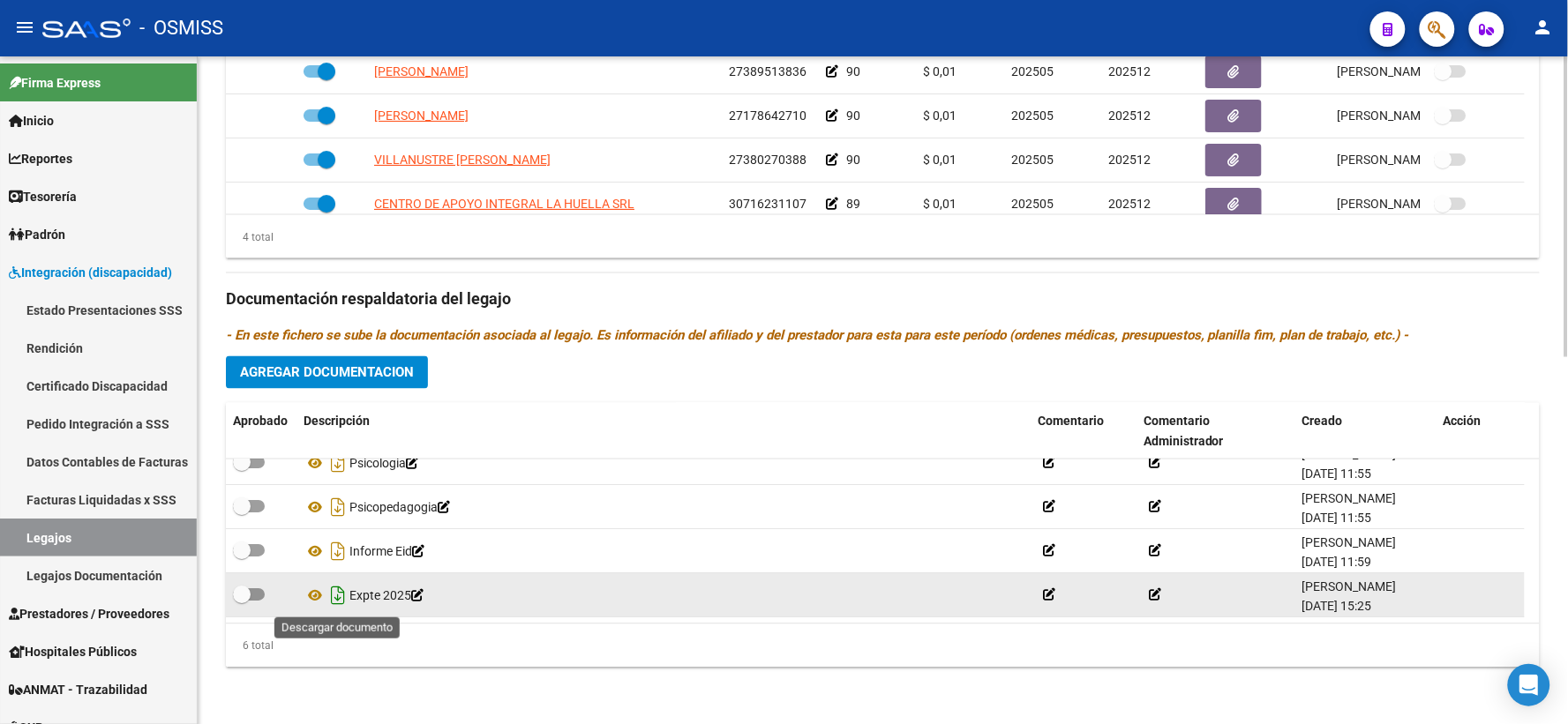
click at [338, 597] on icon "Descargar documento" at bounding box center [338, 596] width 23 height 28
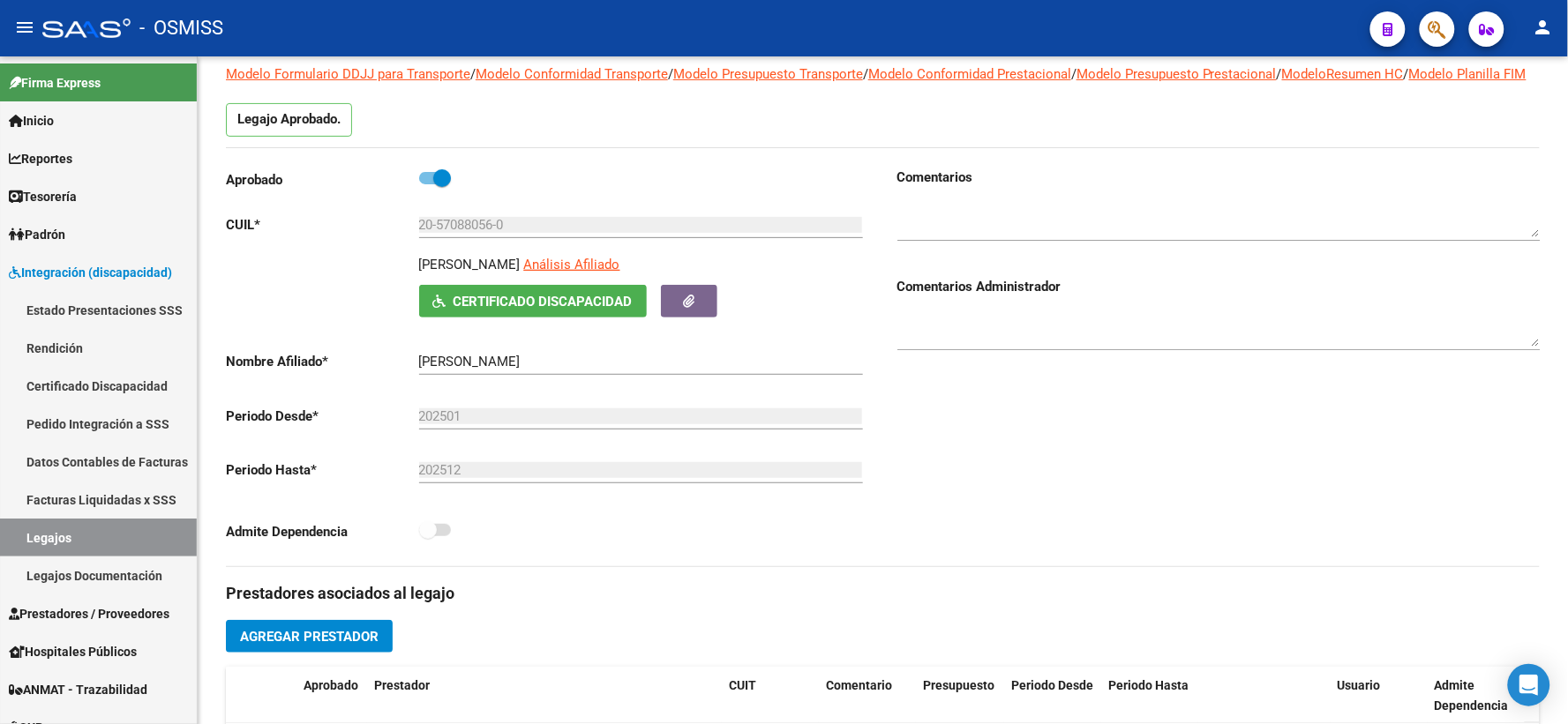
scroll to position [0, 0]
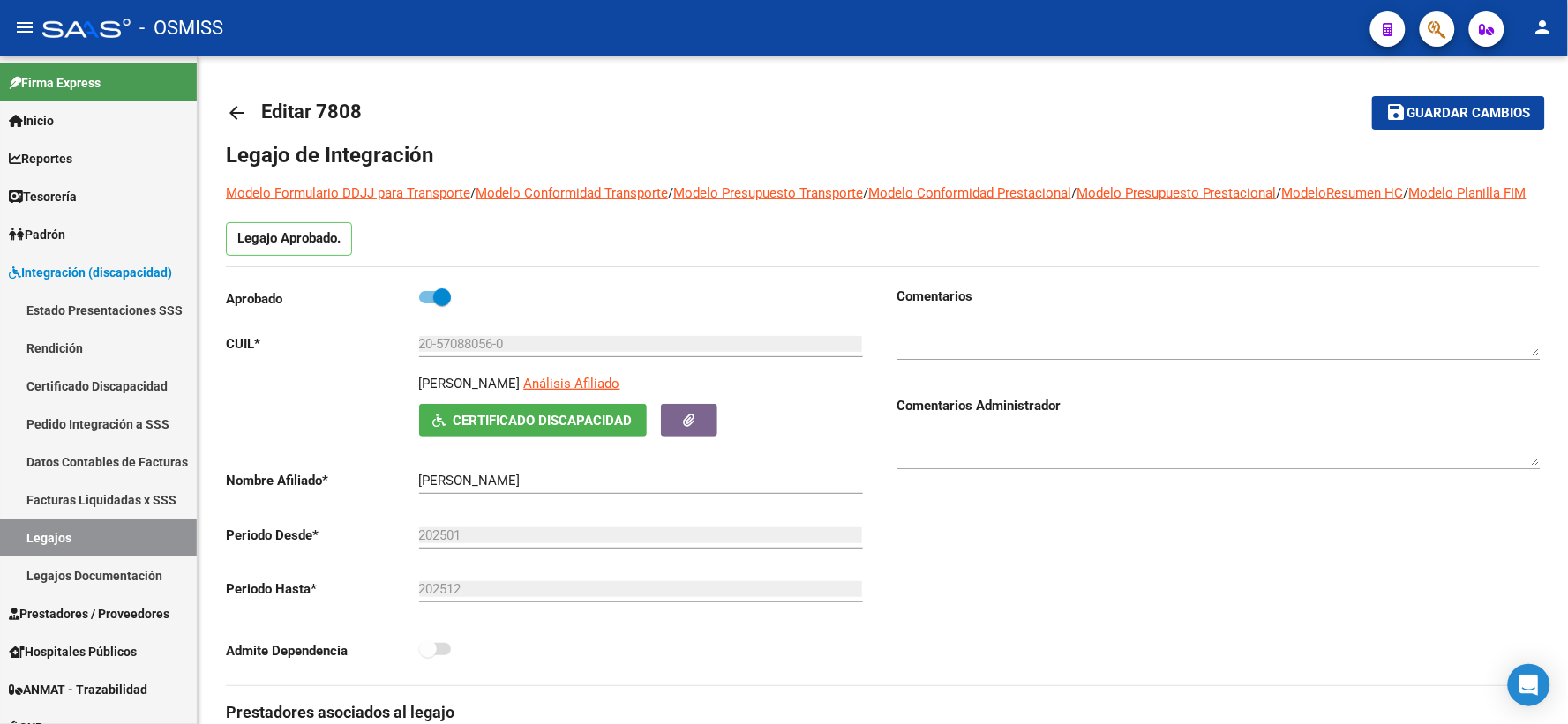
click at [235, 109] on mat-icon "arrow_back" at bounding box center [236, 113] width 21 height 21
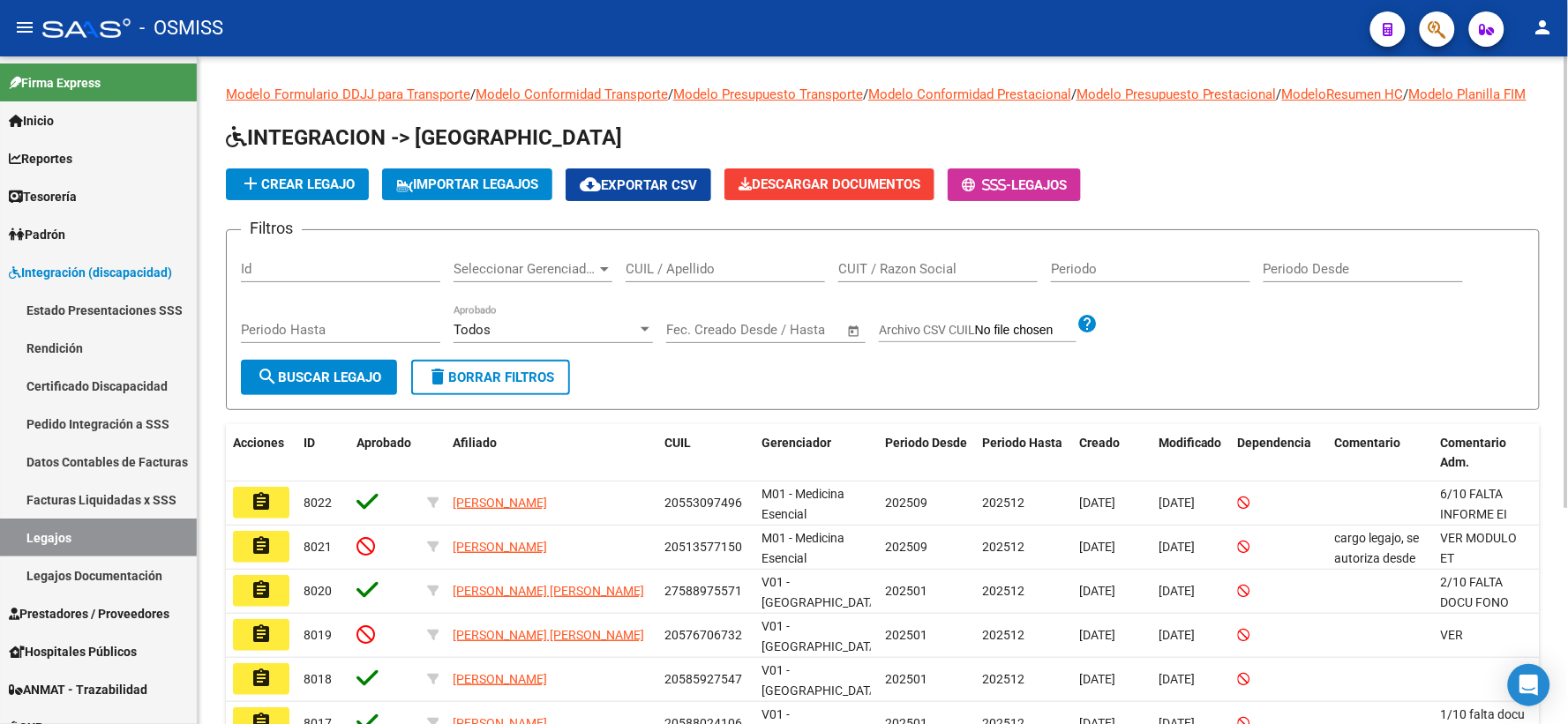
click at [686, 277] on input "CUIL / Apellido" at bounding box center [725, 269] width 199 height 16
paste input "20573946686"
type input "20573946686"
click at [295, 385] on span "search Buscar Legajo" at bounding box center [319, 377] width 125 height 16
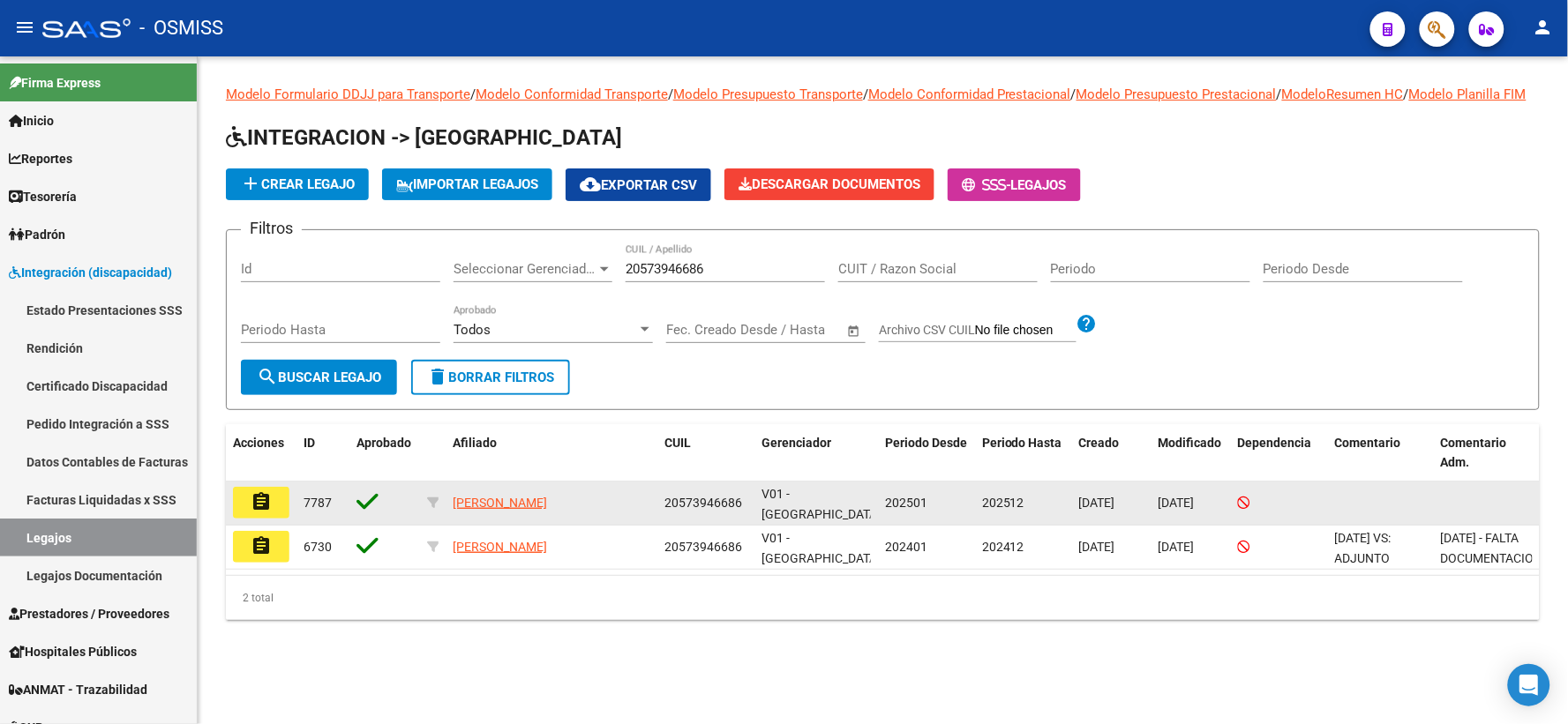
click at [262, 512] on mat-icon "assignment" at bounding box center [260, 501] width 21 height 21
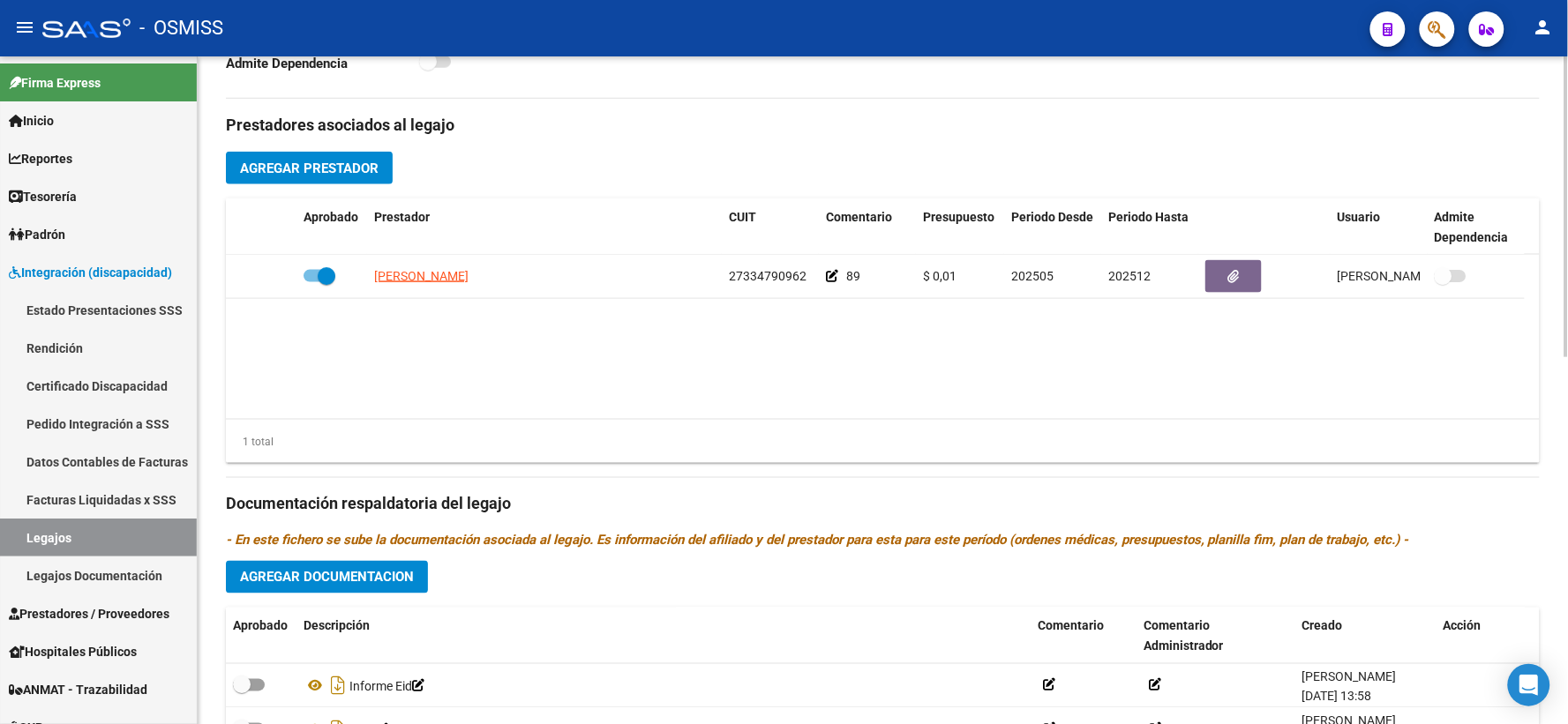
scroll to position [814, 0]
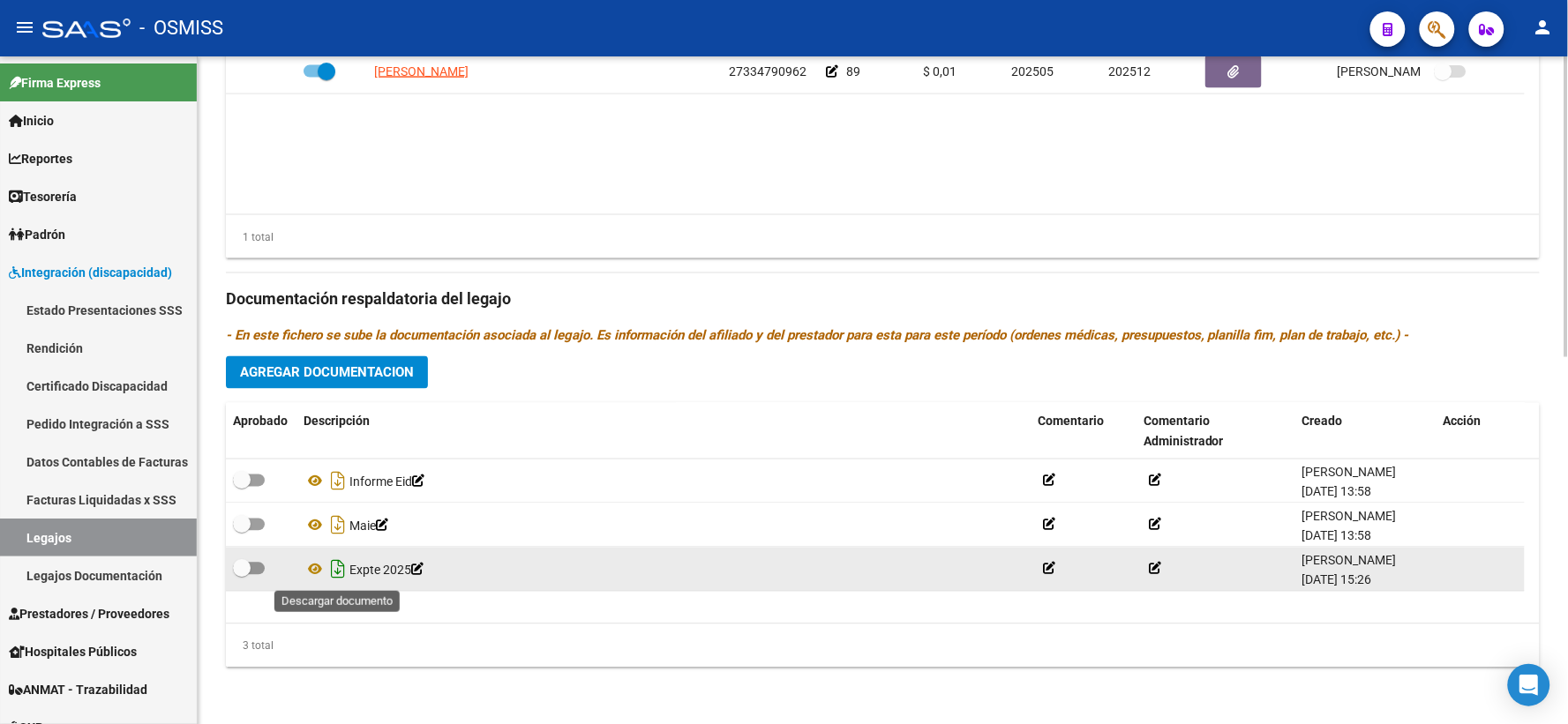
click at [336, 563] on icon "Descargar documento" at bounding box center [338, 570] width 23 height 28
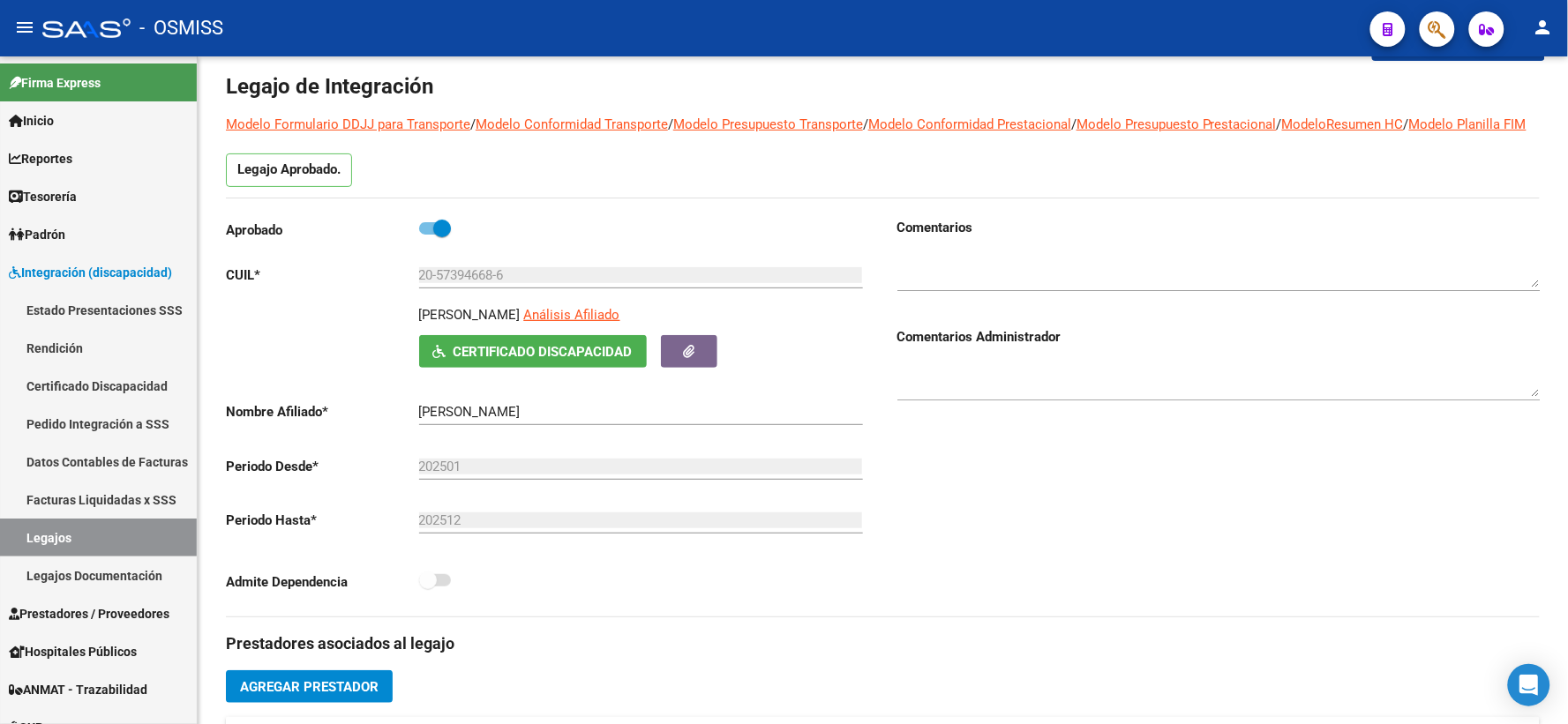
scroll to position [0, 0]
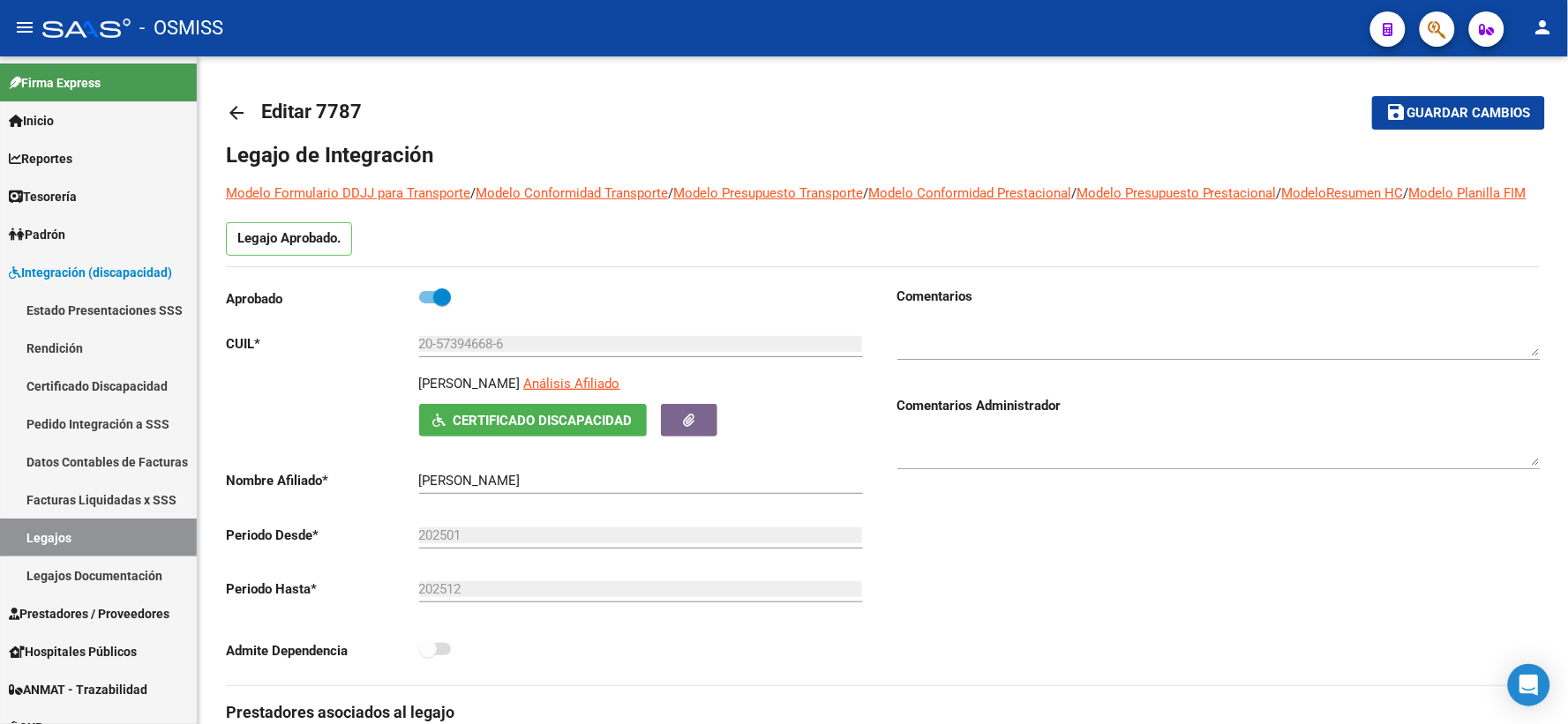
click at [239, 116] on mat-icon "arrow_back" at bounding box center [236, 113] width 21 height 21
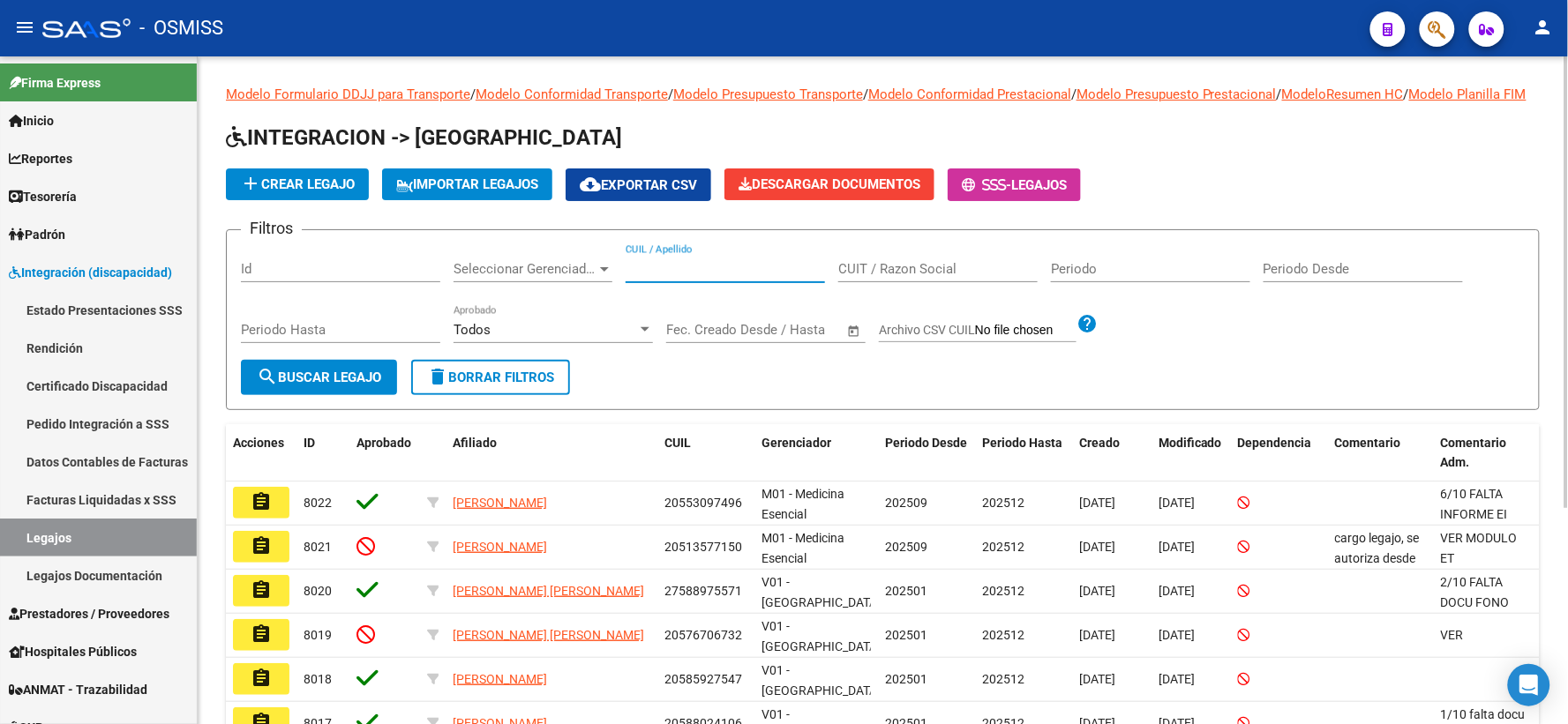
click at [674, 277] on input "CUIL / Apellido" at bounding box center [725, 269] width 199 height 16
paste input "20585830829"
type input "20585830829"
click at [312, 385] on span "search Buscar Legajo" at bounding box center [319, 377] width 125 height 16
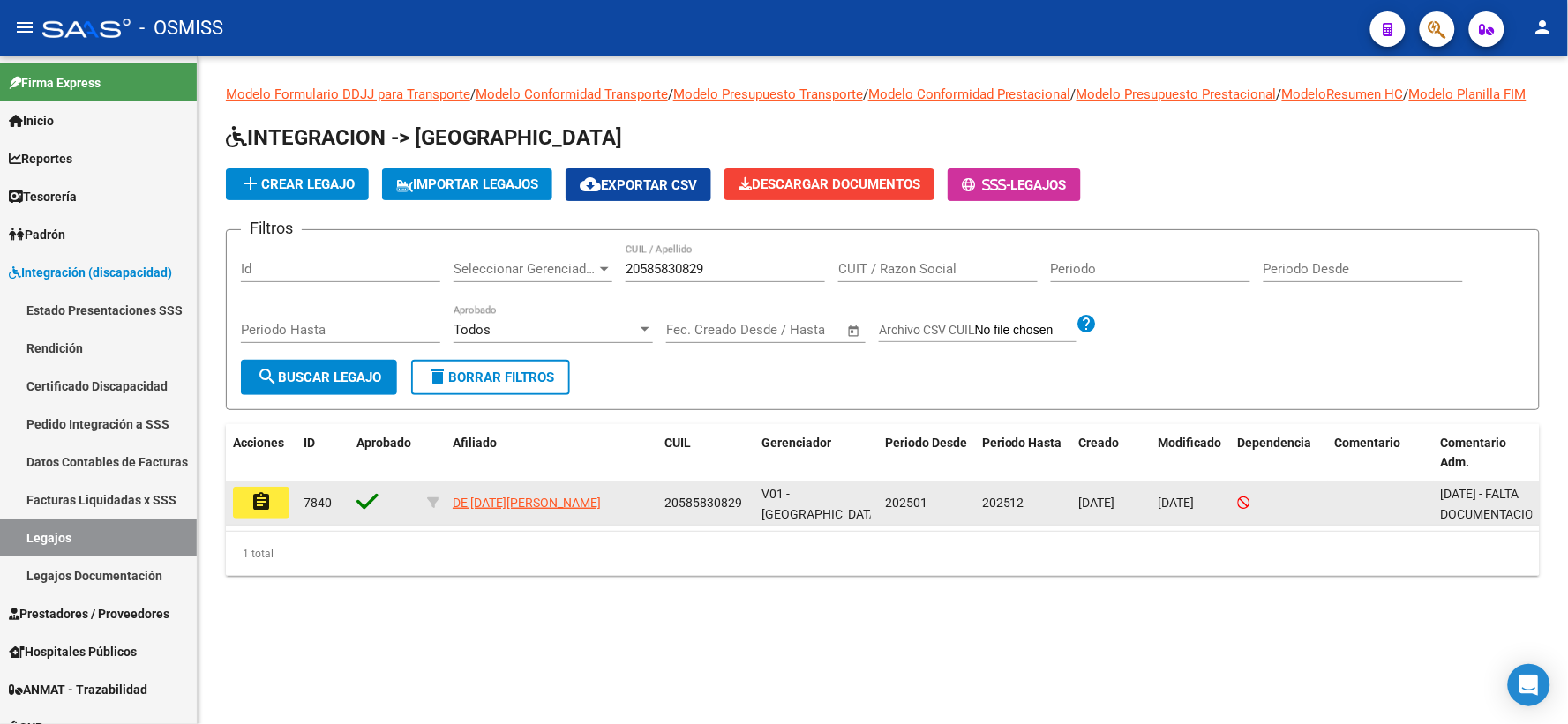
click at [267, 512] on mat-icon "assignment" at bounding box center [260, 501] width 21 height 21
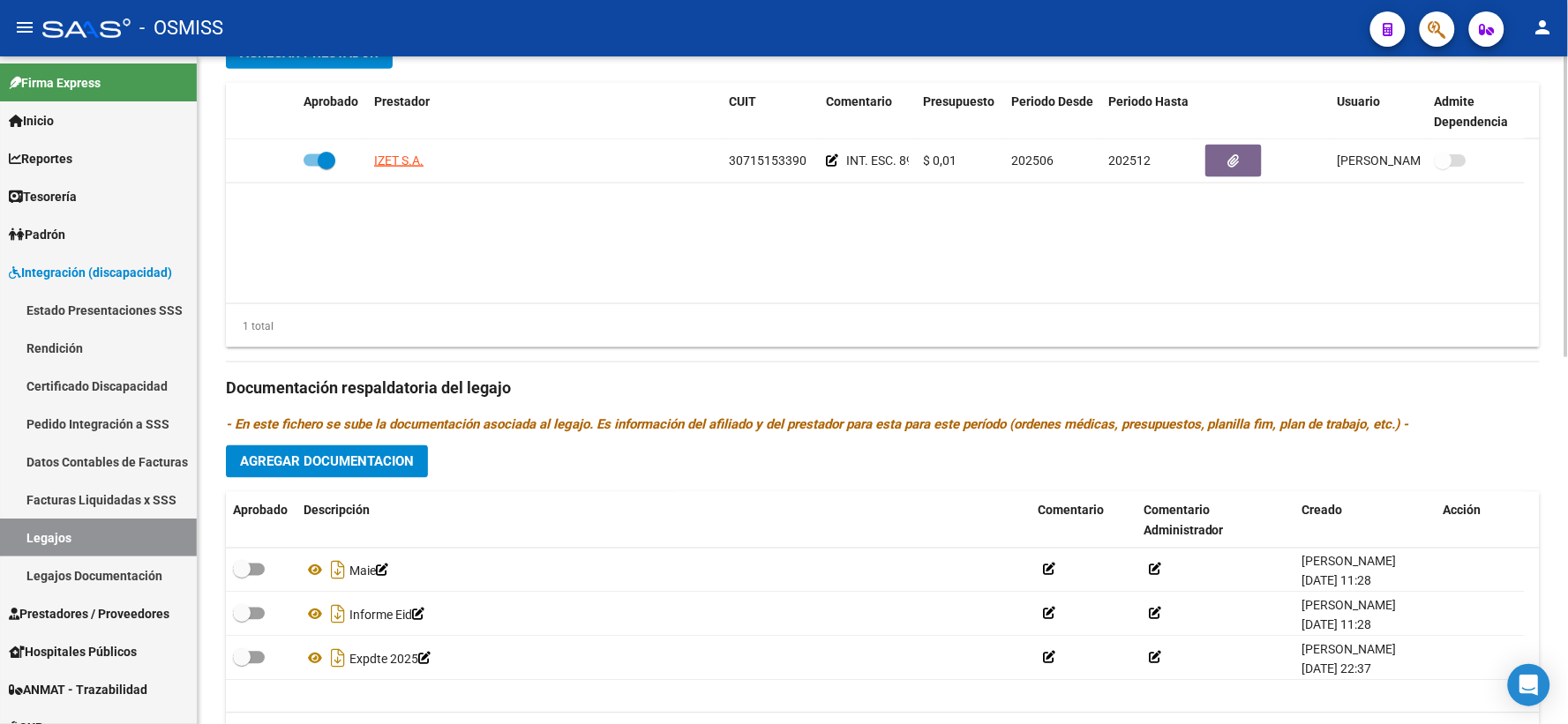
scroll to position [814, 0]
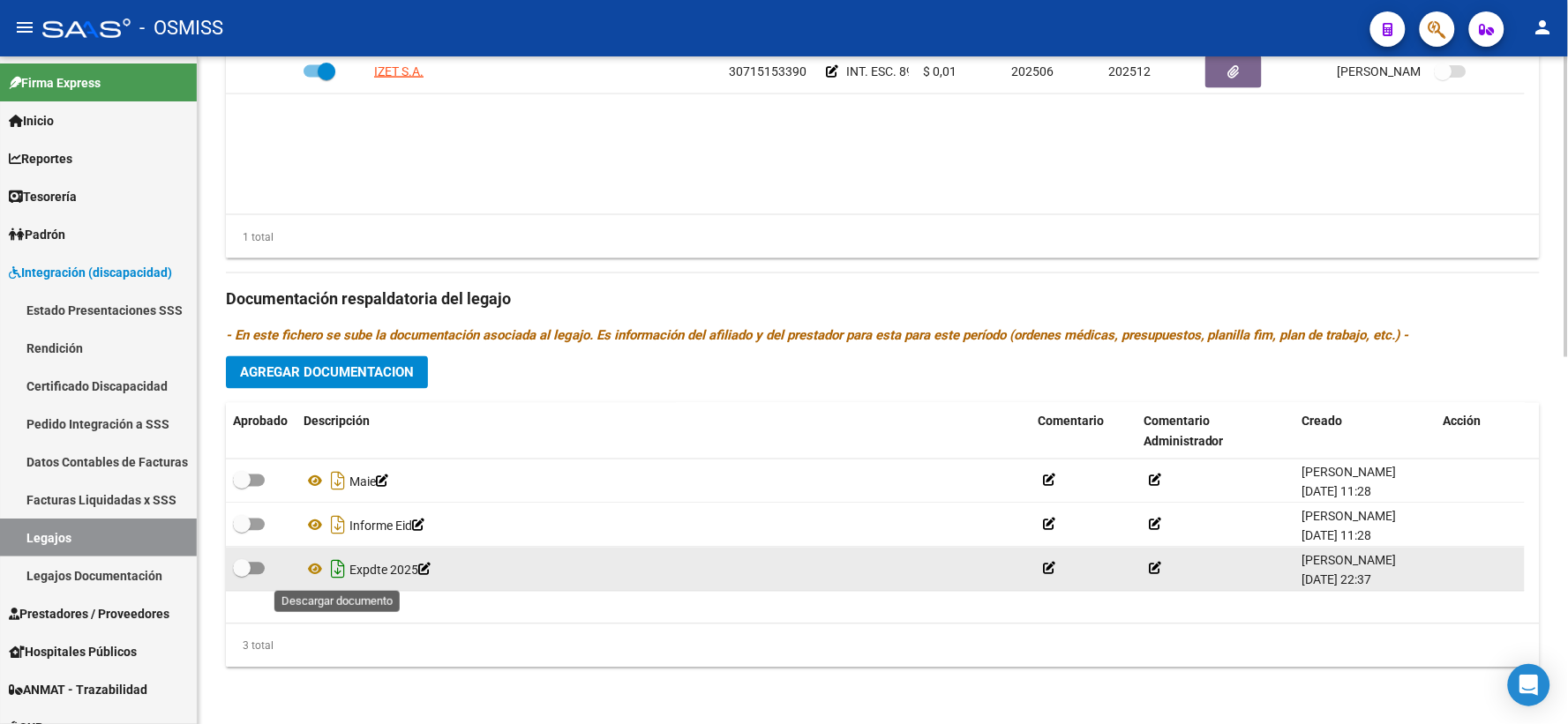
click at [340, 568] on icon "Descargar documento" at bounding box center [338, 570] width 23 height 28
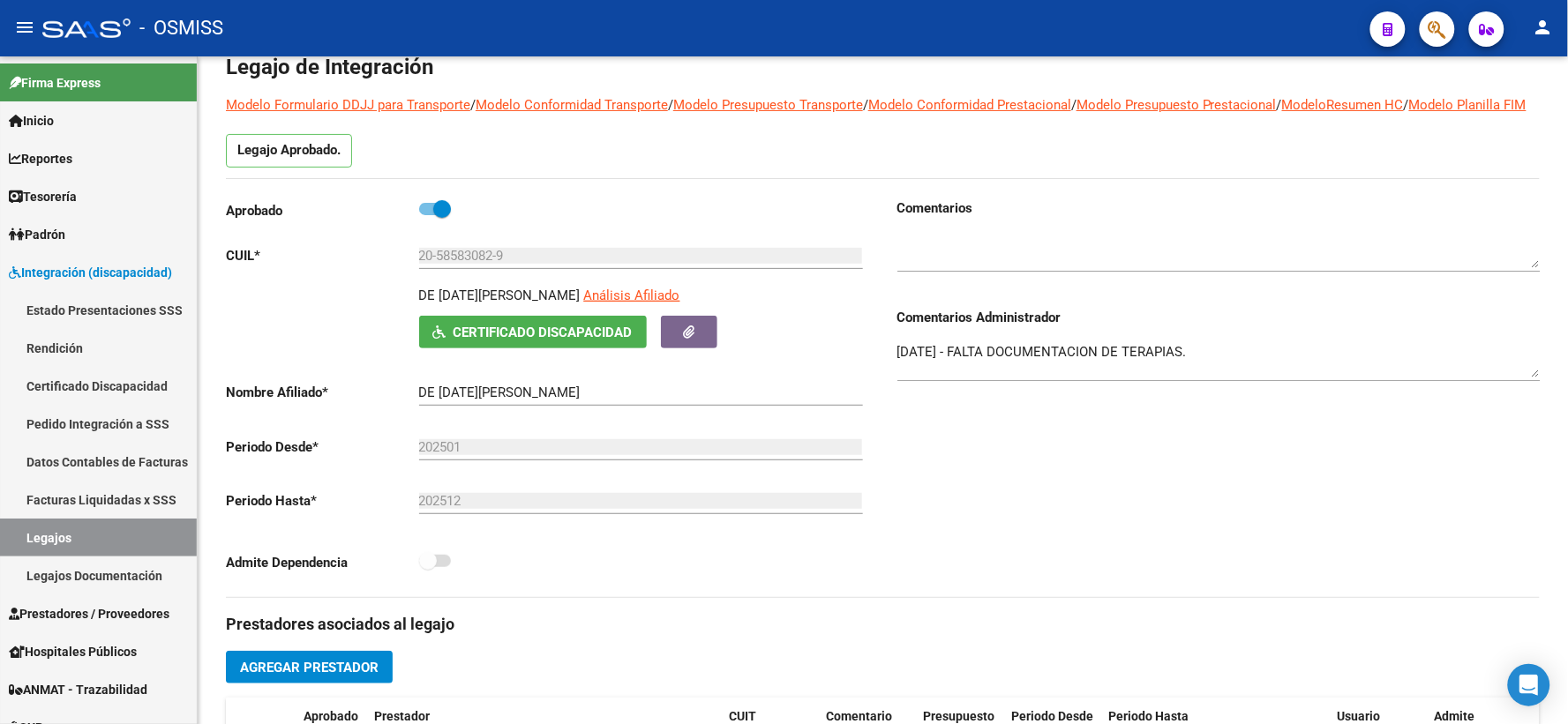
scroll to position [0, 0]
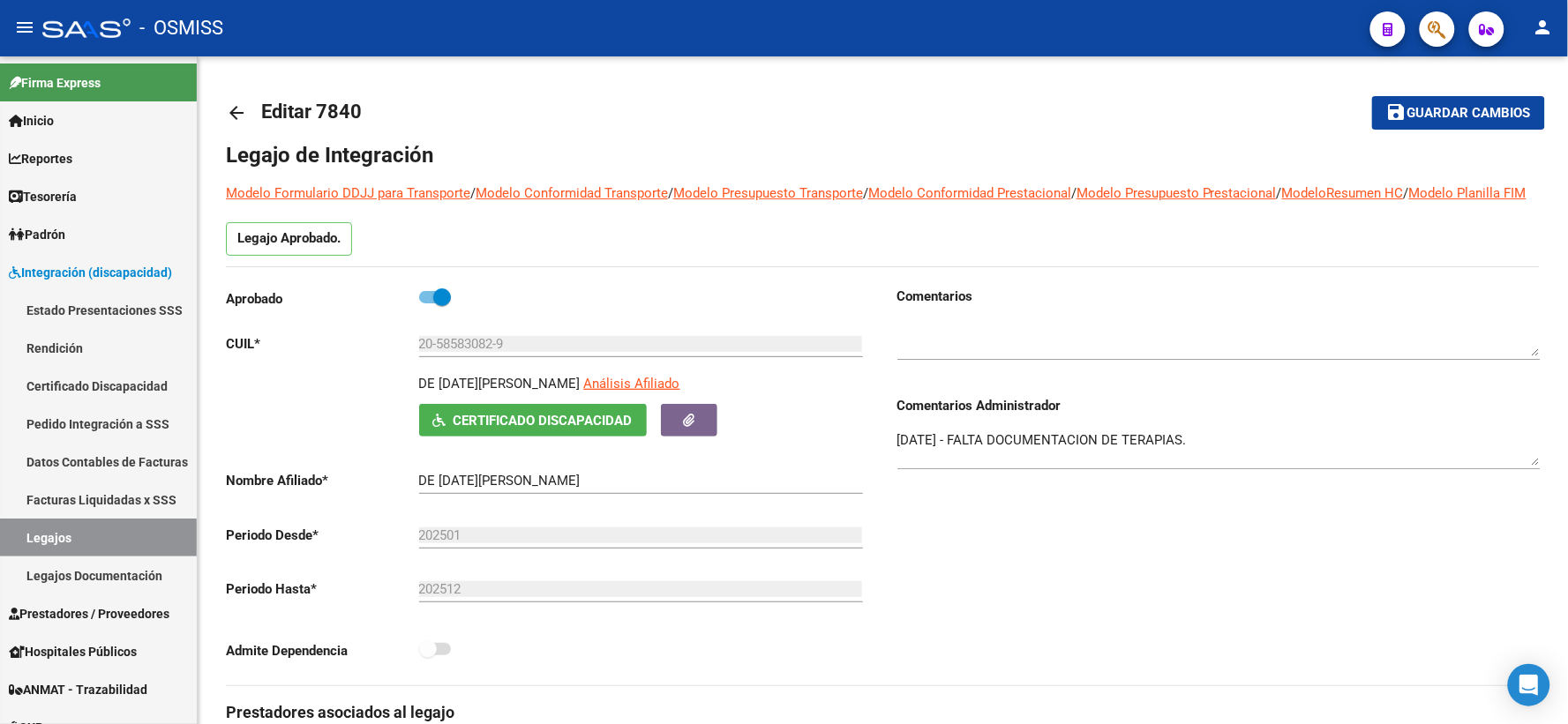
click at [238, 111] on mat-icon "arrow_back" at bounding box center [236, 113] width 21 height 21
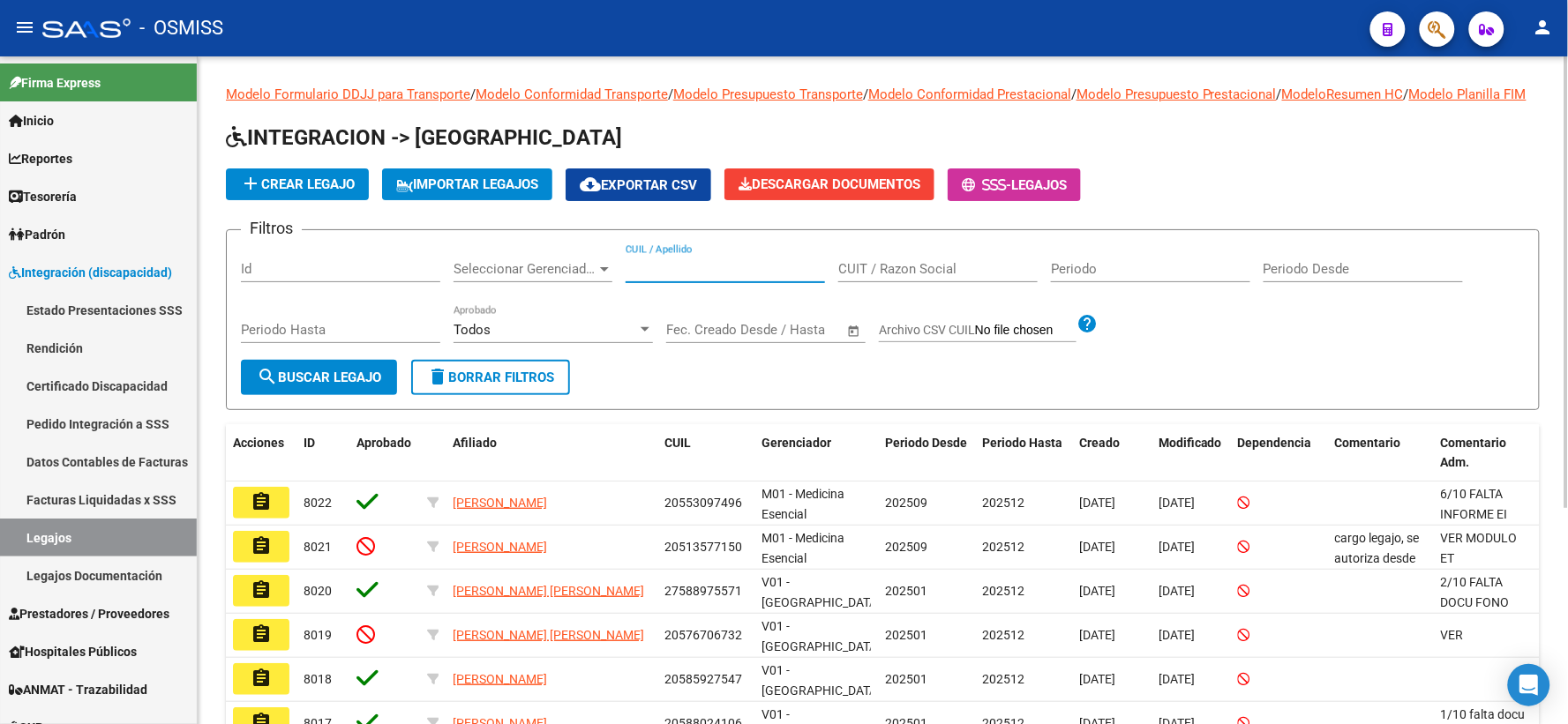
click at [656, 277] on input "CUIL / Apellido" at bounding box center [725, 269] width 199 height 16
paste input "20597562307"
type input "20597562307"
click at [277, 385] on span "search Buscar Legajo" at bounding box center [319, 377] width 125 height 16
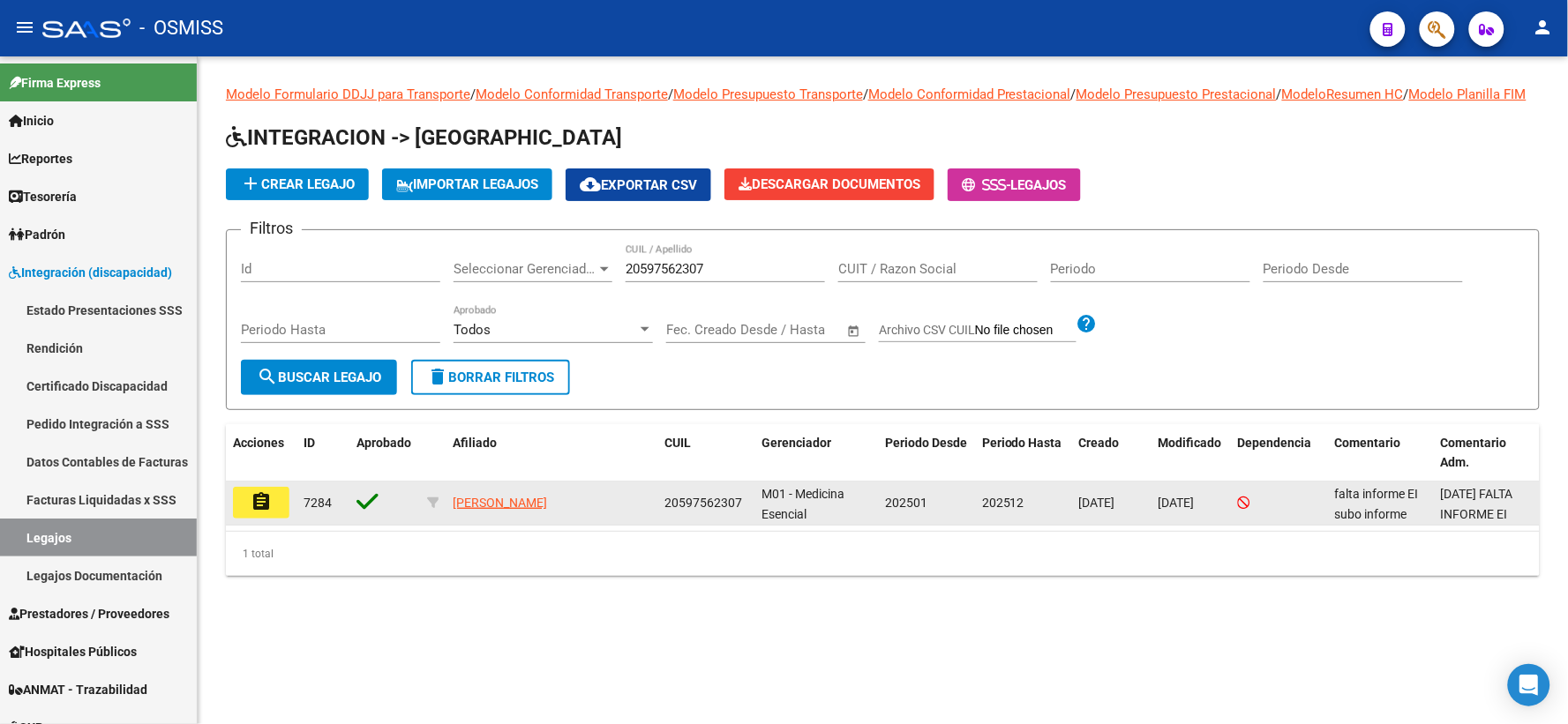
click at [252, 512] on mat-icon "assignment" at bounding box center [260, 501] width 21 height 21
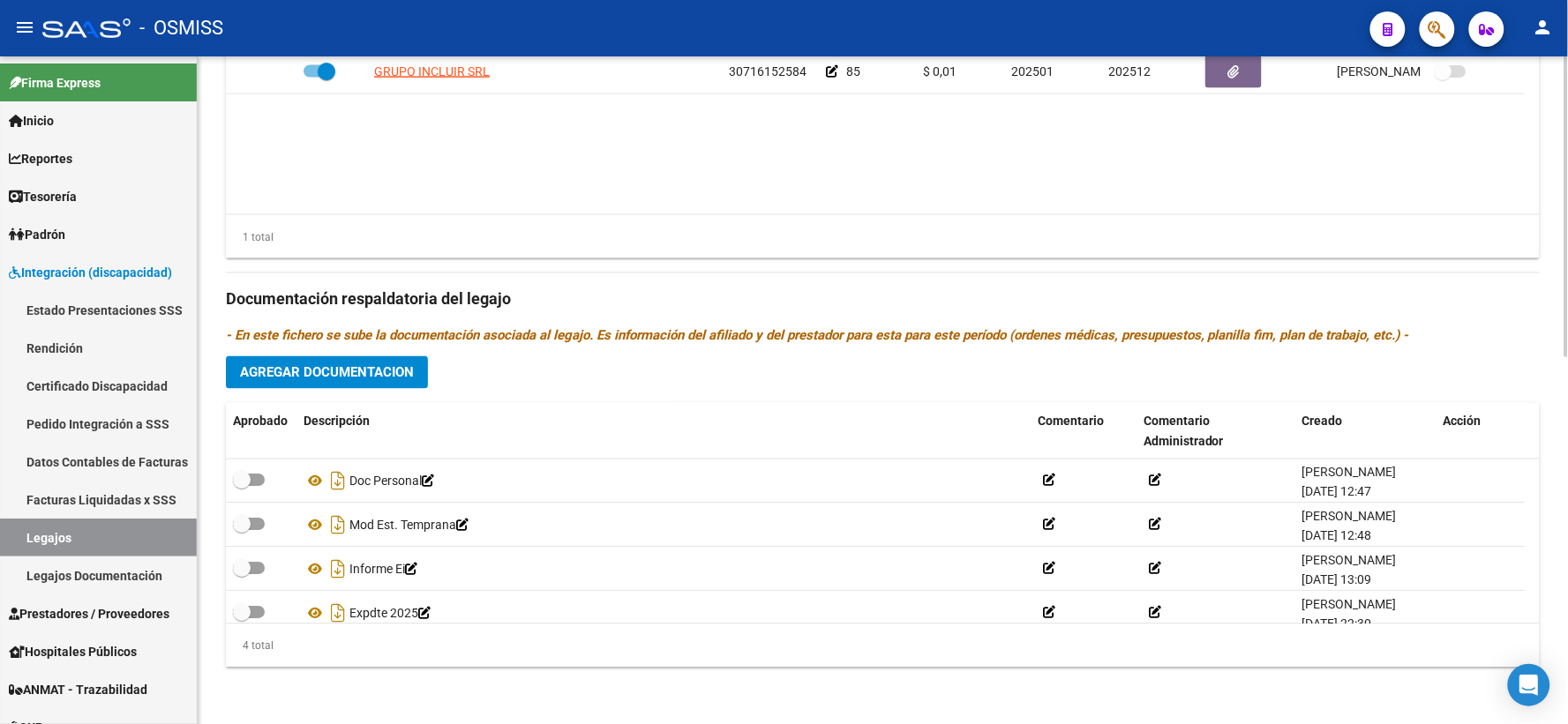
scroll to position [18, 0]
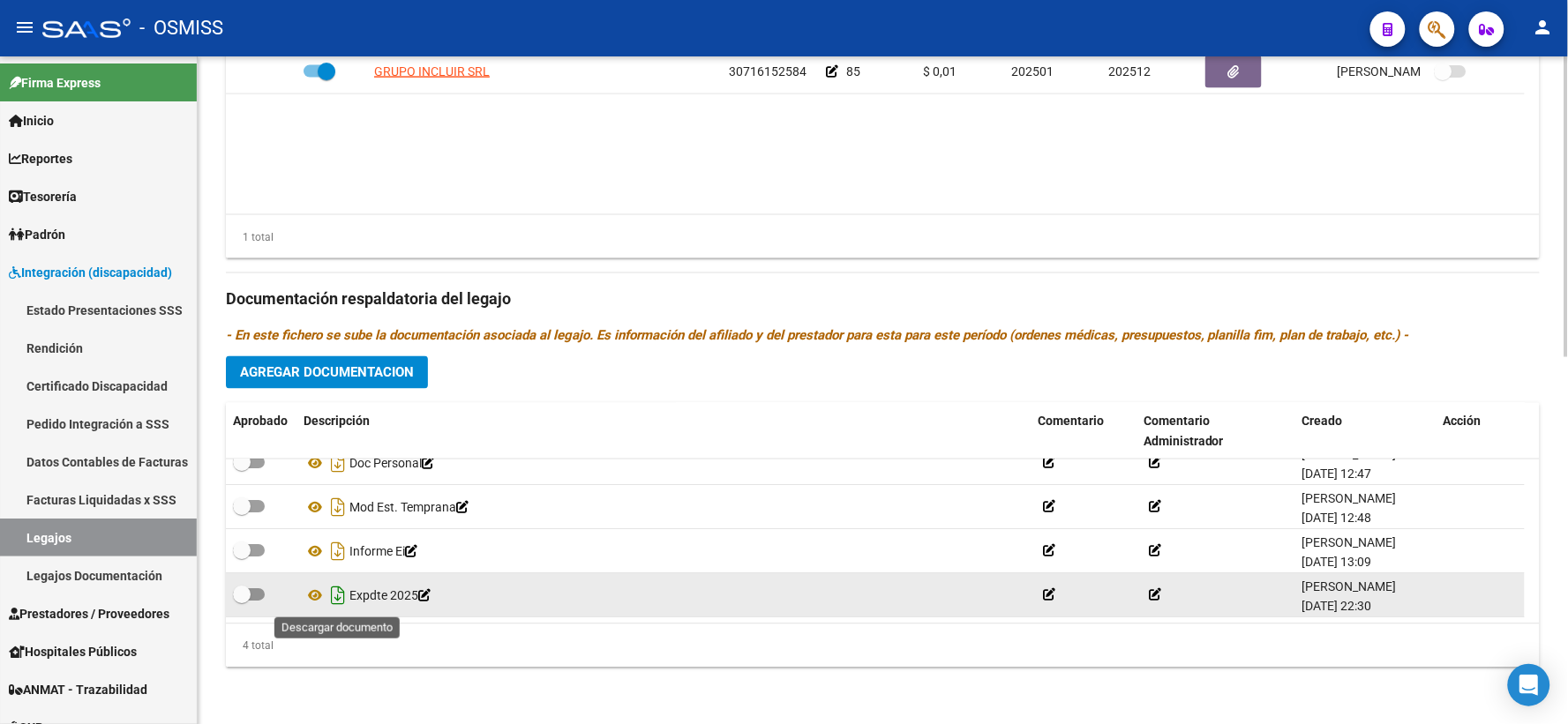
click at [338, 598] on icon "Descargar documento" at bounding box center [338, 596] width 23 height 28
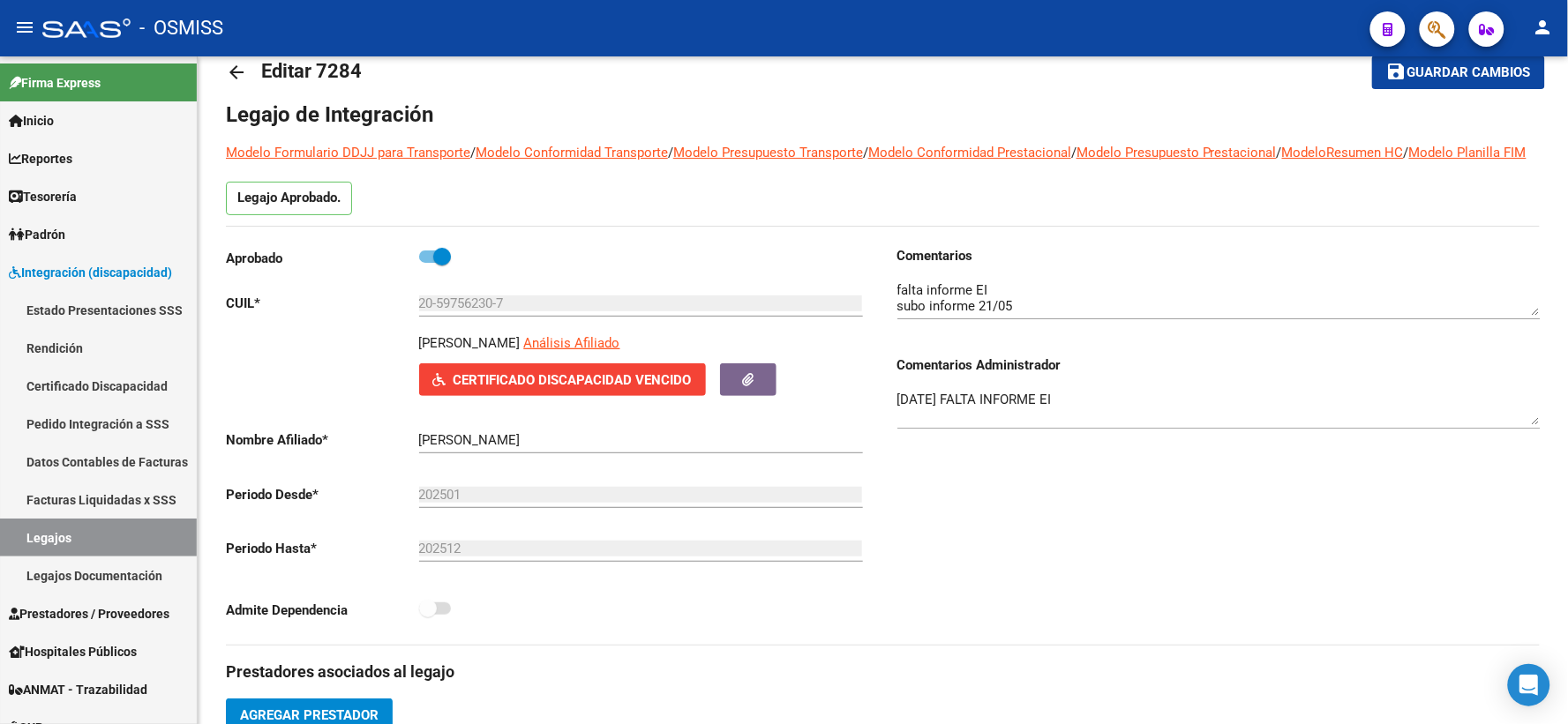
scroll to position [0, 0]
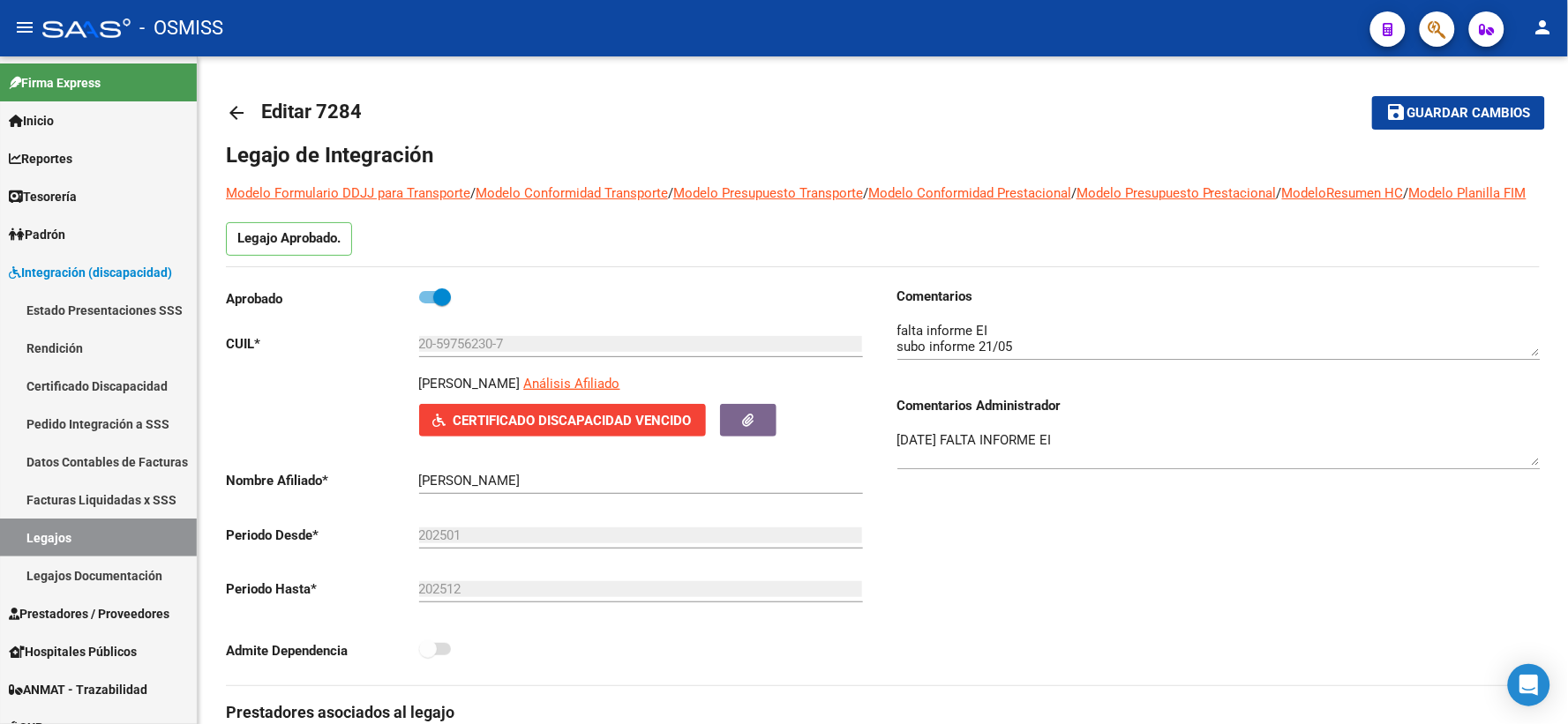
click at [239, 107] on mat-icon "arrow_back" at bounding box center [236, 113] width 21 height 21
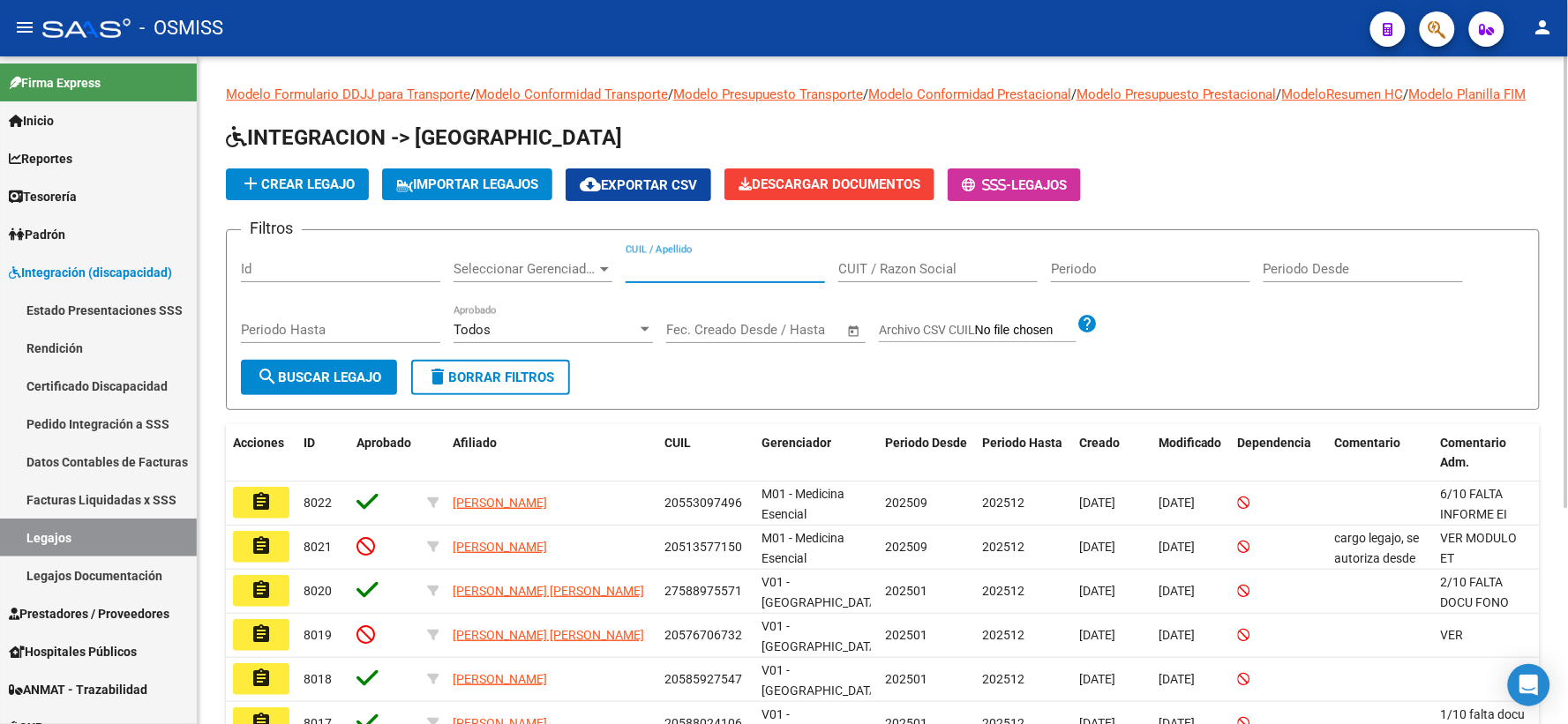
click at [655, 277] on input "CUIL / Apellido" at bounding box center [725, 269] width 199 height 16
paste input "23575066879"
type input "23575066879"
click at [309, 383] on button "search Buscar Legajo" at bounding box center [319, 376] width 156 height 35
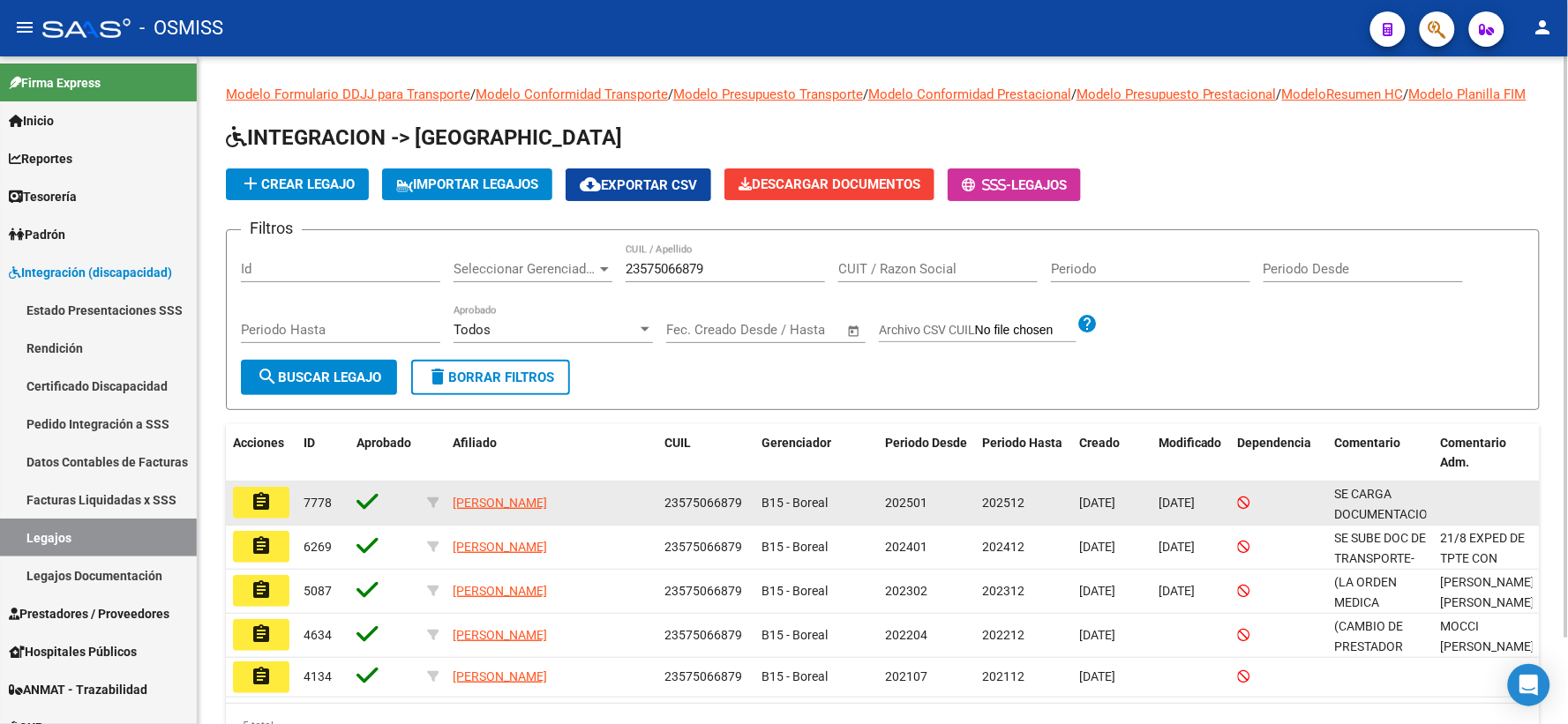
click at [254, 512] on mat-icon "assignment" at bounding box center [260, 501] width 21 height 21
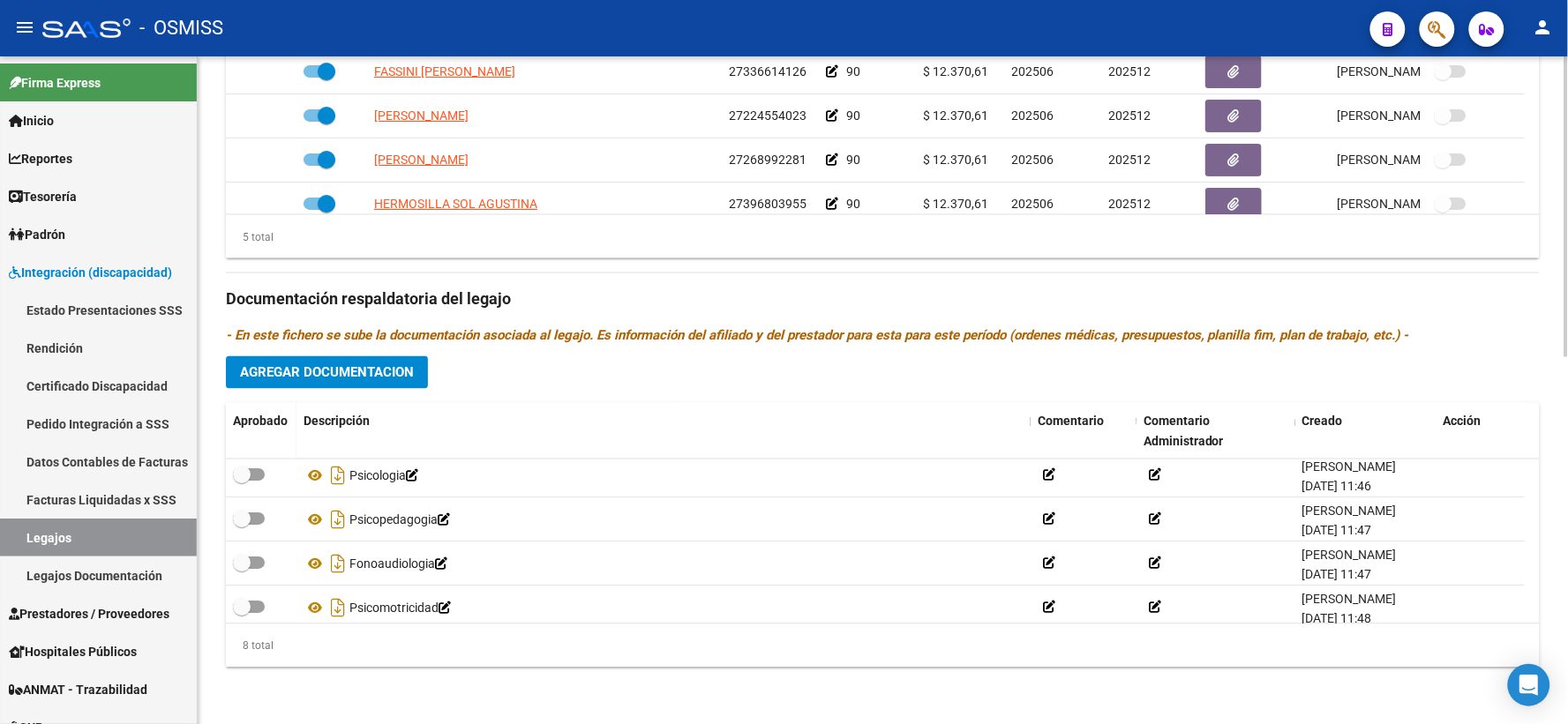
scroll to position [194, 0]
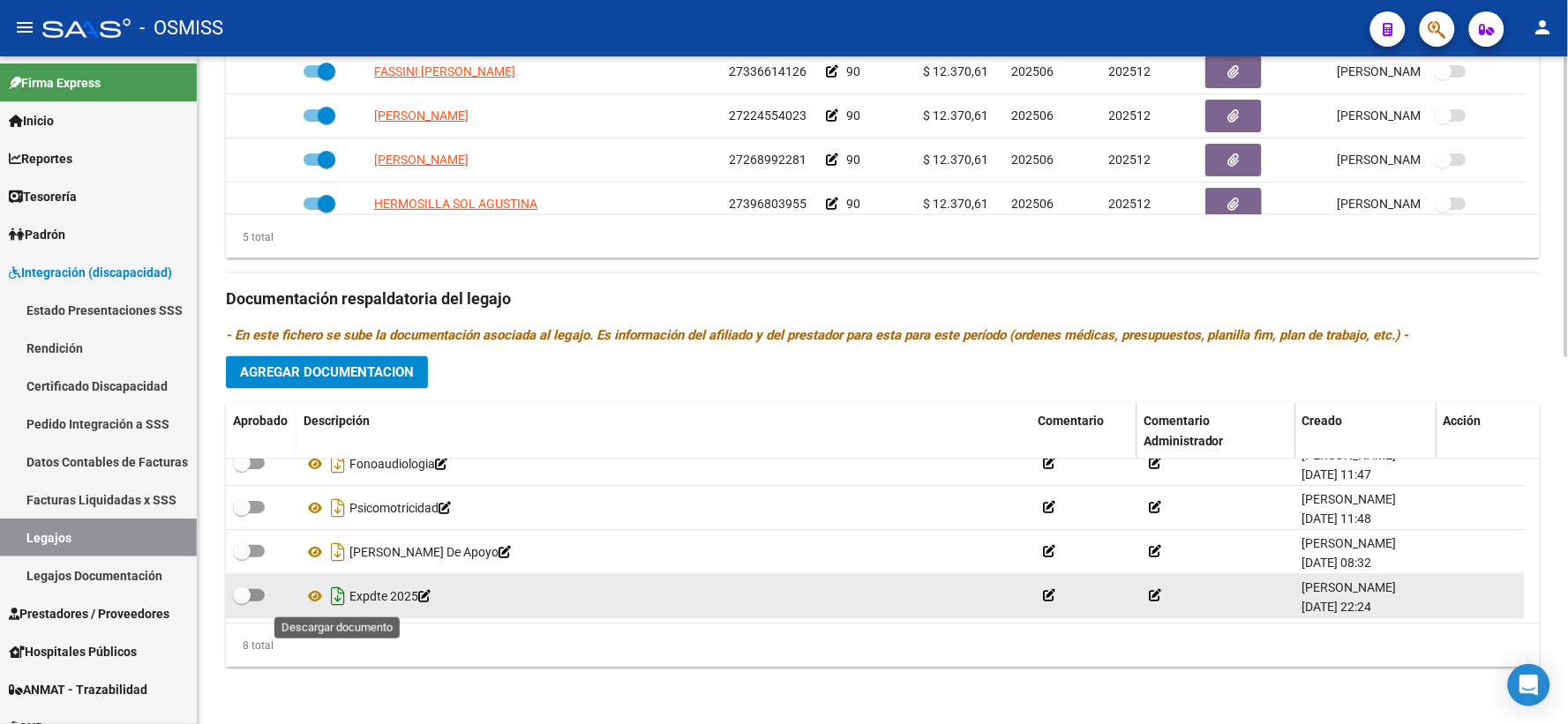
click at [339, 593] on icon "Descargar documento" at bounding box center [338, 596] width 23 height 28
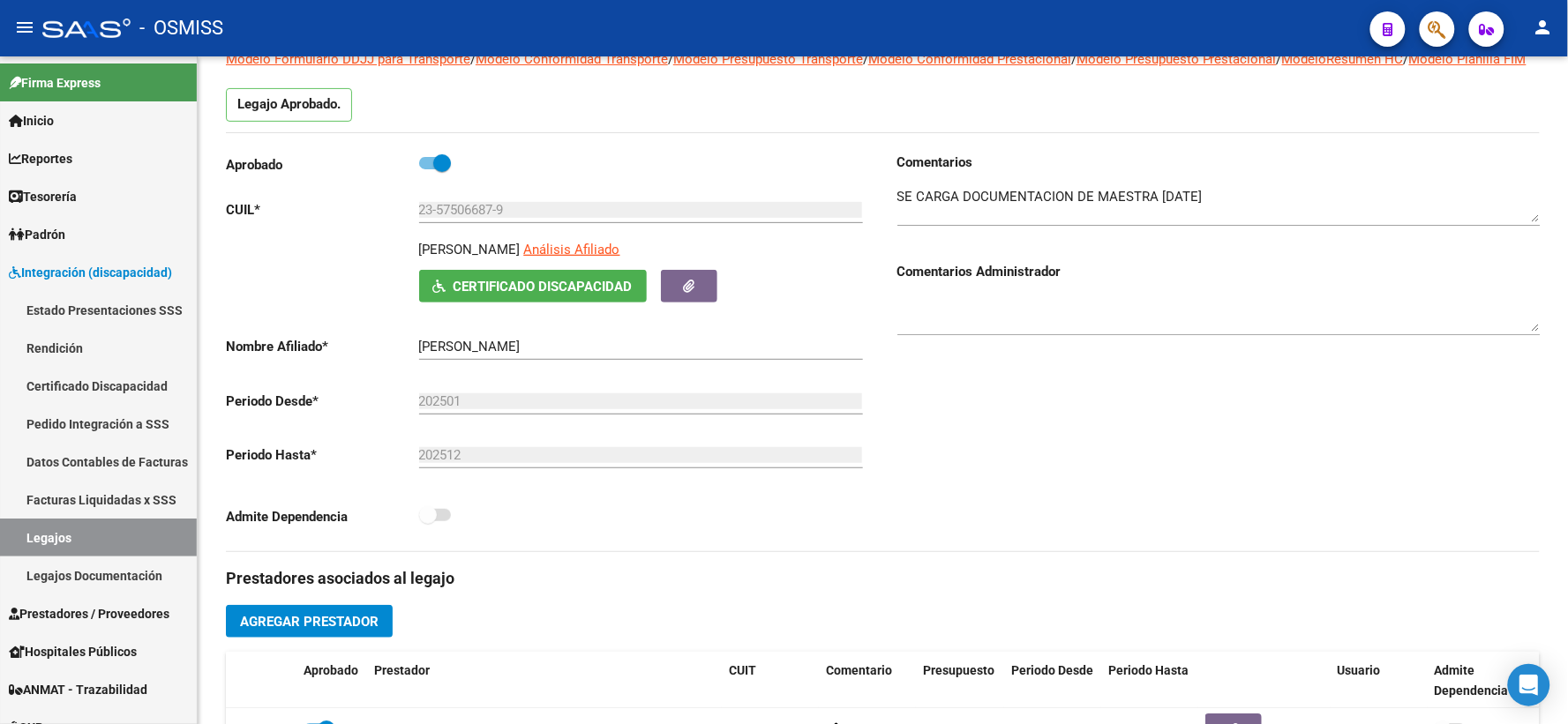
scroll to position [0, 0]
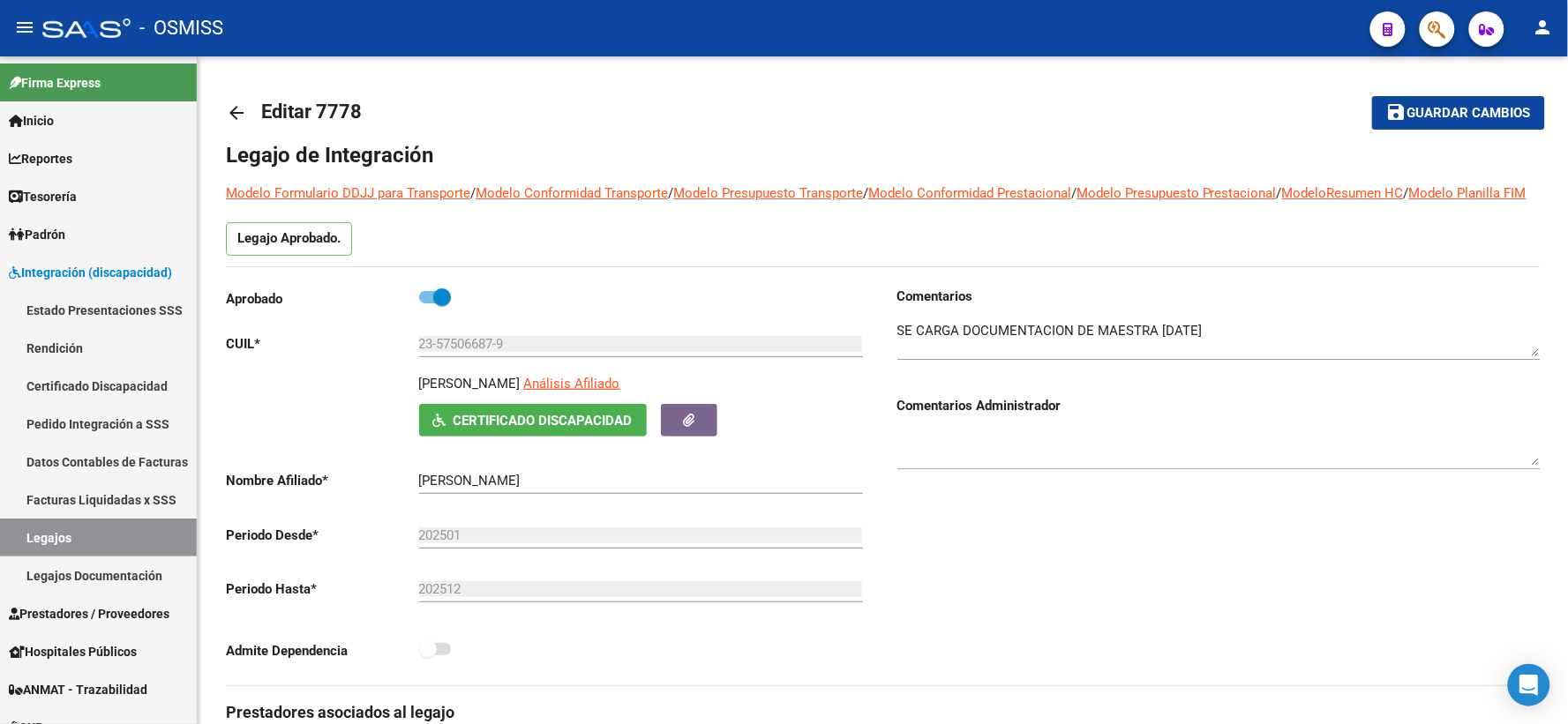
click at [230, 116] on mat-icon "arrow_back" at bounding box center [236, 113] width 21 height 21
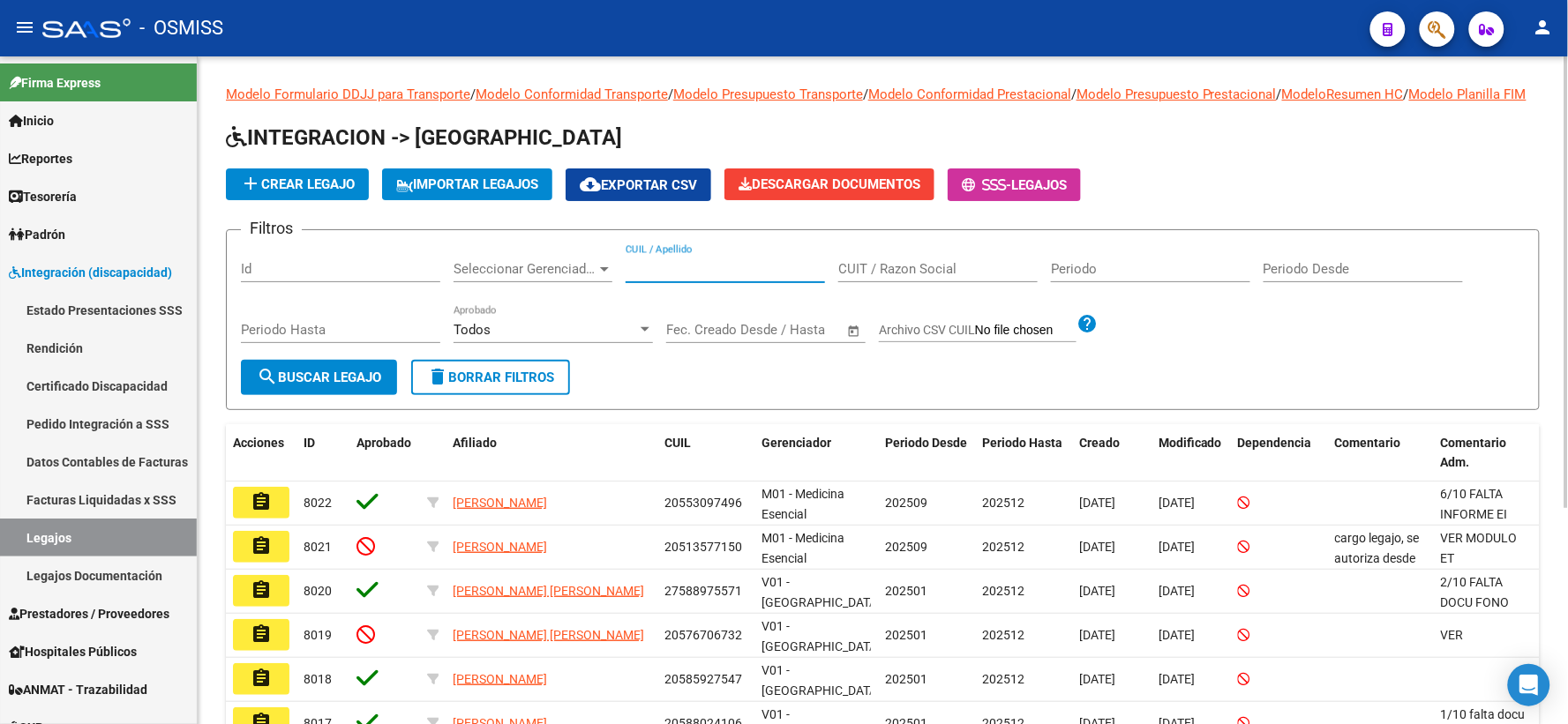
click at [646, 277] on input "CUIL / Apellido" at bounding box center [725, 269] width 199 height 16
paste input "27490417333"
type input "27490417333"
click at [332, 385] on span "search Buscar Legajo" at bounding box center [319, 377] width 125 height 16
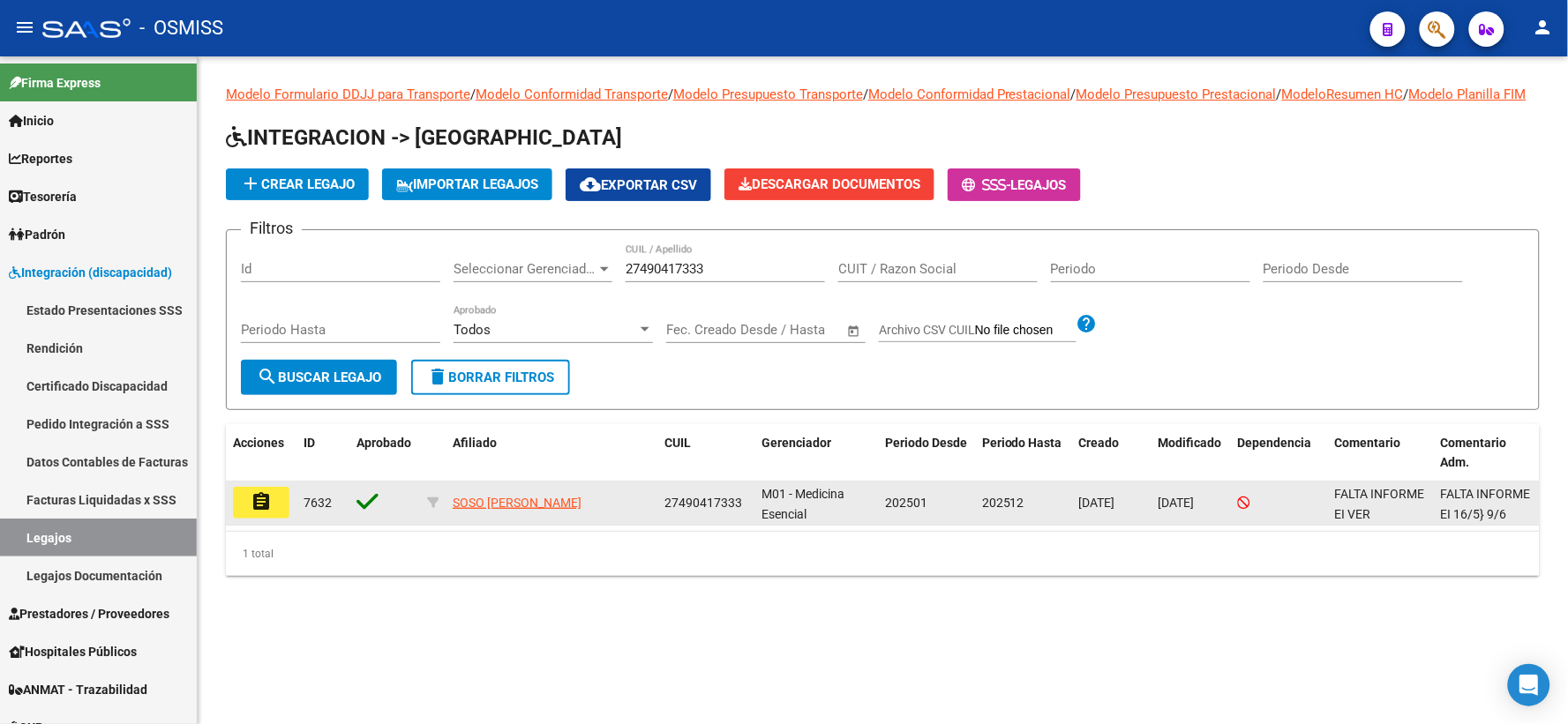
click at [256, 512] on mat-icon "assignment" at bounding box center [260, 501] width 21 height 21
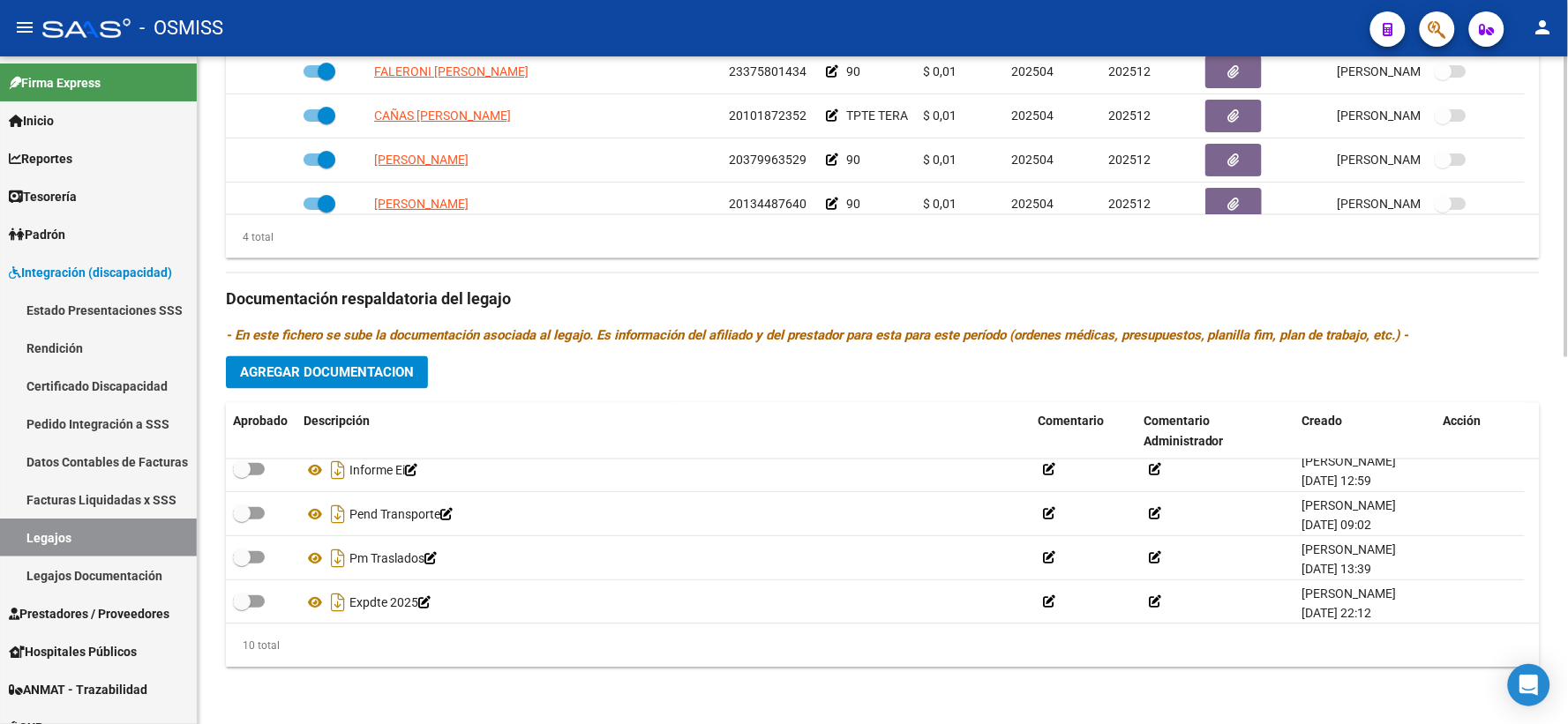
scroll to position [282, 0]
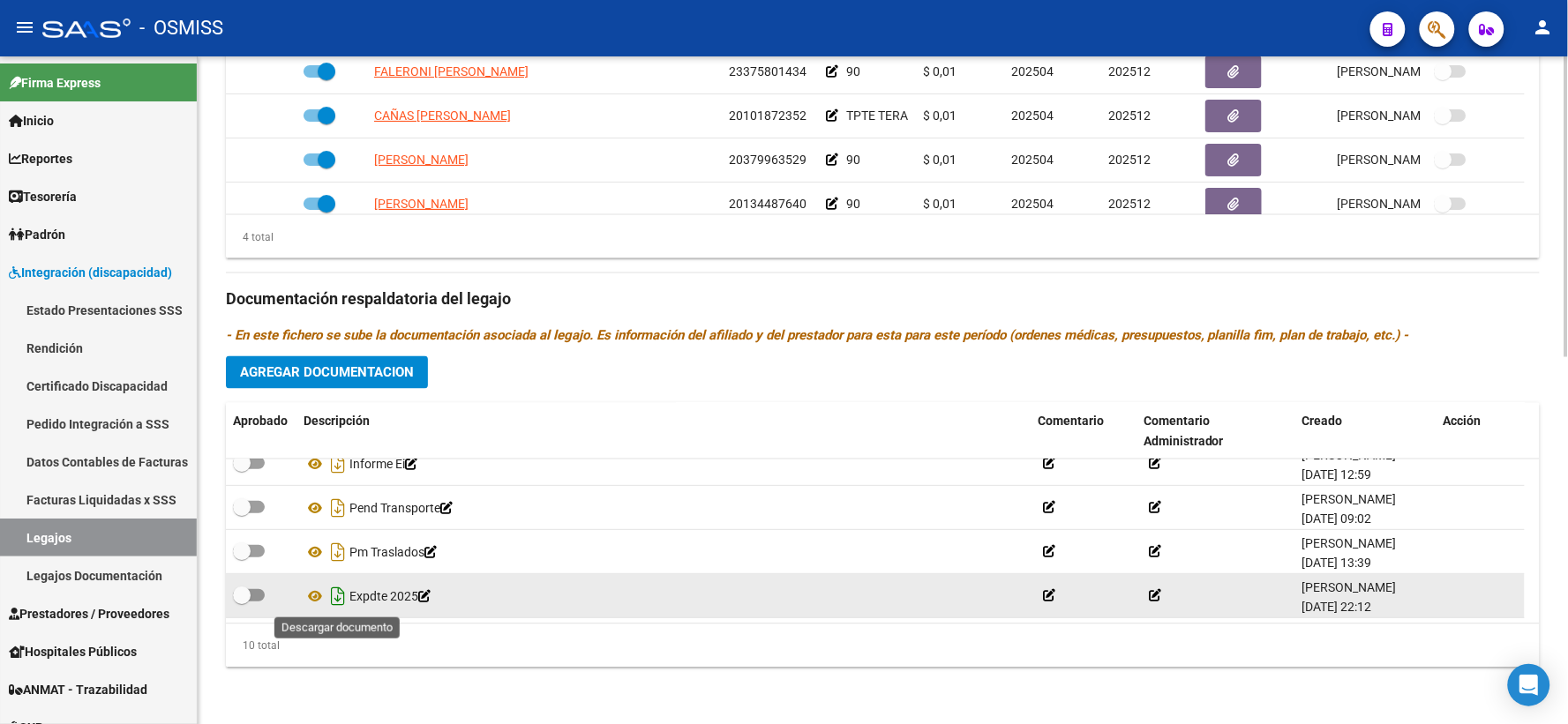
click at [341, 596] on icon "Descargar documento" at bounding box center [338, 596] width 23 height 28
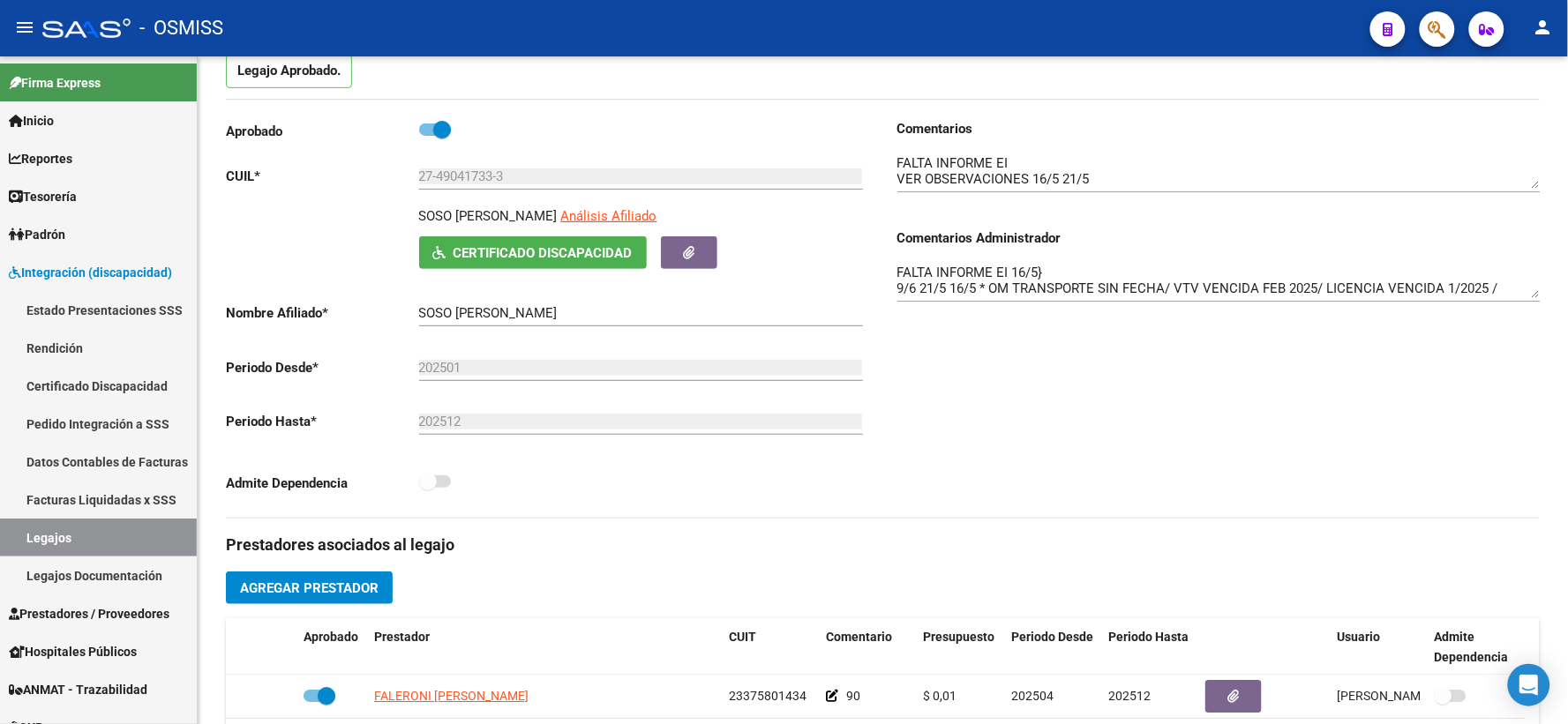
scroll to position [0, 0]
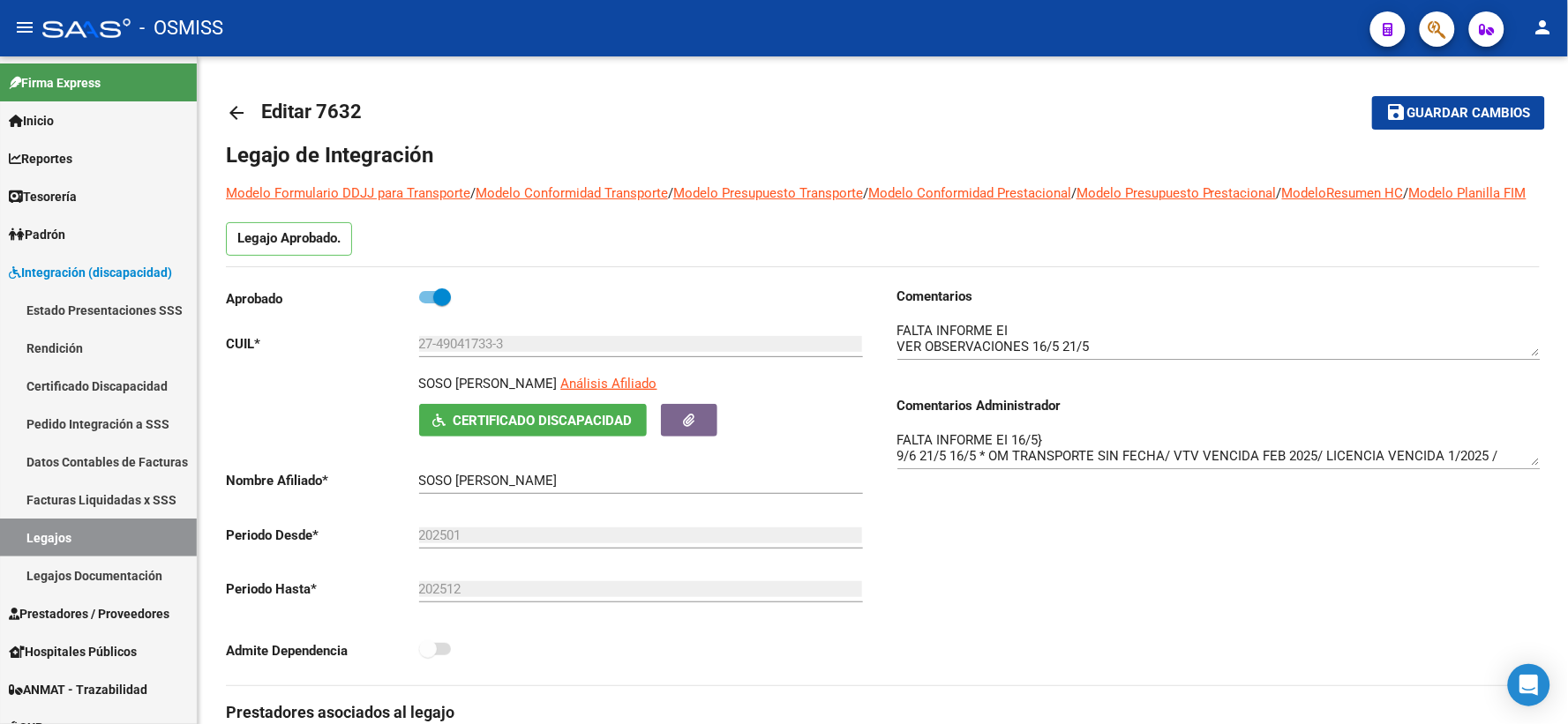
click at [238, 112] on mat-icon "arrow_back" at bounding box center [236, 113] width 21 height 21
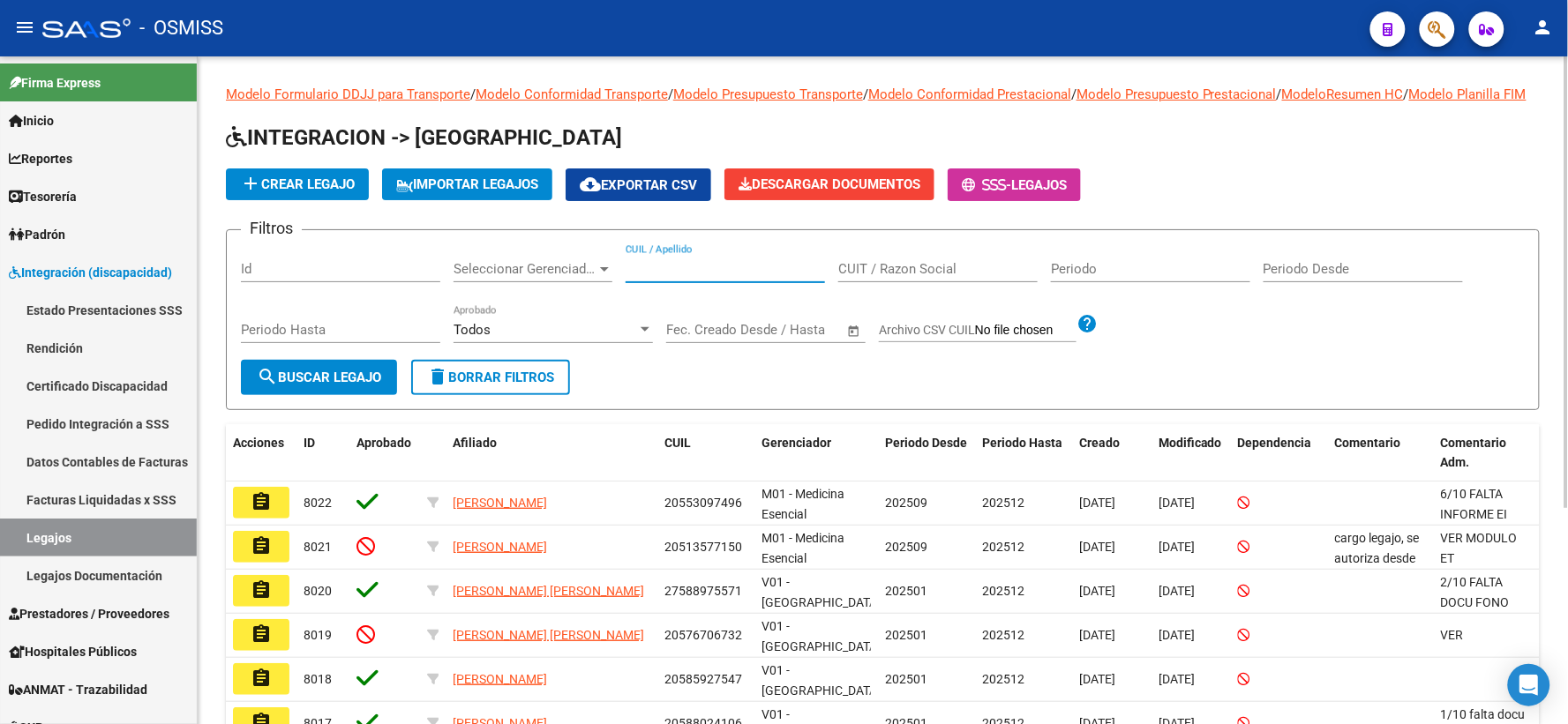
click at [715, 277] on input "CUIL / Apellido" at bounding box center [725, 269] width 199 height 16
paste input "20525635040"
type input "20525635040"
click at [271, 387] on mat-icon "search" at bounding box center [267, 375] width 21 height 21
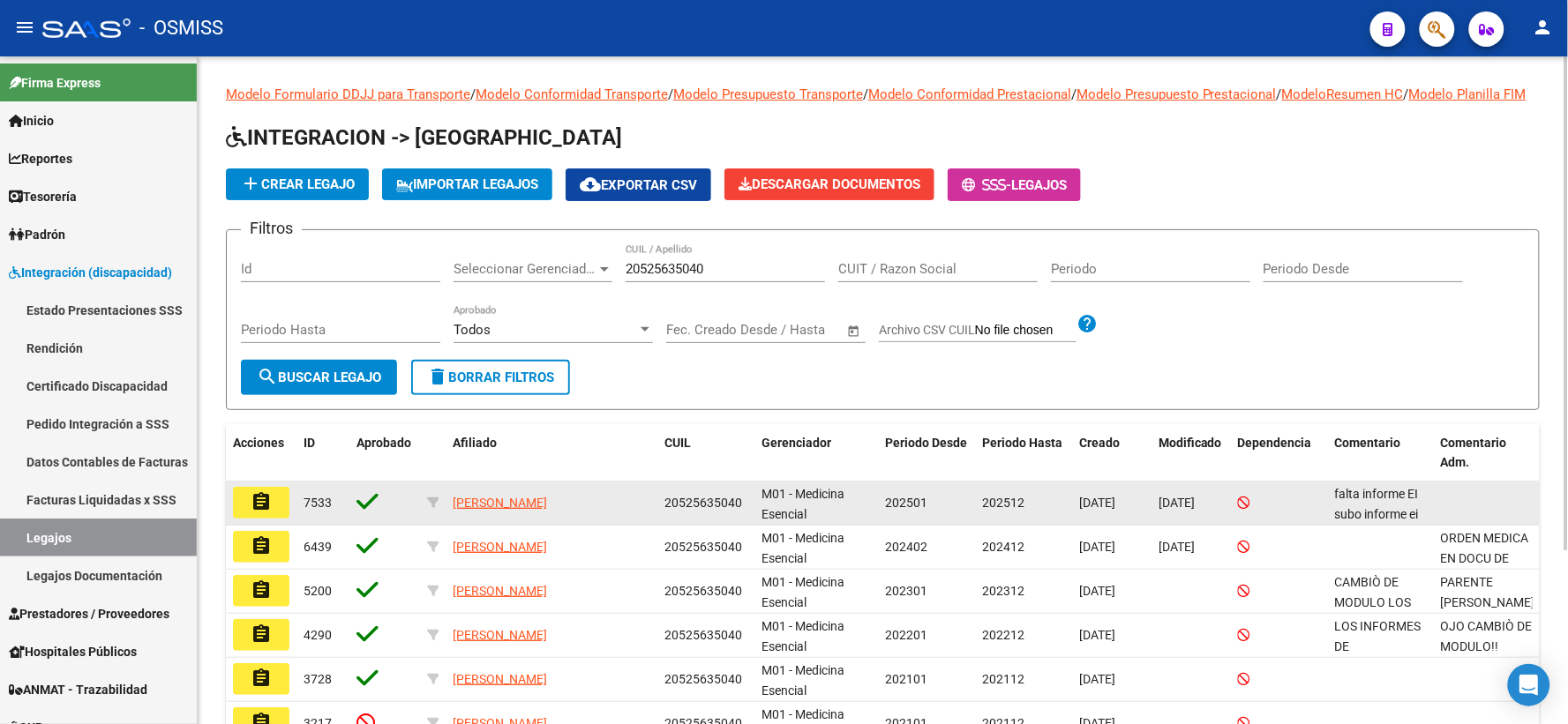
click at [258, 512] on mat-icon "assignment" at bounding box center [260, 501] width 21 height 21
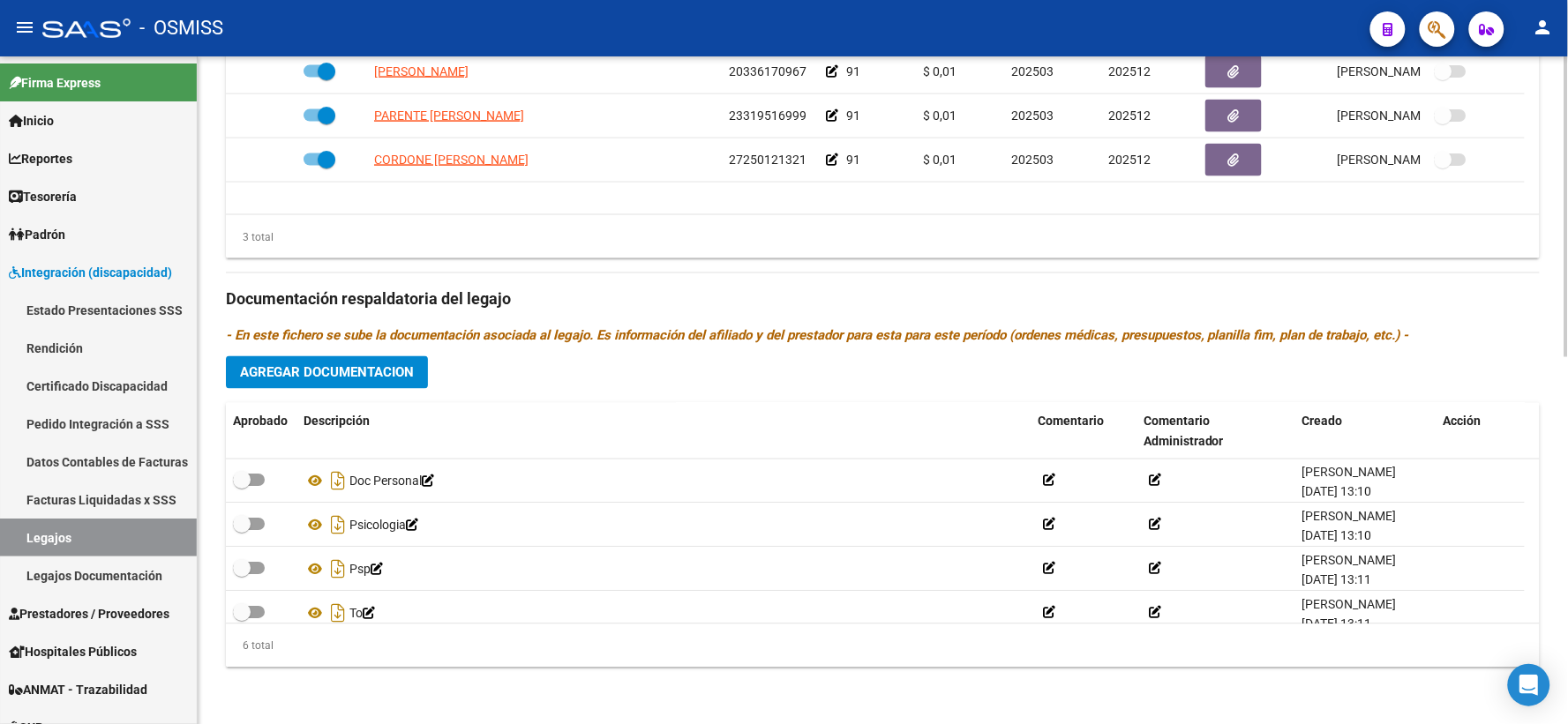
scroll to position [106, 0]
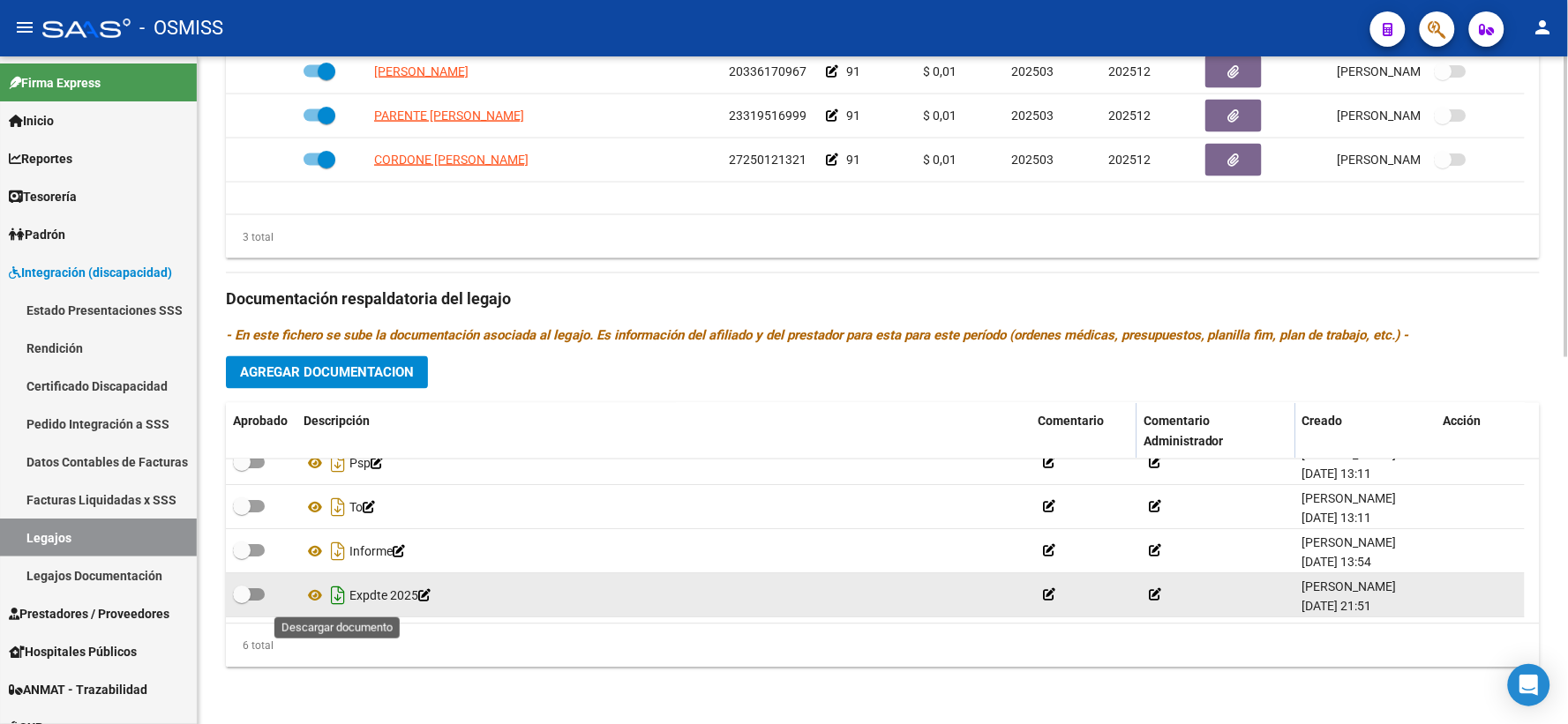
click at [337, 591] on icon "Descargar documento" at bounding box center [338, 596] width 23 height 28
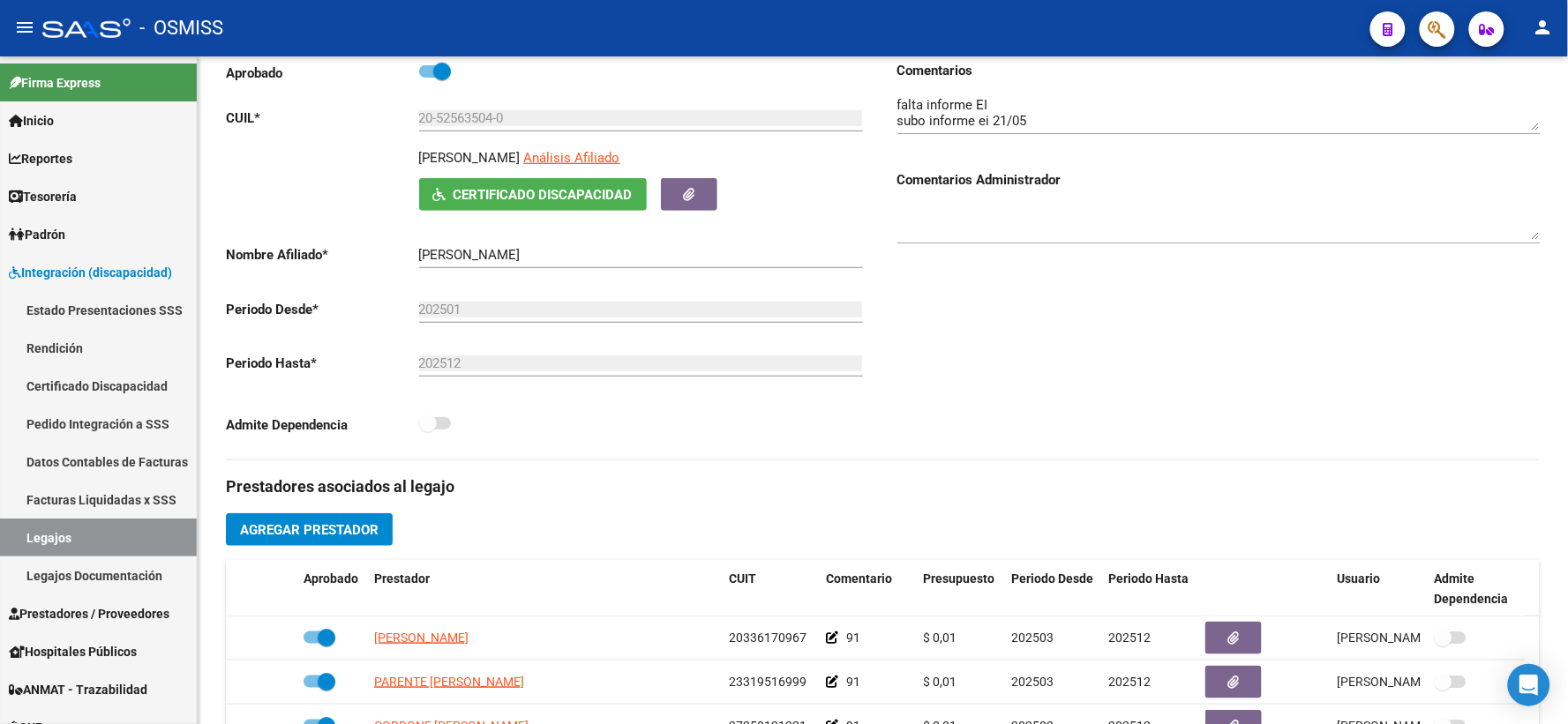
scroll to position [0, 0]
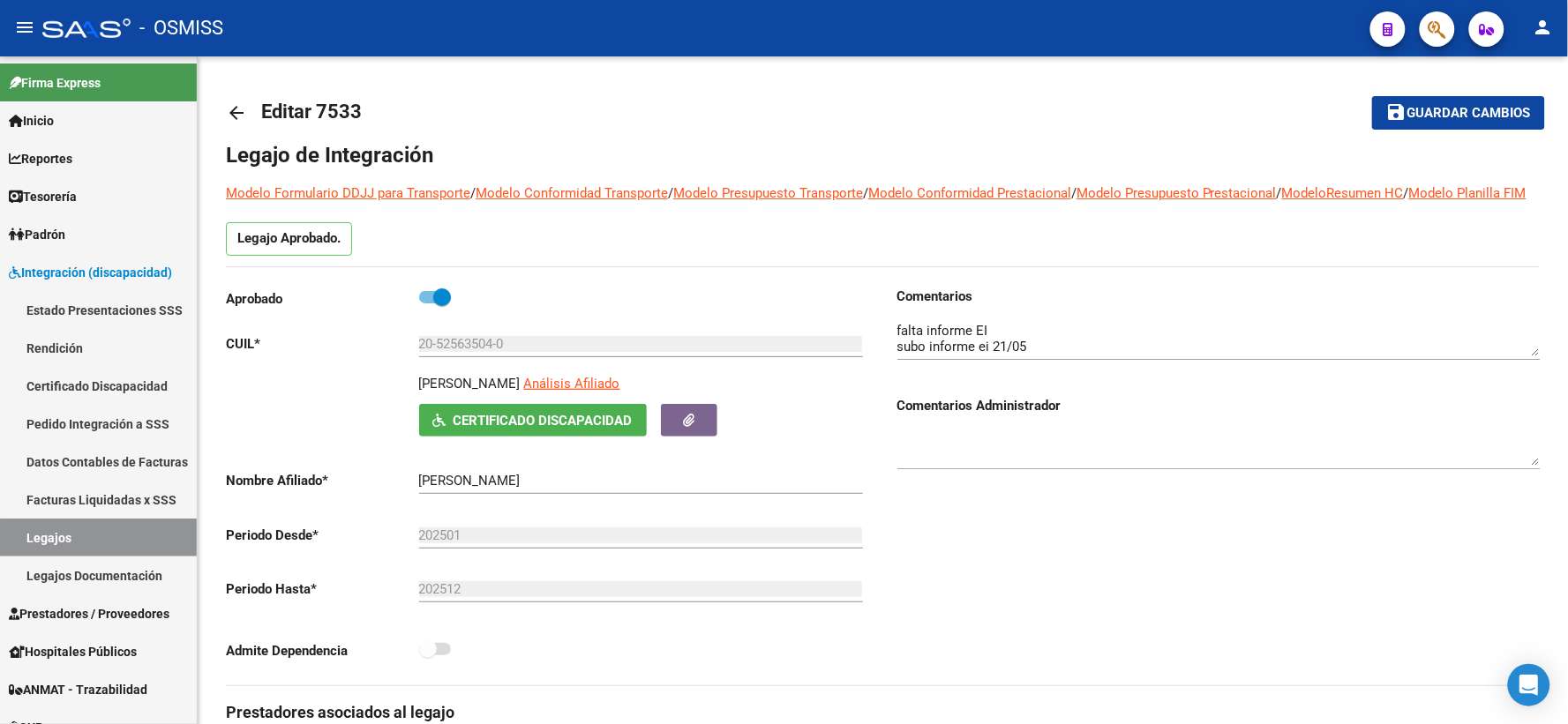
click at [240, 110] on mat-icon "arrow_back" at bounding box center [236, 113] width 21 height 21
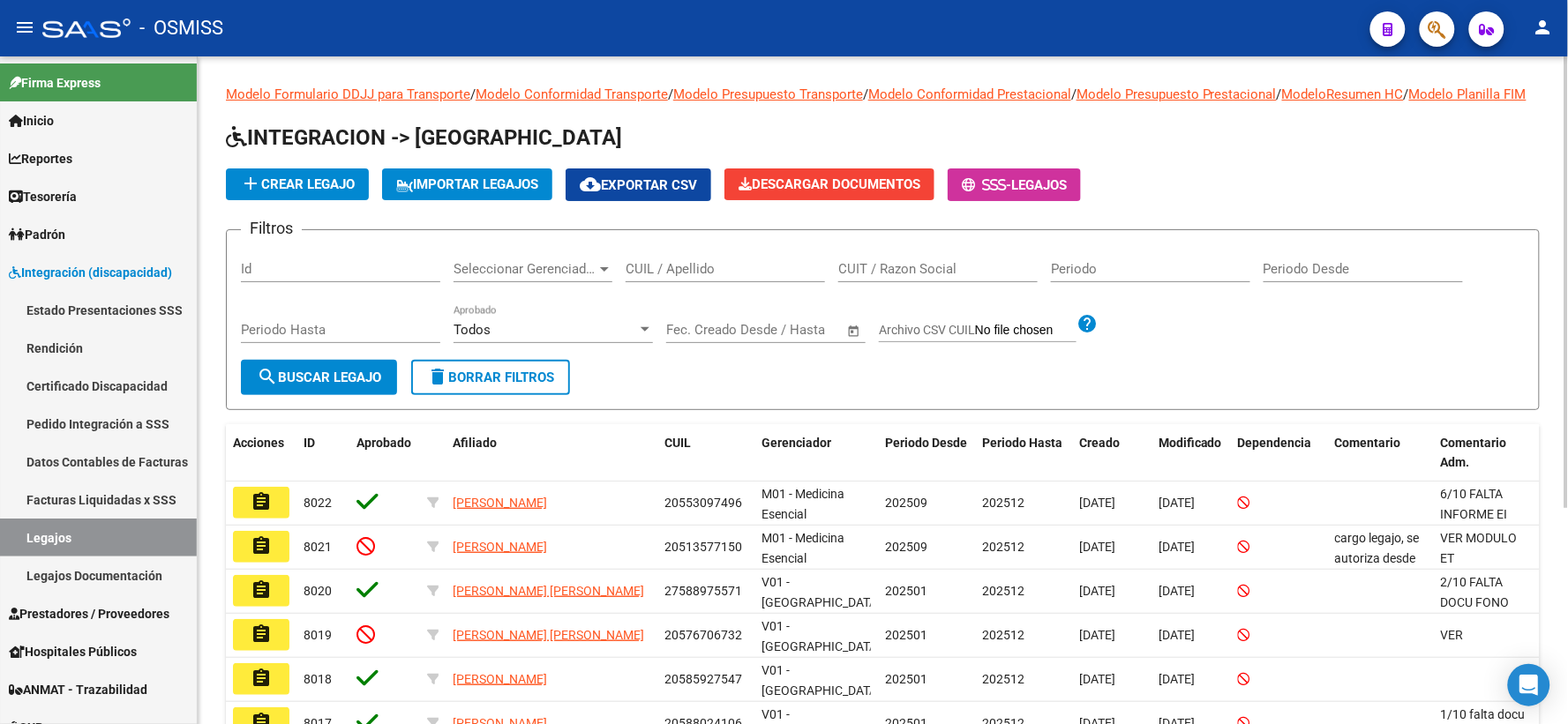
click at [666, 277] on input "CUIL / Apellido" at bounding box center [725, 269] width 199 height 16
paste input "27587546146"
type input "27587546146"
click at [311, 385] on span "search Buscar Legajo" at bounding box center [319, 377] width 125 height 16
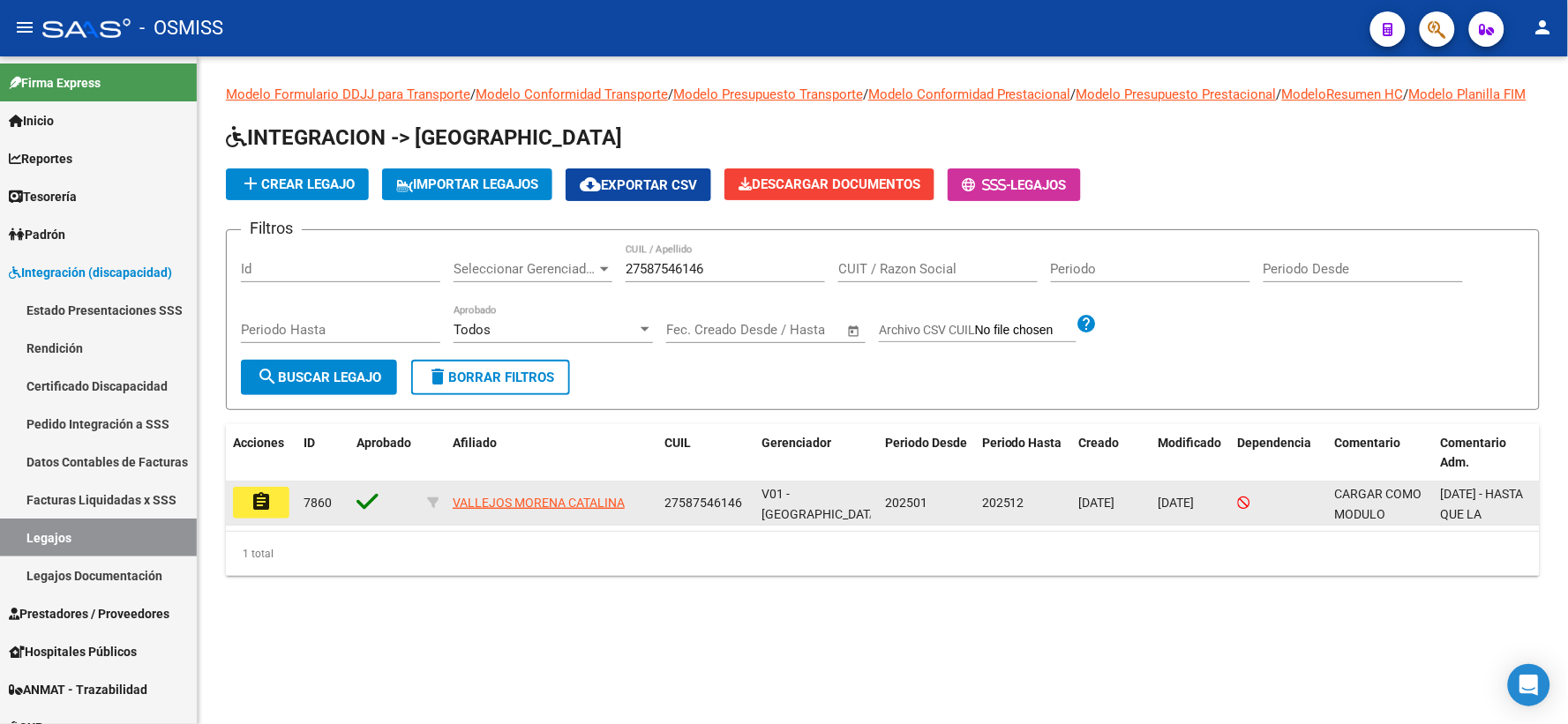
click at [260, 512] on mat-icon "assignment" at bounding box center [260, 501] width 21 height 21
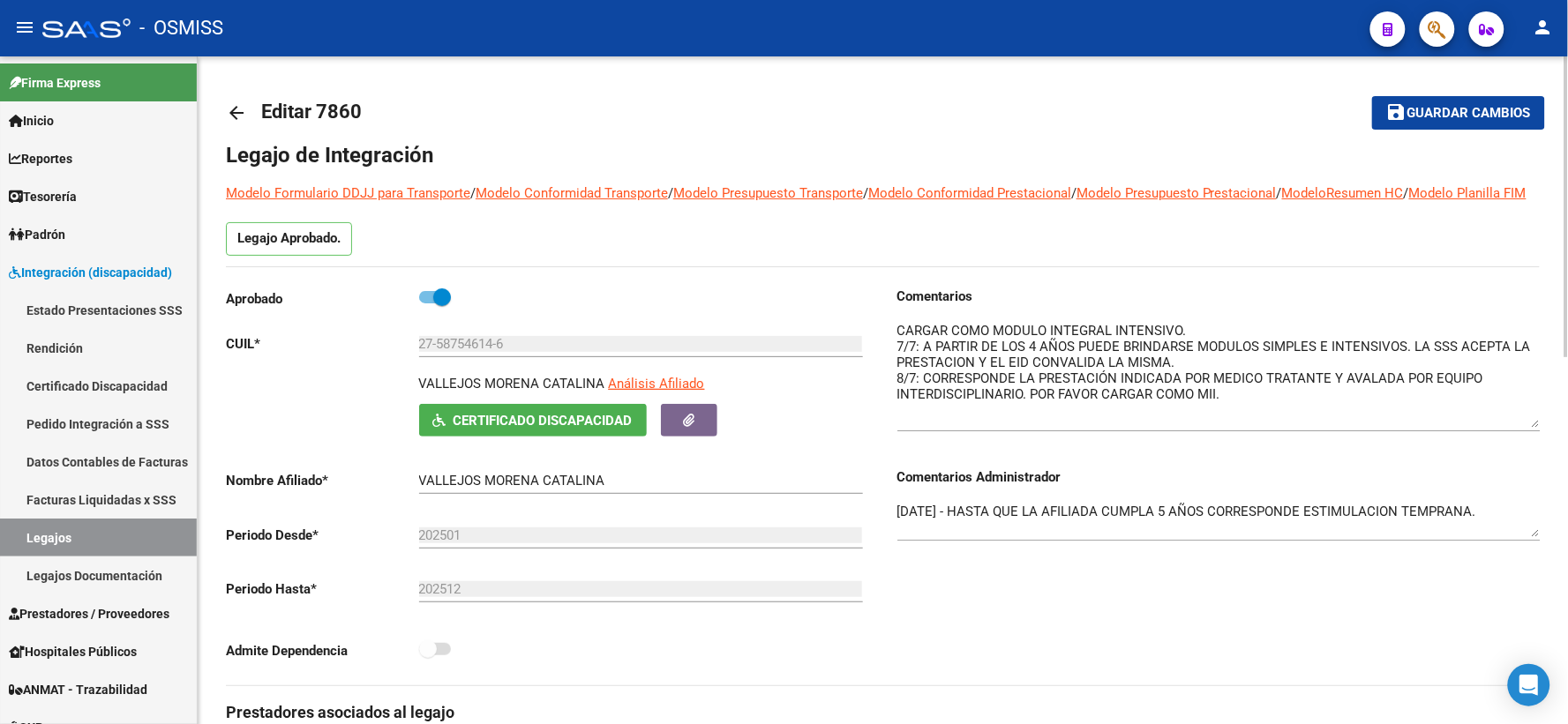
drag, startPoint x: 1533, startPoint y: 371, endPoint x: 1539, endPoint y: 443, distance: 72.2
click at [1539, 427] on textarea at bounding box center [1219, 373] width 644 height 107
click at [239, 111] on mat-icon "arrow_back" at bounding box center [236, 113] width 21 height 21
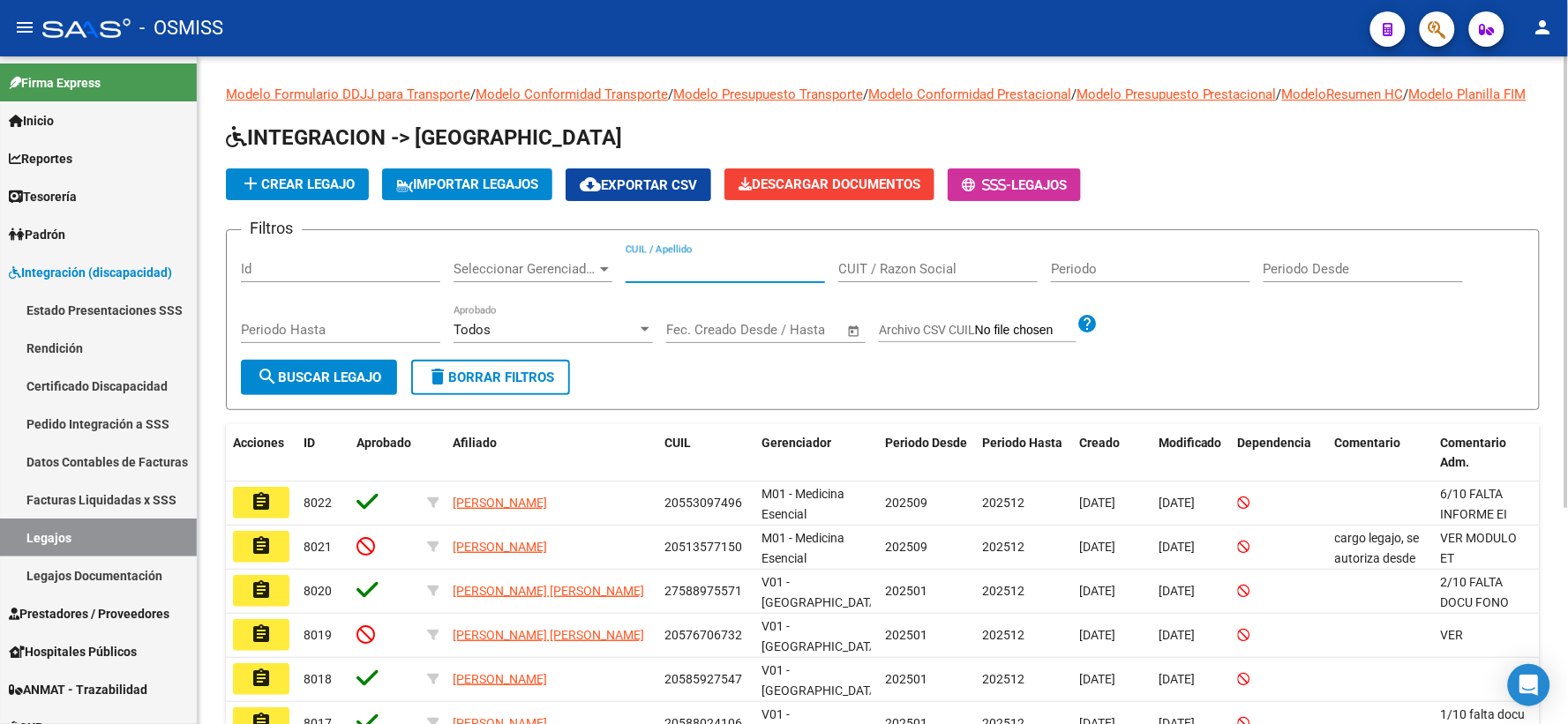
click at [658, 277] on input "CUIL / Apellido" at bounding box center [725, 269] width 199 height 16
paste input "20599549685"
type input "20599549685"
click at [362, 385] on span "search Buscar Legajo" at bounding box center [319, 377] width 125 height 16
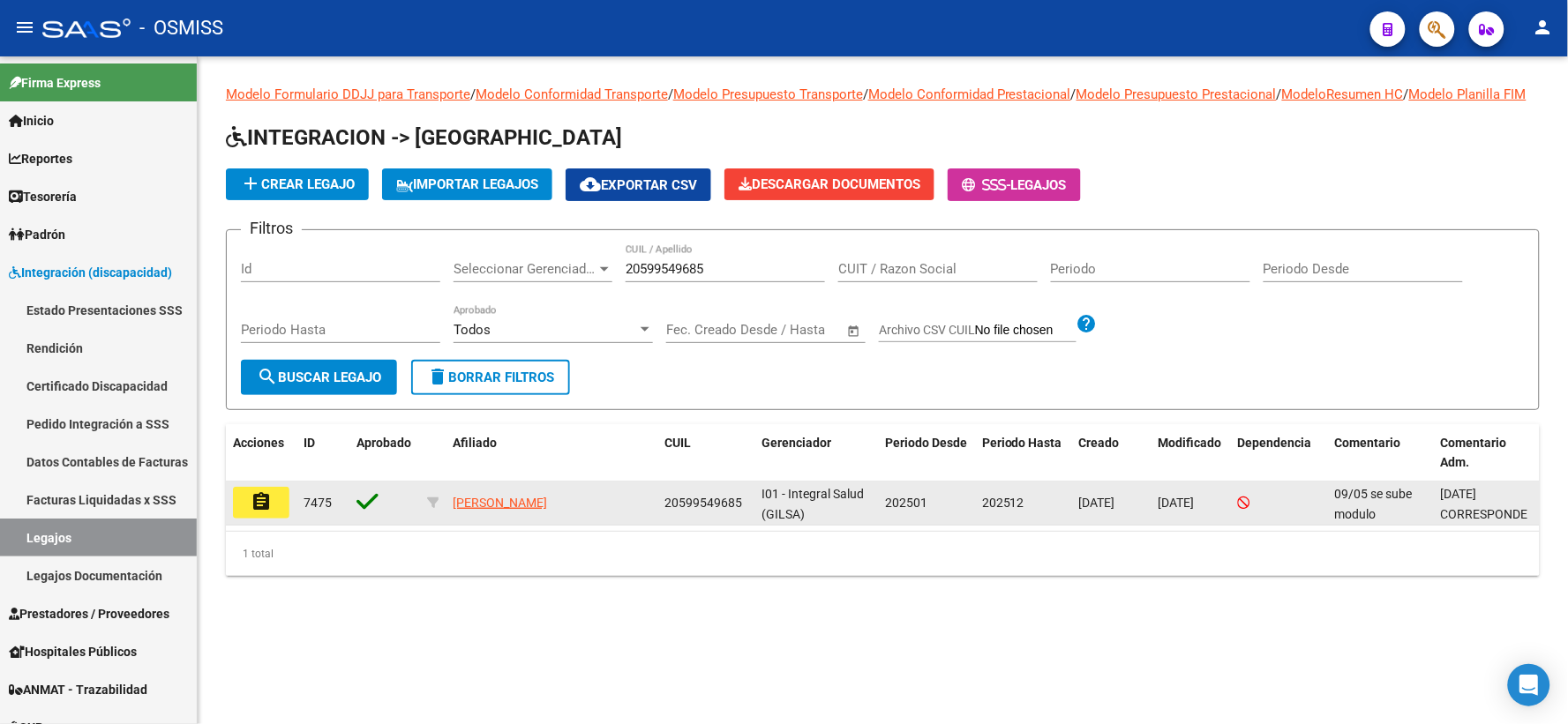
click at [257, 509] on mat-icon "assignment" at bounding box center [260, 501] width 21 height 21
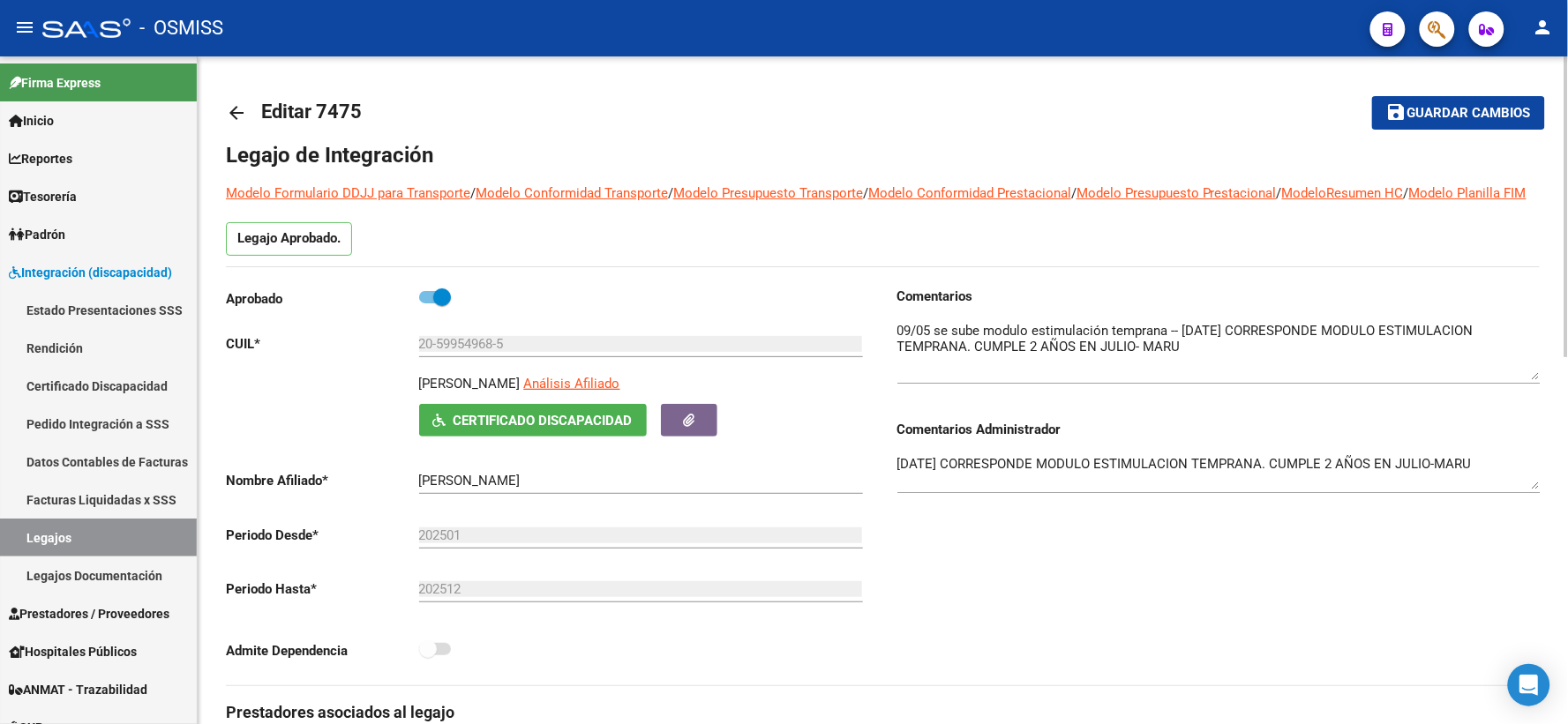
drag, startPoint x: 1536, startPoint y: 371, endPoint x: 1536, endPoint y: 395, distance: 24.0
click at [1536, 380] on textarea at bounding box center [1219, 350] width 644 height 59
click at [233, 109] on mat-icon "arrow_back" at bounding box center [236, 113] width 21 height 21
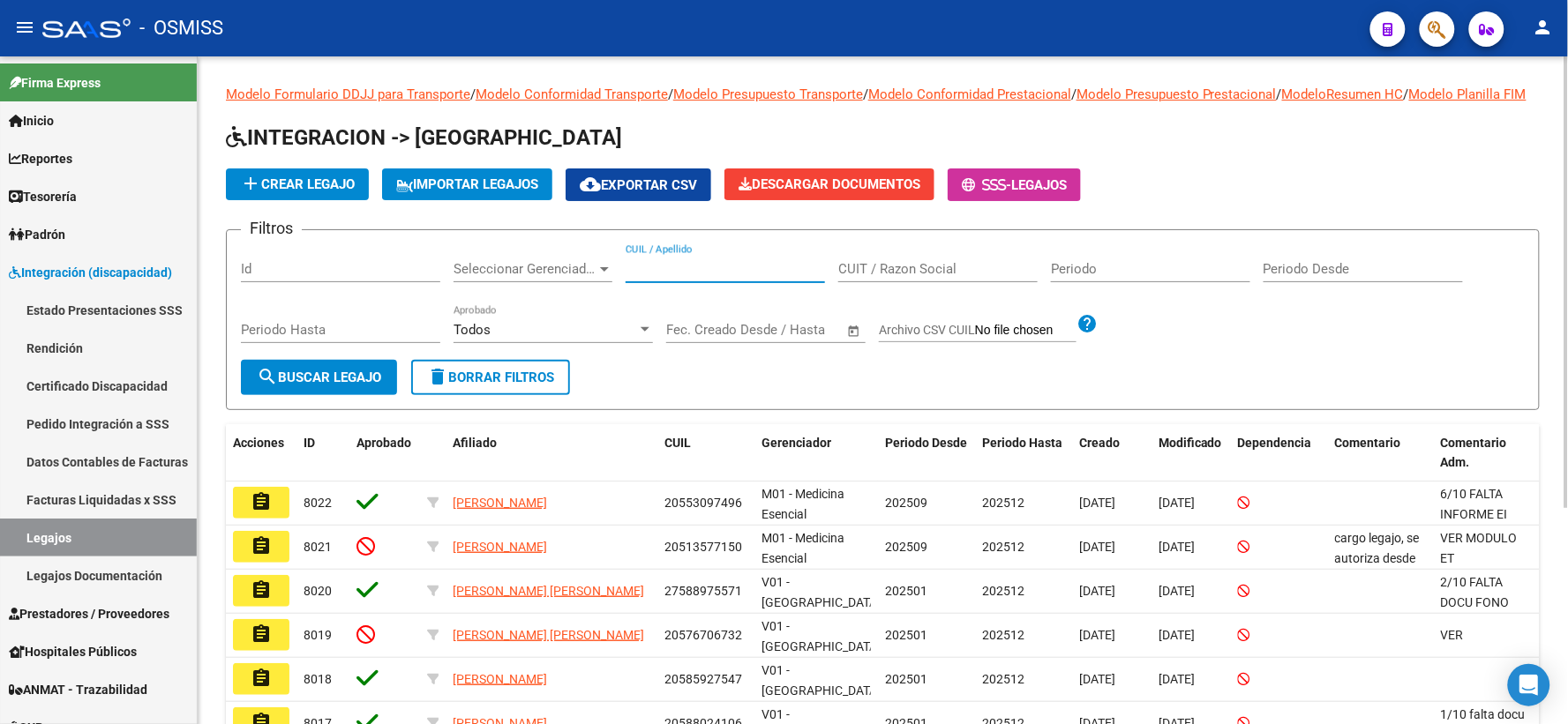
click at [656, 277] on input "CUIL / Apellido" at bounding box center [725, 269] width 199 height 16
paste input "27562945917"
type input "27562945917"
click at [322, 385] on span "search Buscar Legajo" at bounding box center [319, 377] width 125 height 16
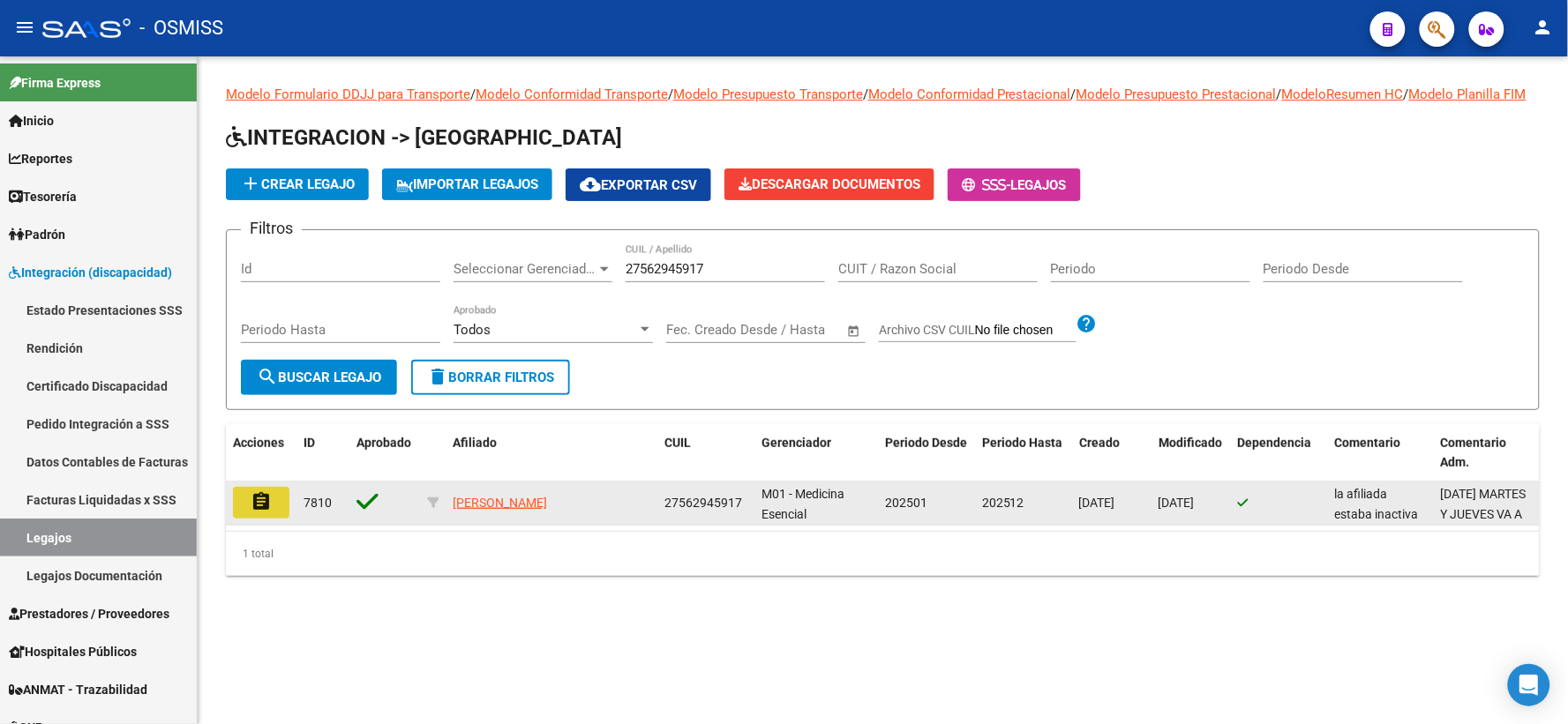
click at [260, 512] on mat-icon "assignment" at bounding box center [260, 501] width 21 height 21
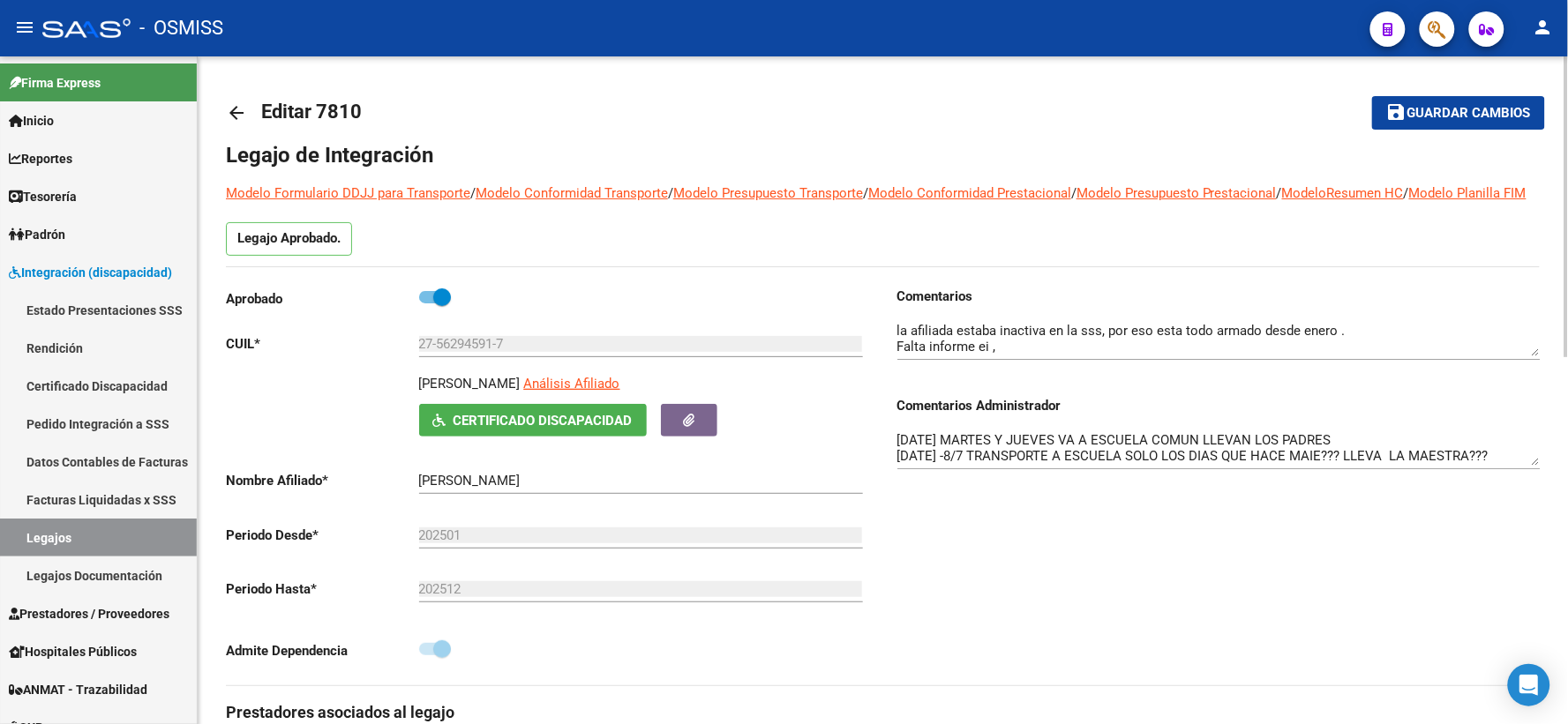
scroll to position [98, 0]
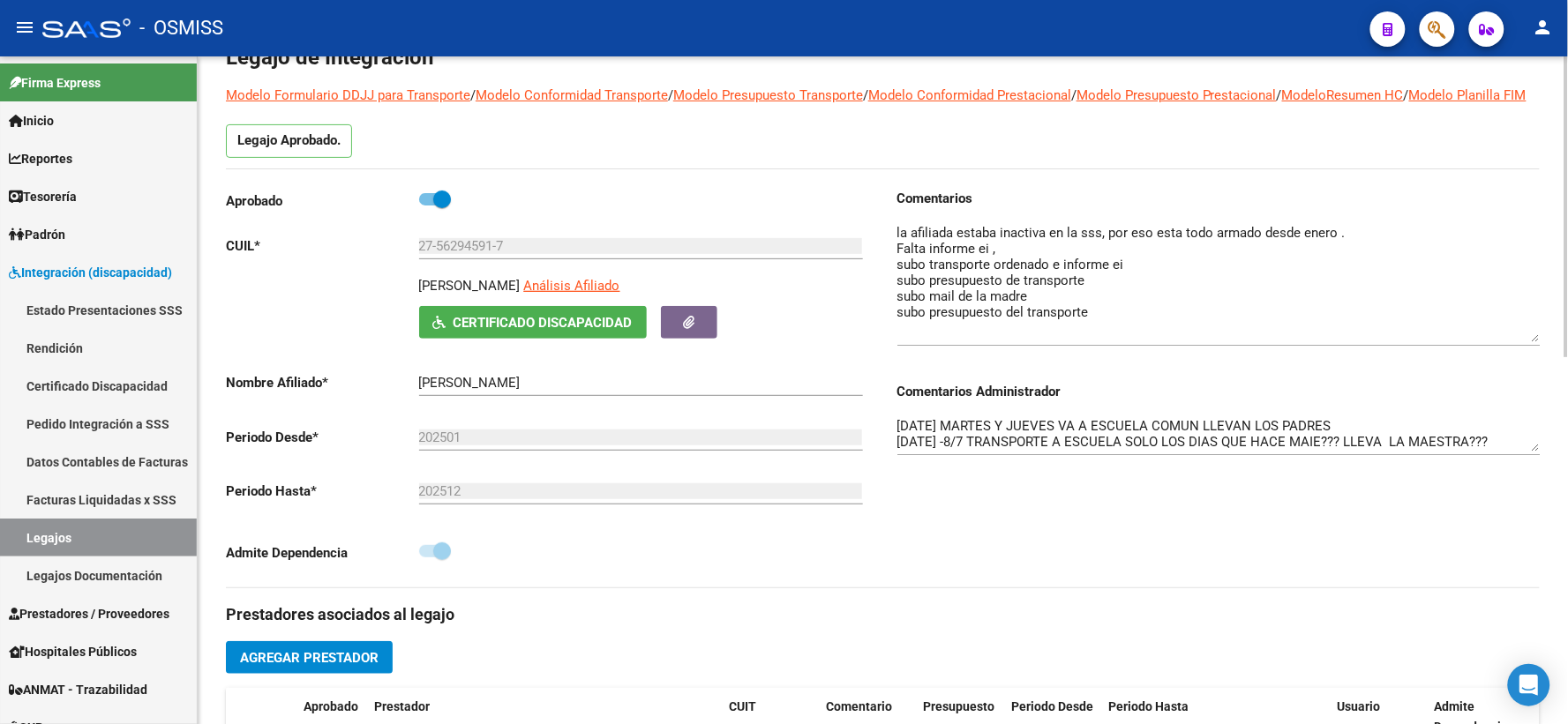
drag, startPoint x: 1533, startPoint y: 277, endPoint x: 1559, endPoint y: 362, distance: 88.9
click at [1559, 362] on div "arrow_back Editar 7810 save Guardar cambios Legajo de Integración Modelo Formul…" at bounding box center [882, 688] width 1370 height 1460
drag, startPoint x: 1532, startPoint y: 467, endPoint x: 1537, endPoint y: 501, distance: 34.4
click at [1537, 485] on textarea "[DATE] MARTES Y JUEVES VA A ESCUELA COMUN LLEVAN LOS PADRES [DATE] -8/7 TRANSPO…" at bounding box center [1219, 450] width 644 height 69
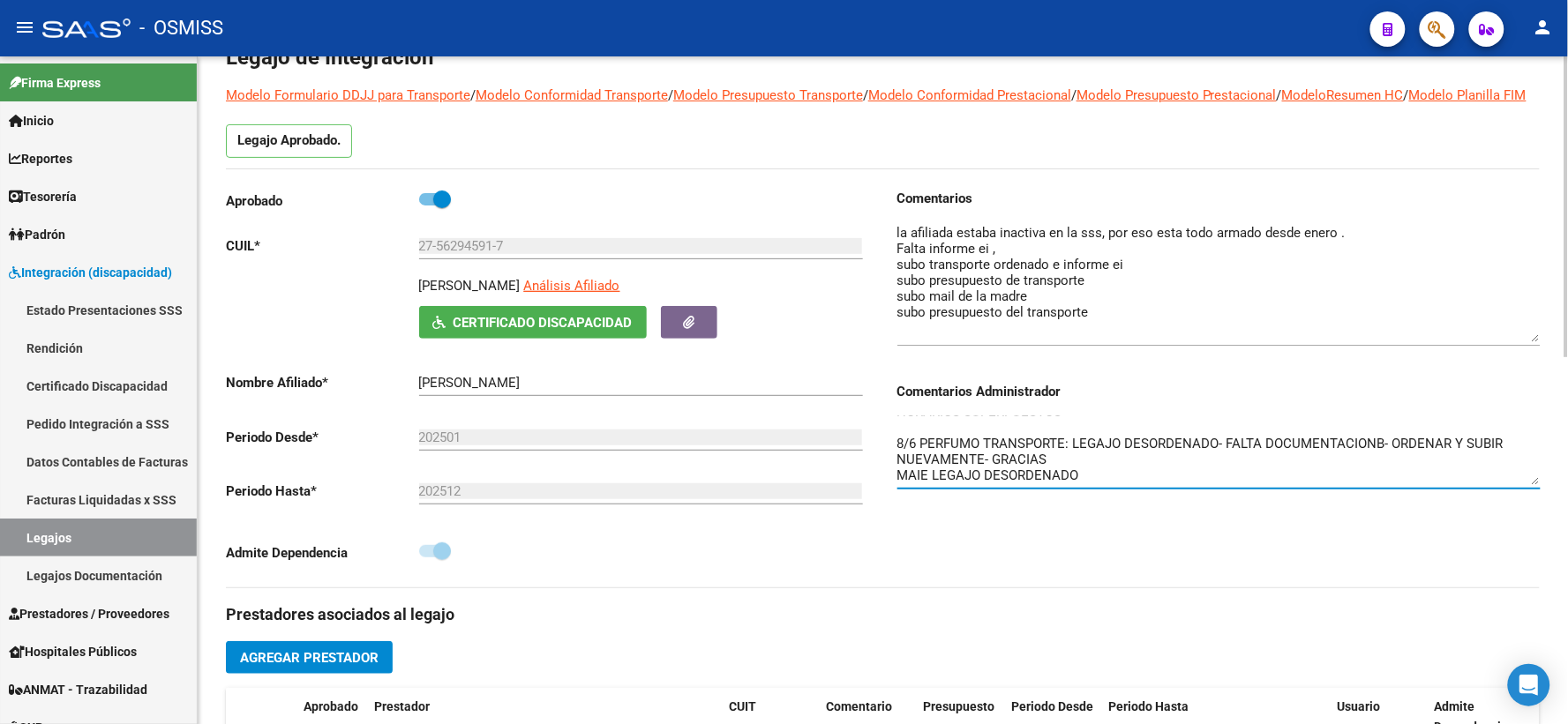
click at [1532, 489] on div "[DATE] MARTES Y JUEVES VA A ESCUELA COMUN LLEVAN LOS PADRES [DATE] -8/7 TRANSPO…" at bounding box center [1219, 445] width 644 height 88
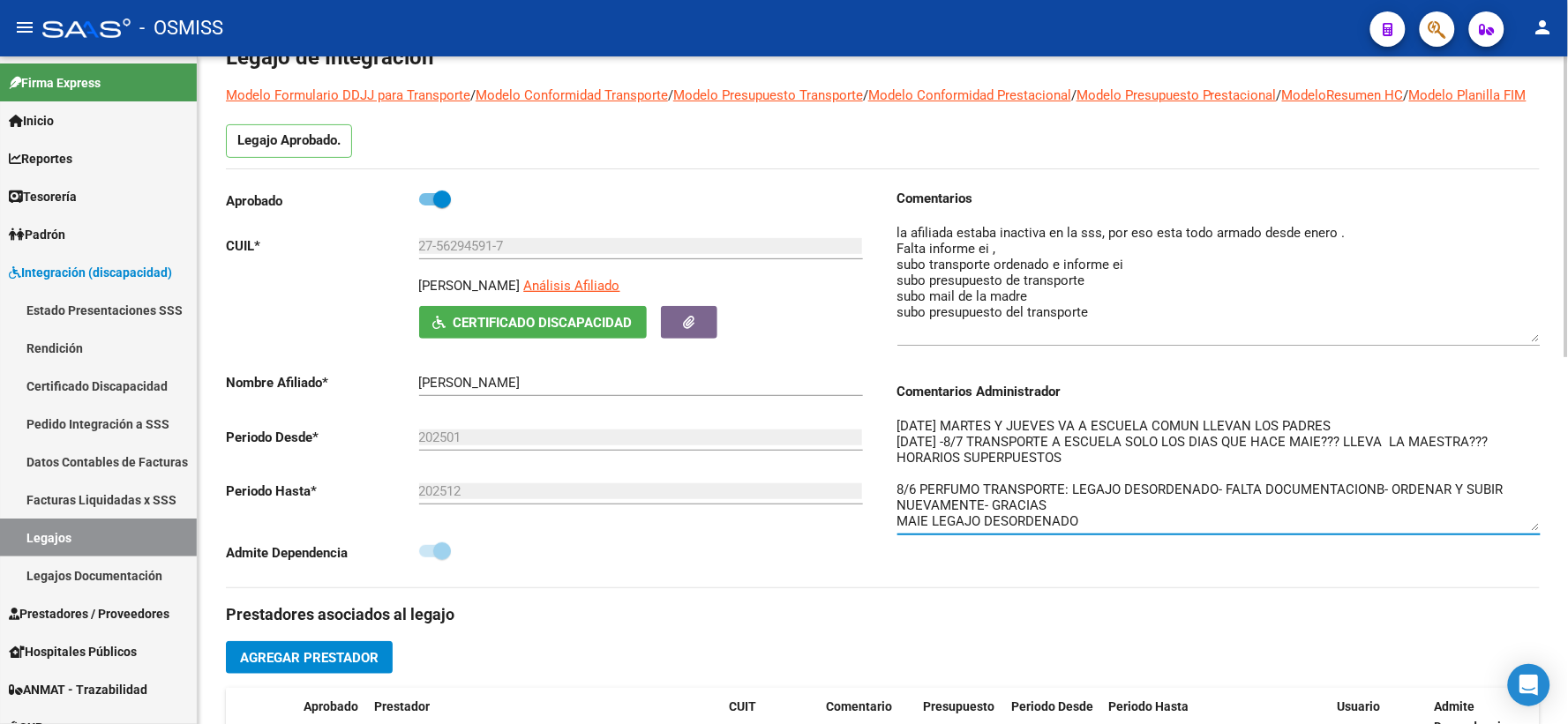
scroll to position [0, 0]
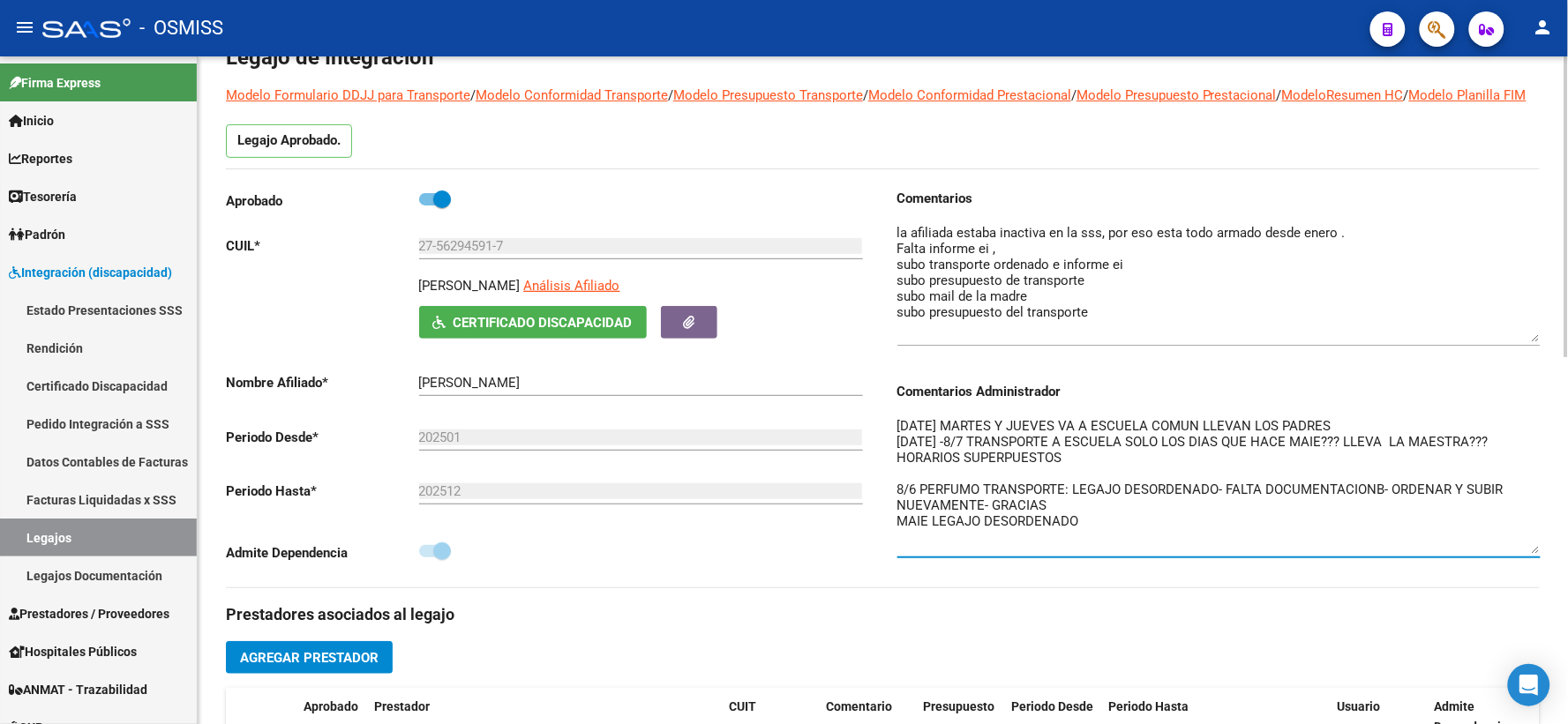
drag, startPoint x: 1532, startPoint y: 503, endPoint x: 1542, endPoint y: 572, distance: 69.7
click at [1542, 572] on div "arrow_back Editar 7810 save Guardar cambios Legajo de Integración Modelo Formul…" at bounding box center [882, 688] width 1370 height 1460
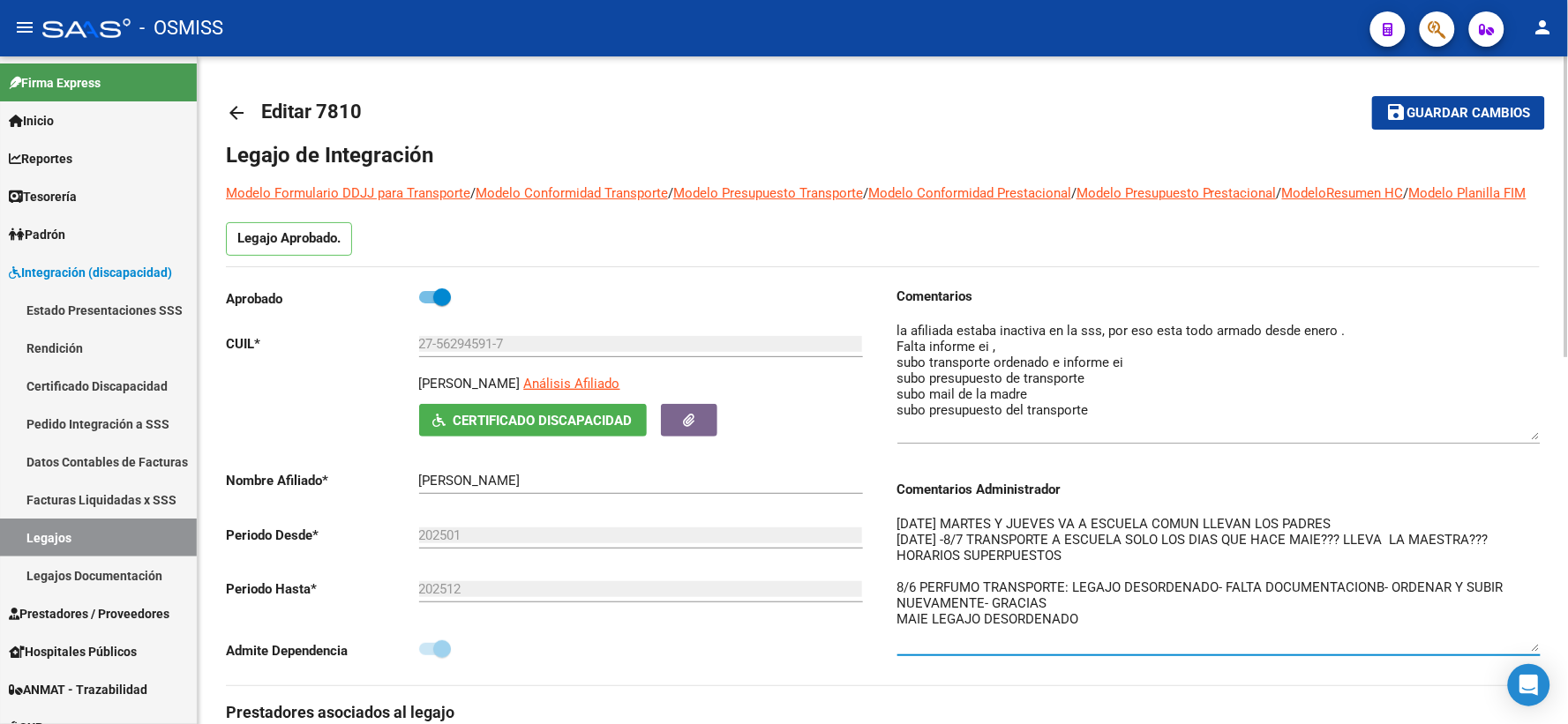
click at [235, 110] on mat-icon "arrow_back" at bounding box center [236, 113] width 21 height 21
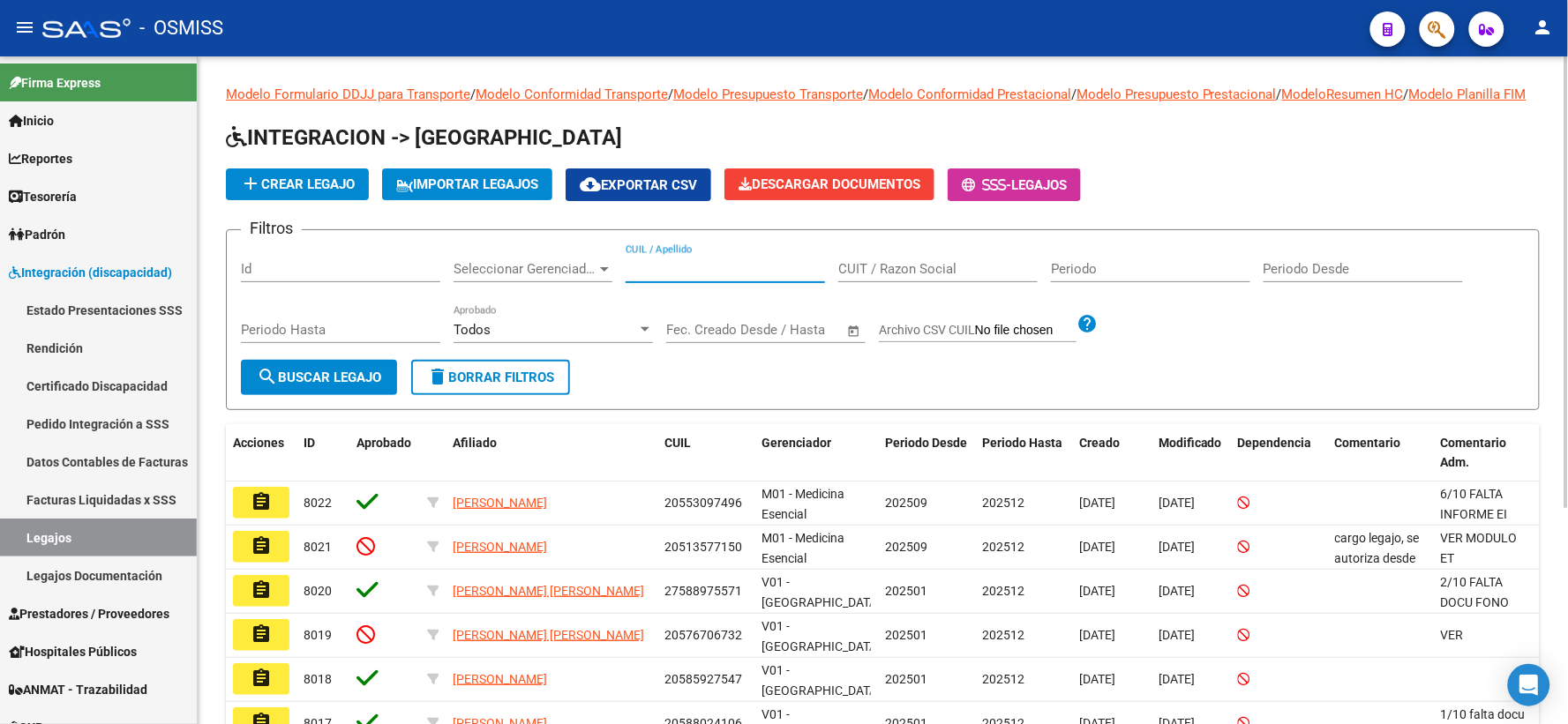
click at [676, 277] on input "CUIL / Apellido" at bounding box center [725, 269] width 199 height 16
paste input "20549217495"
type input "20549217495"
click at [303, 385] on span "search Buscar Legajo" at bounding box center [319, 377] width 125 height 16
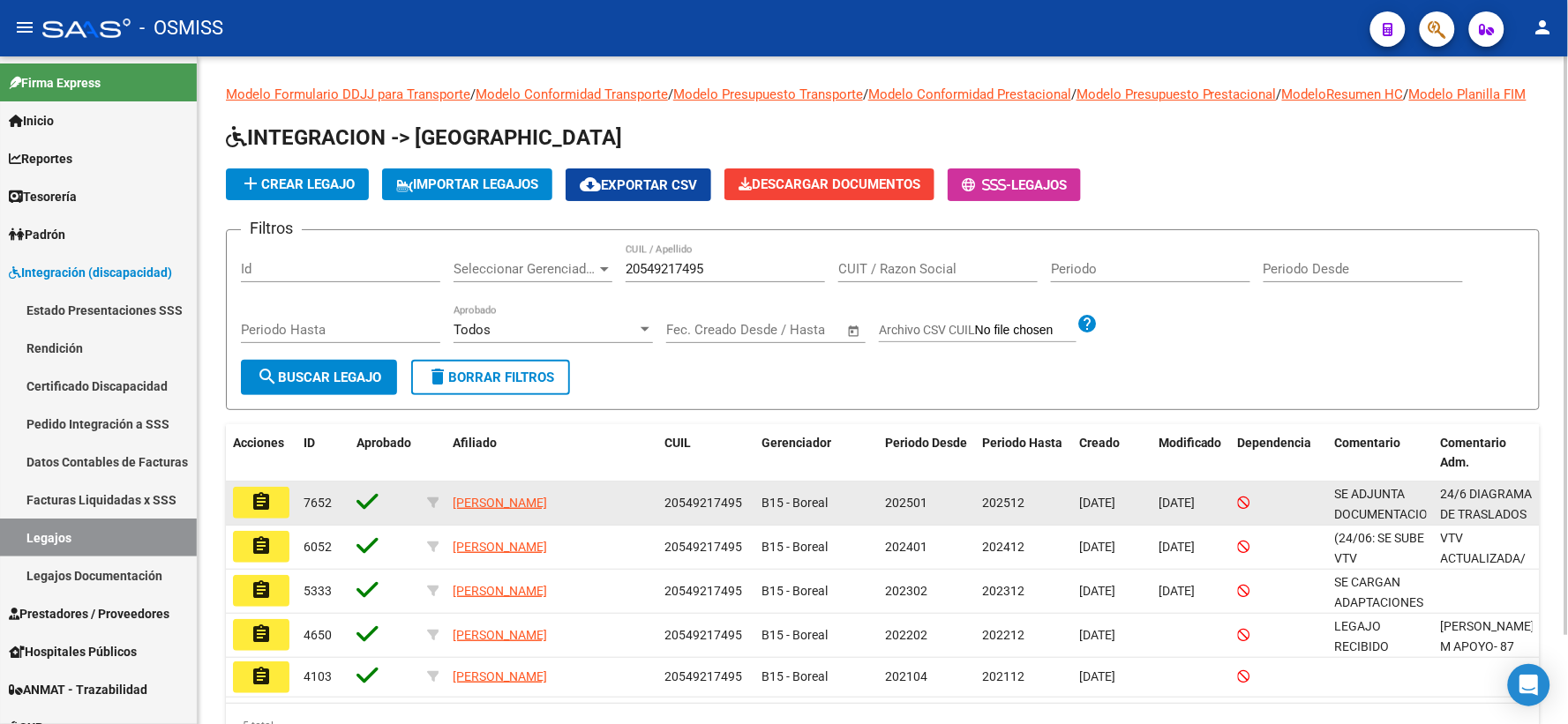
click at [257, 512] on mat-icon "assignment" at bounding box center [260, 501] width 21 height 21
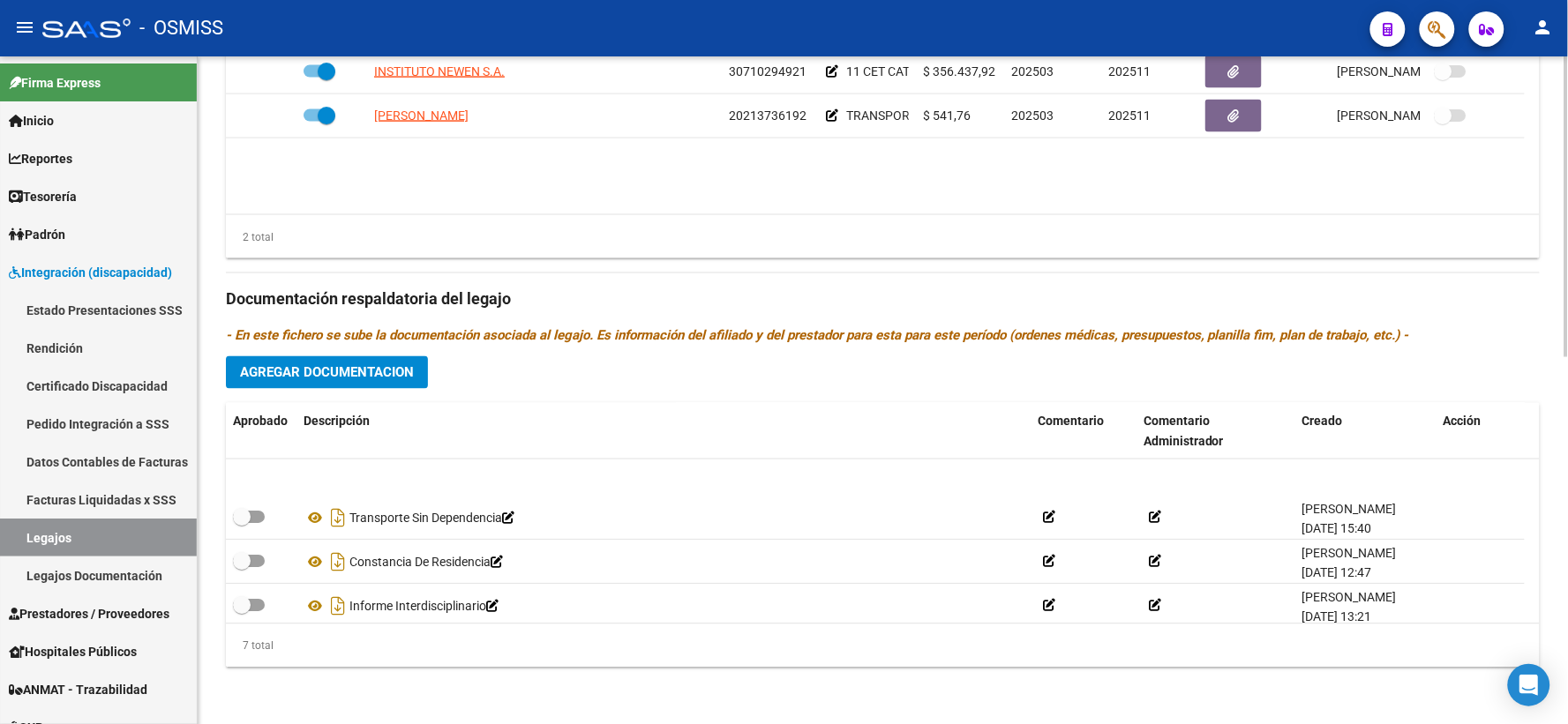
scroll to position [150, 0]
